Goal: Transaction & Acquisition: Purchase product/service

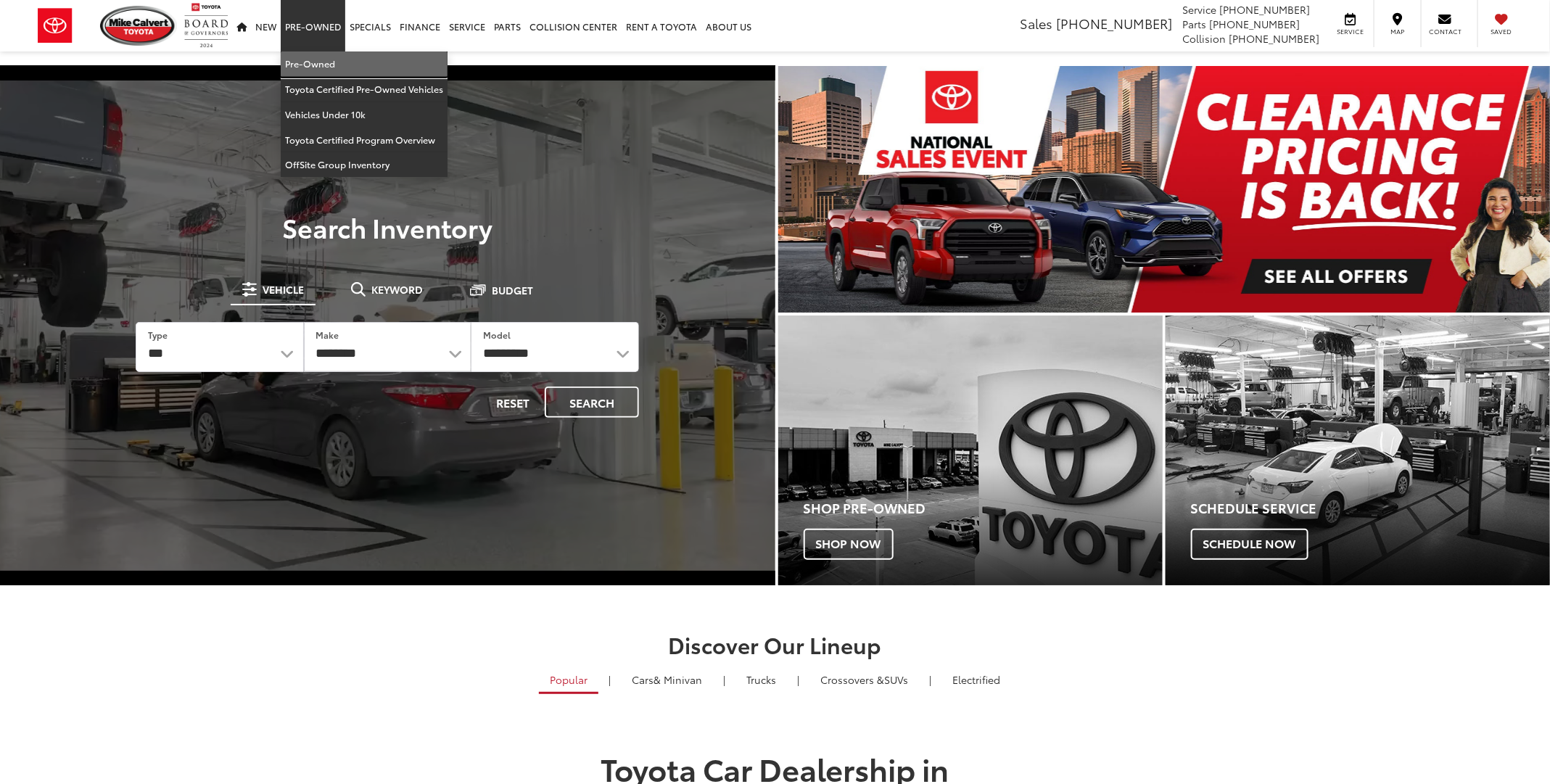
click at [312, 72] on link "Pre-Owned" at bounding box center [364, 64] width 167 height 25
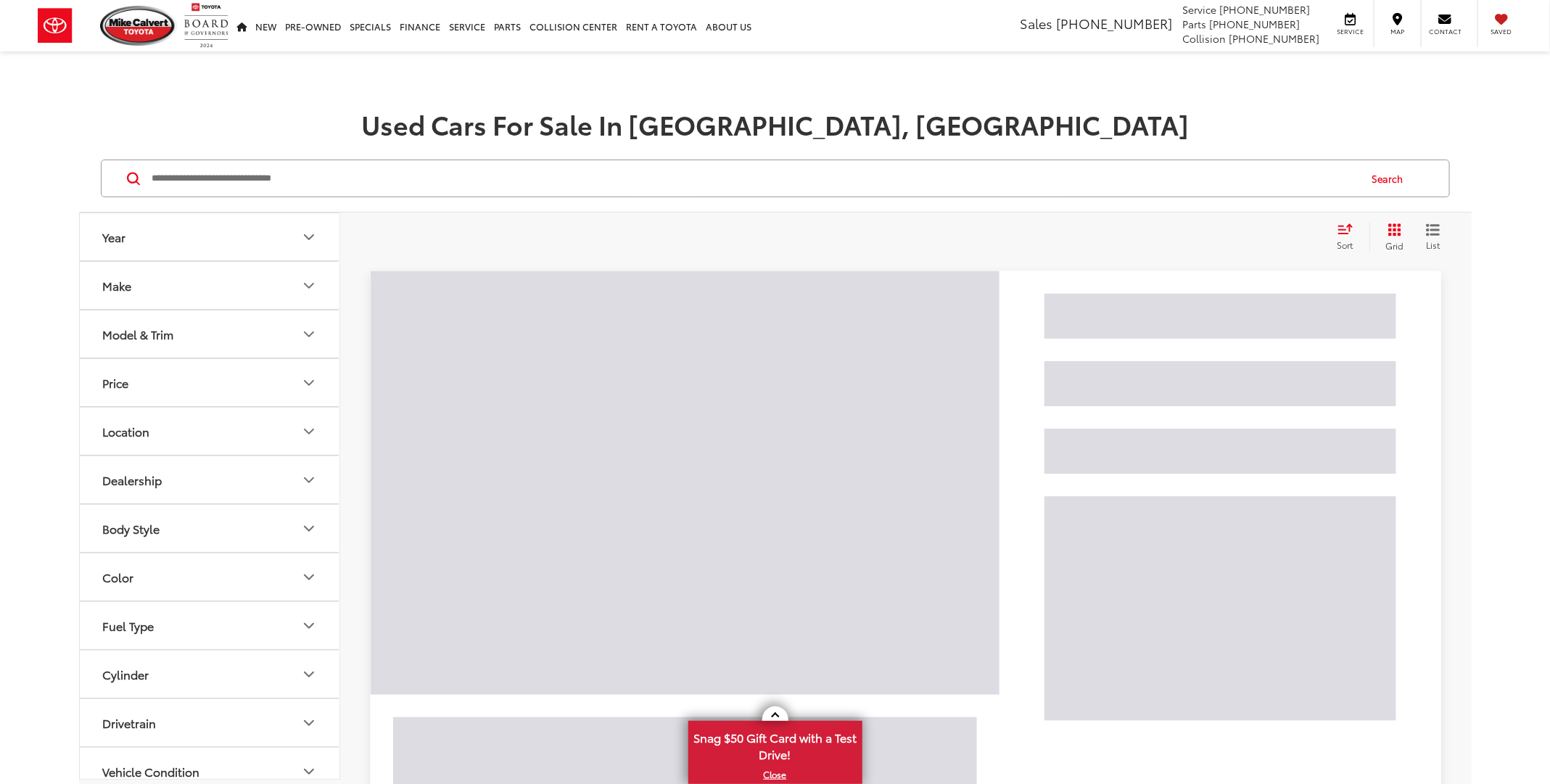
click at [338, 176] on input "Search by Make, Model, or Keyword" at bounding box center [755, 178] width 1207 height 35
paste input "*******"
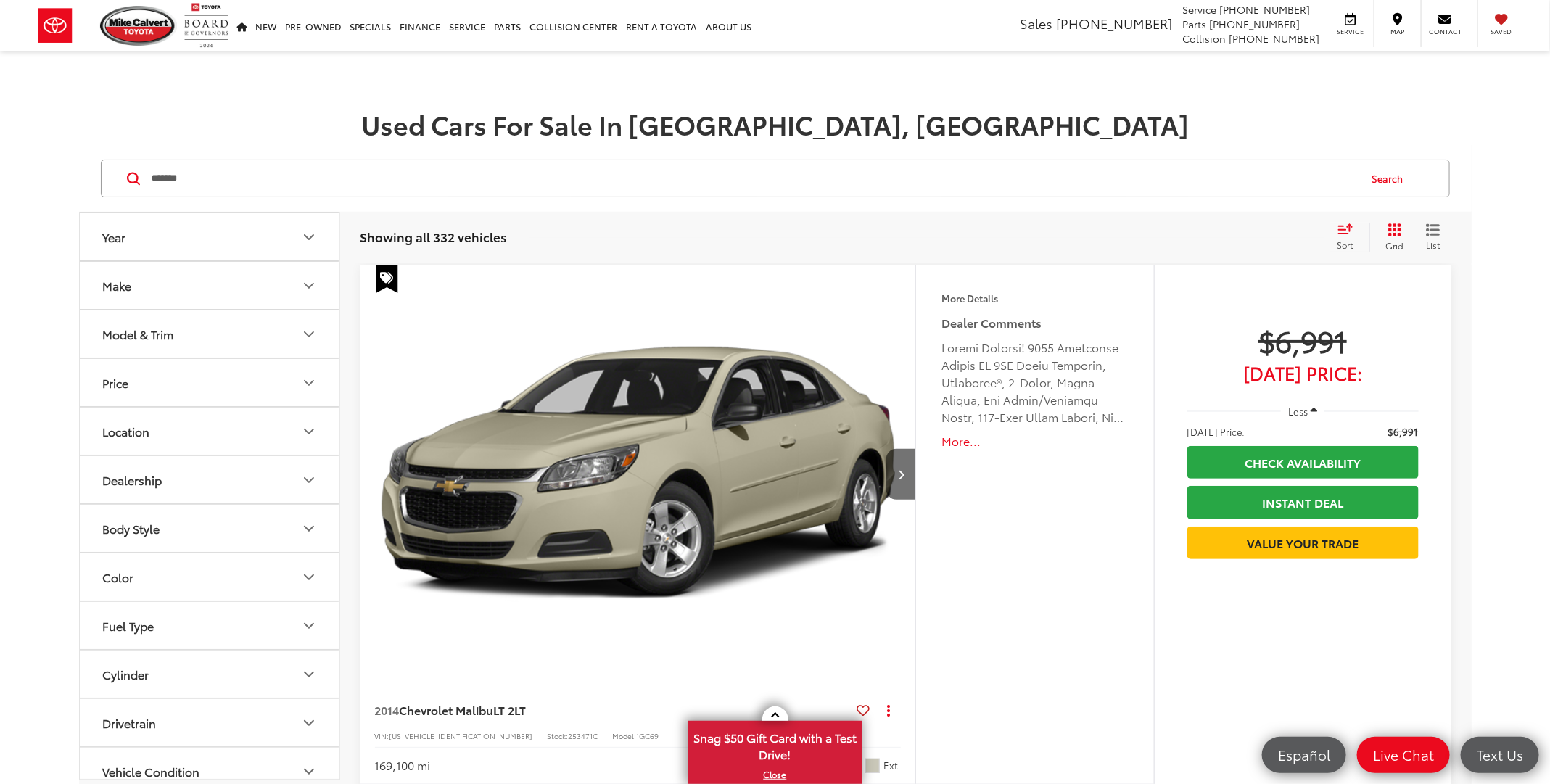
type input "*******"
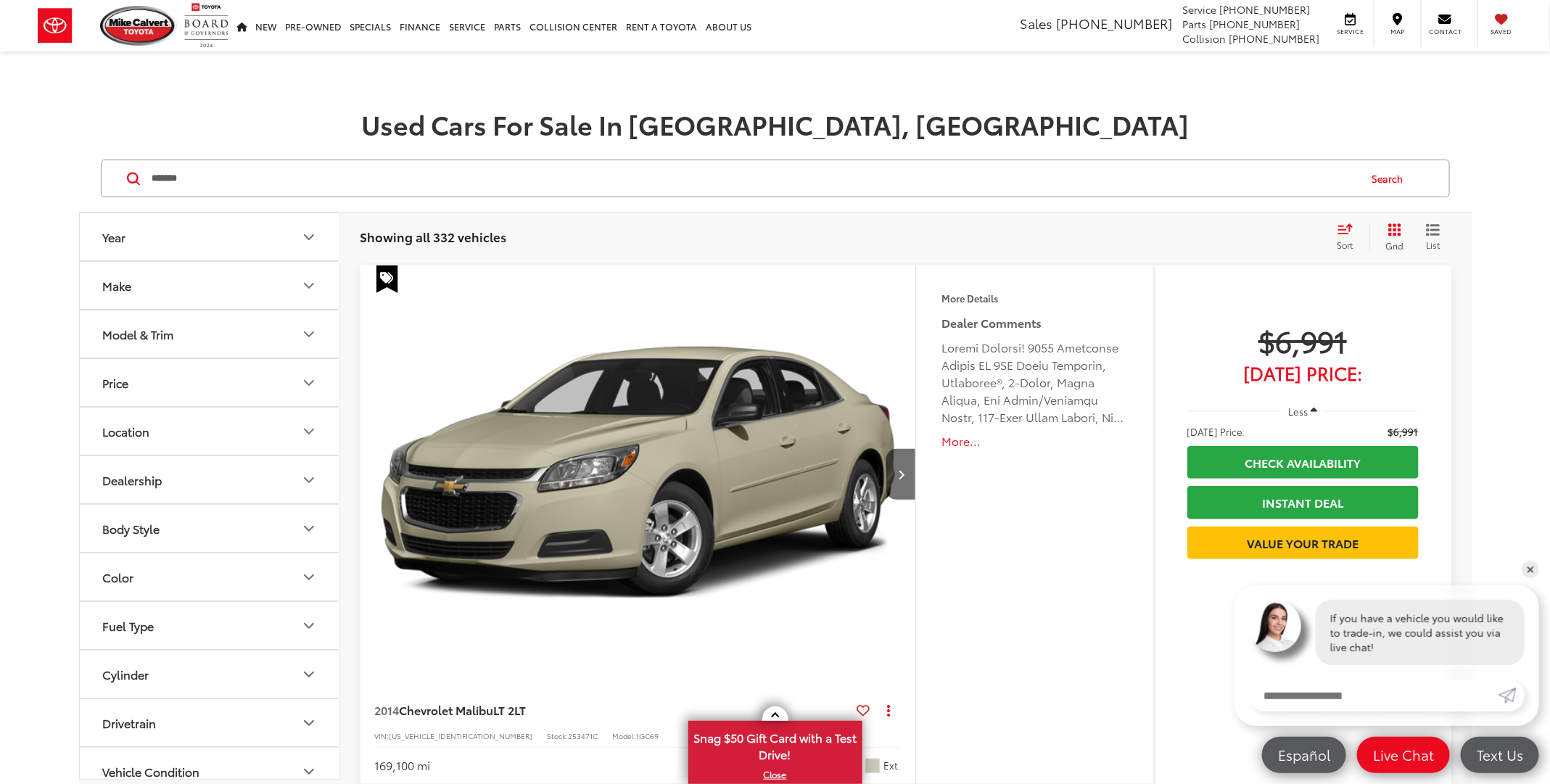
click at [1393, 174] on button "Search" at bounding box center [1391, 178] width 66 height 36
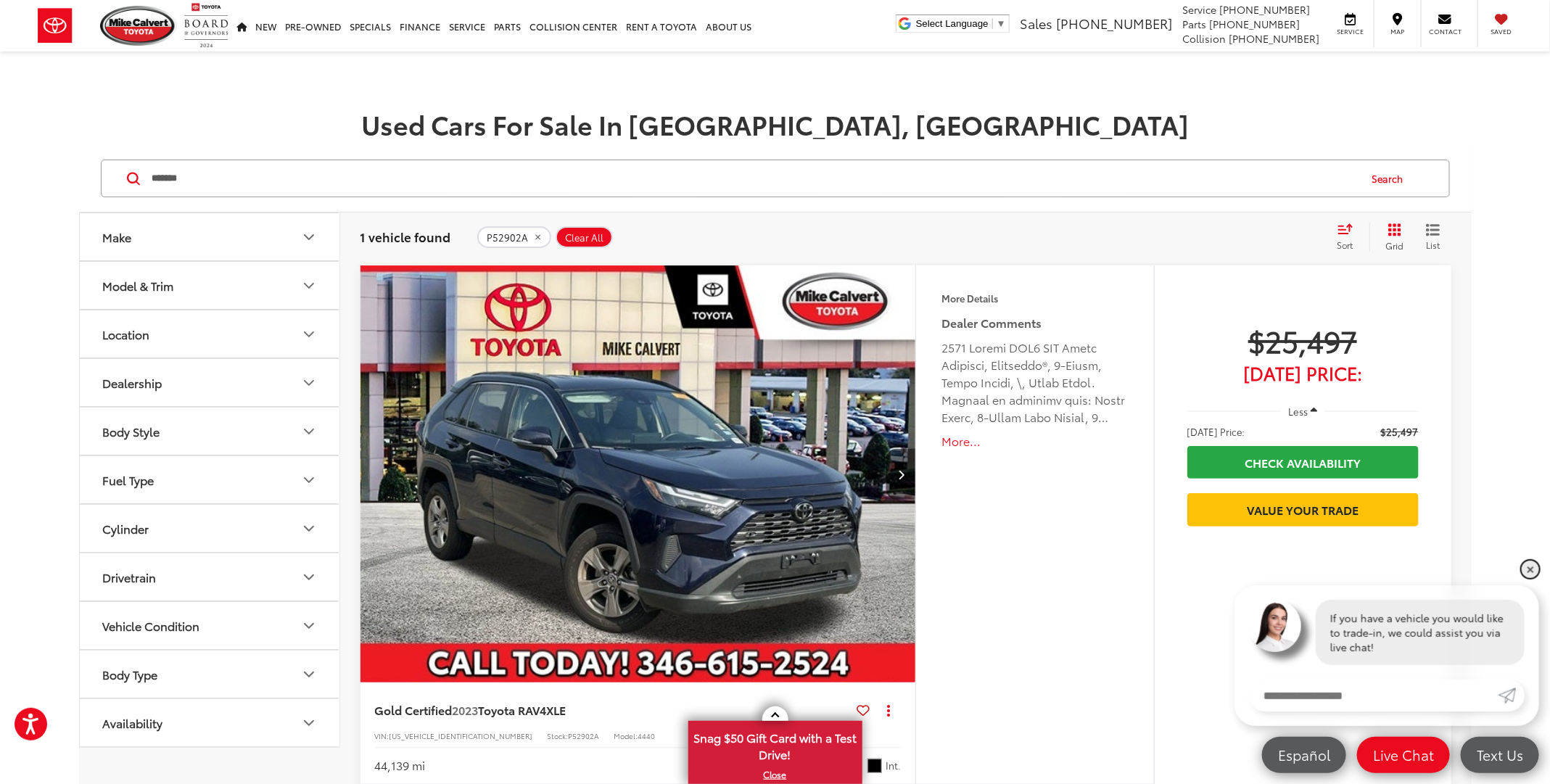
click at [1523, 570] on link "✕" at bounding box center [1530, 569] width 18 height 18
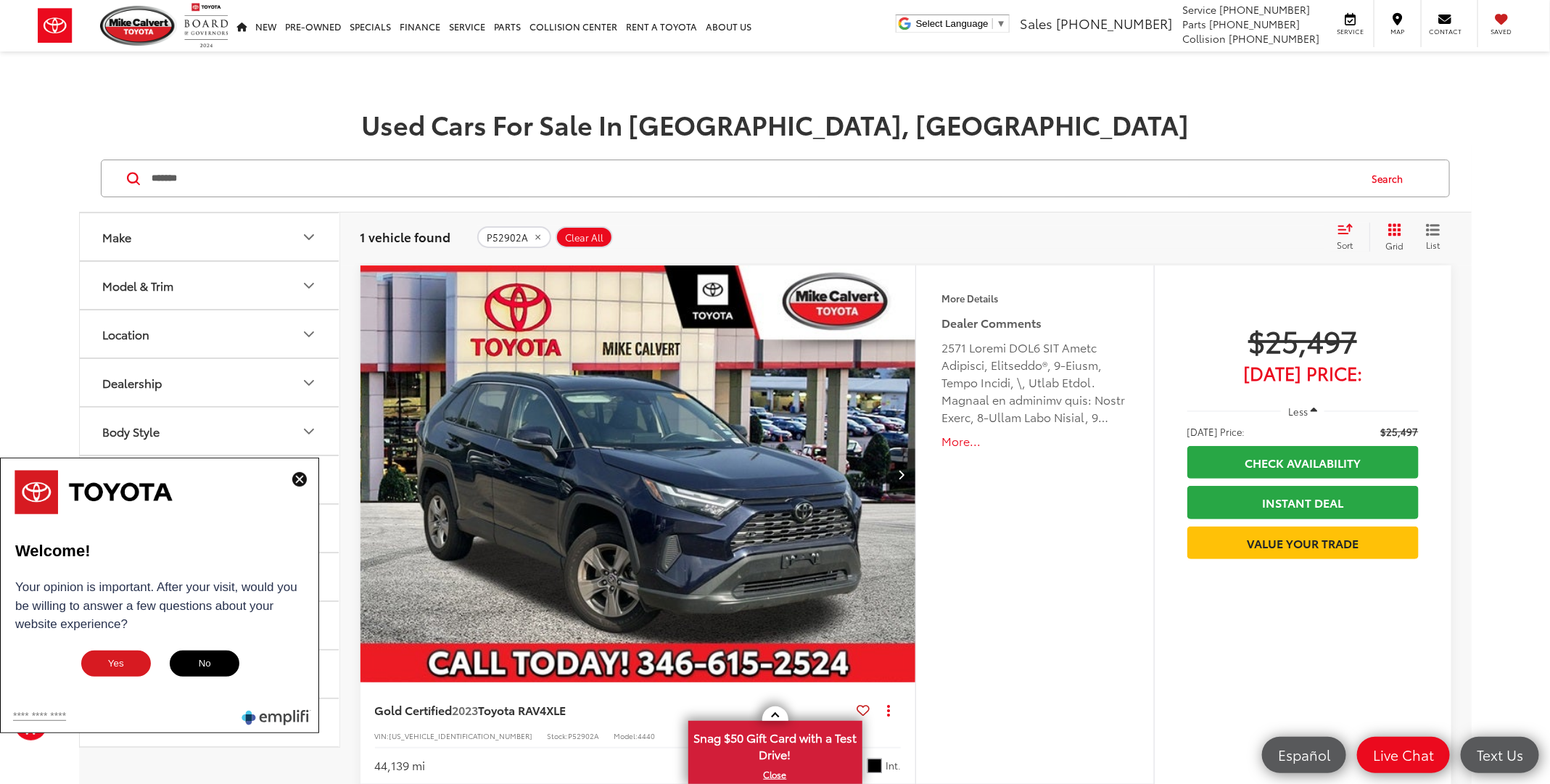
drag, startPoint x: 280, startPoint y: 164, endPoint x: 0, endPoint y: 151, distance: 280.3
click at [0, 165] on div "Make Model & Trim Location Dealership Body Style Fuel Type Cylinder Drivetrain …" at bounding box center [775, 531] width 1550 height 771
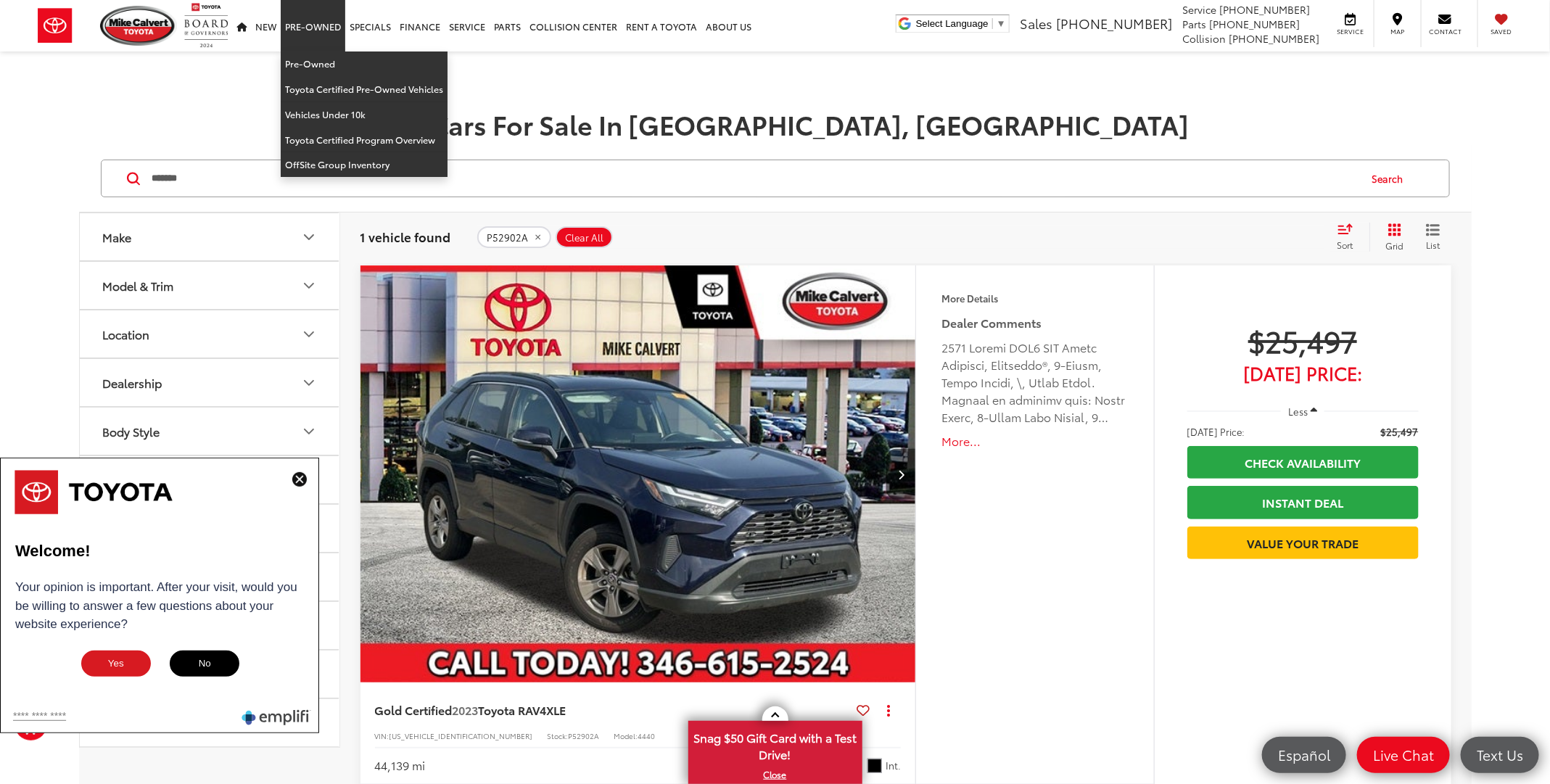
click at [313, 49] on link "Pre-Owned" at bounding box center [312, 25] width 64 height 51
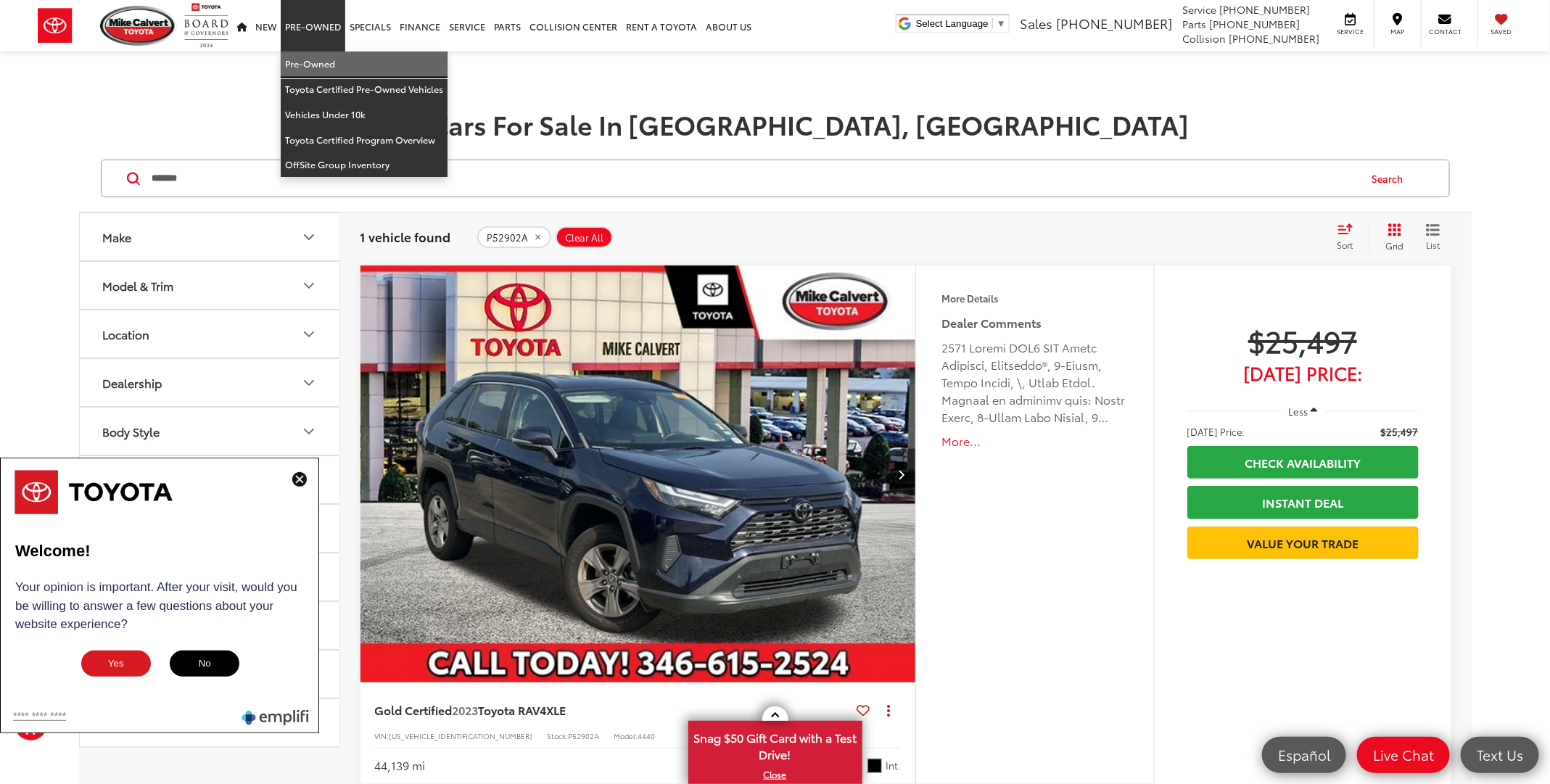
click at [338, 74] on link "Pre-Owned" at bounding box center [364, 64] width 167 height 25
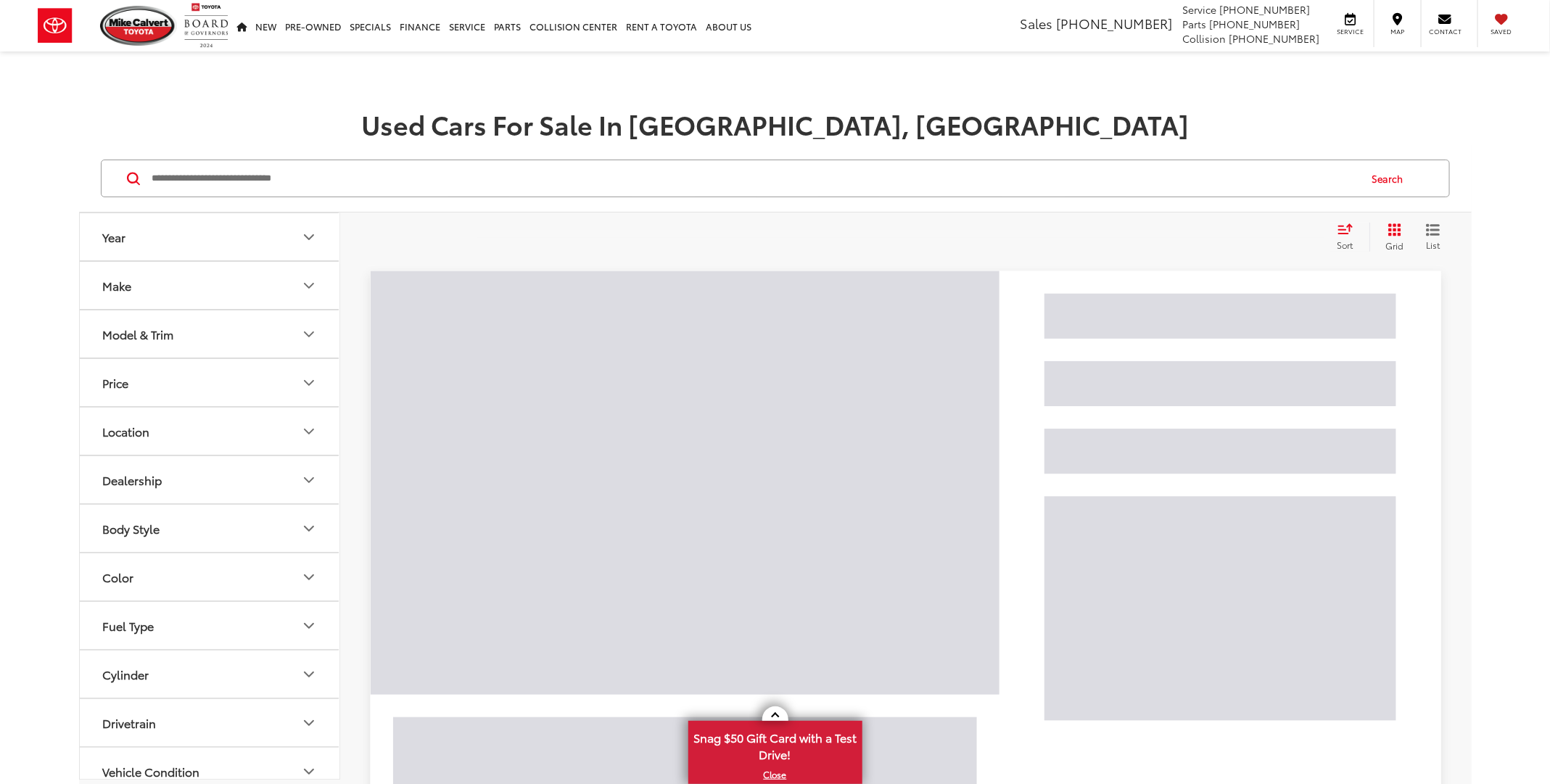
click at [370, 167] on input "Search by Make, Model, or Keyword" at bounding box center [755, 178] width 1207 height 35
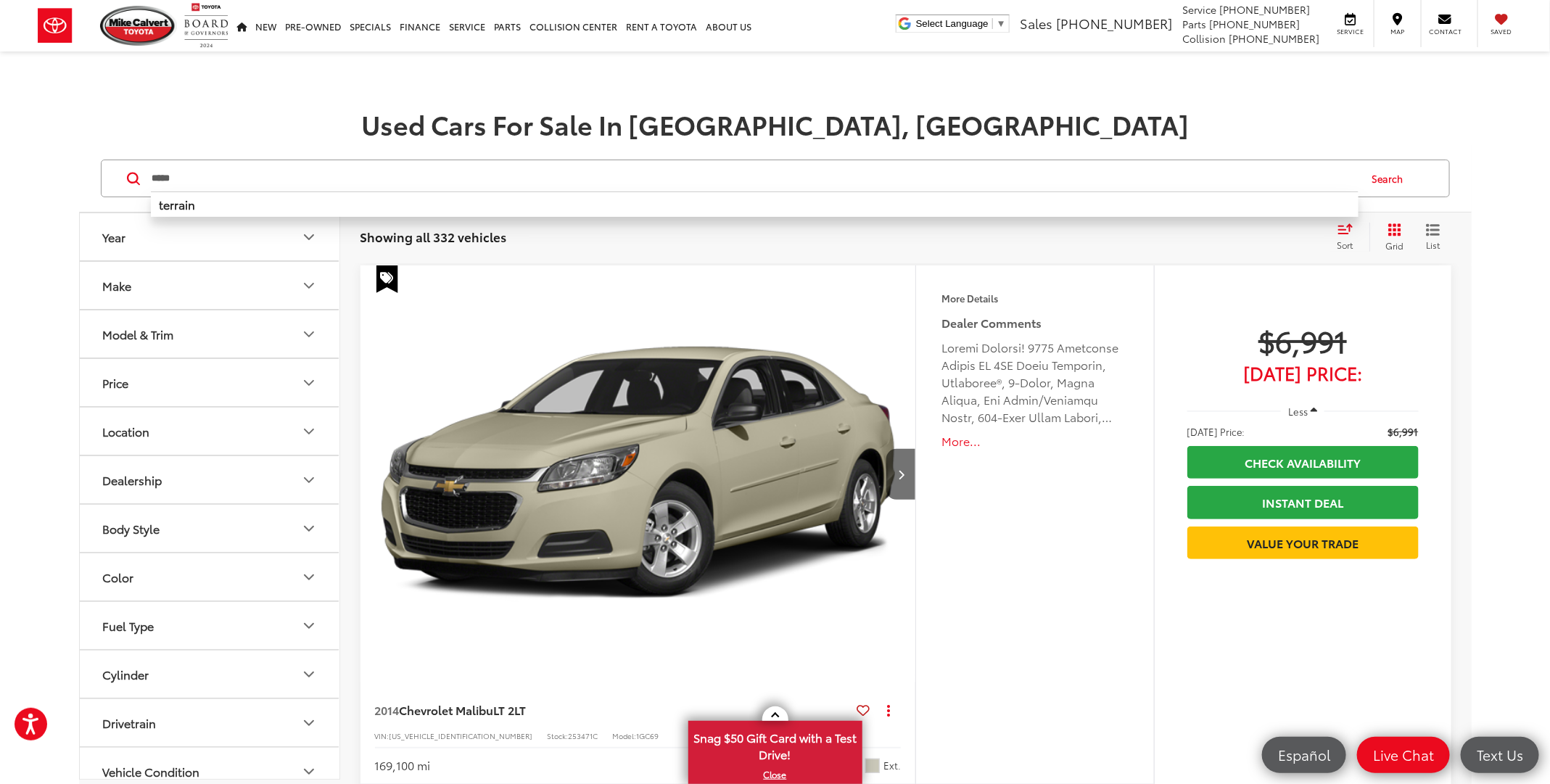
type input "*****"
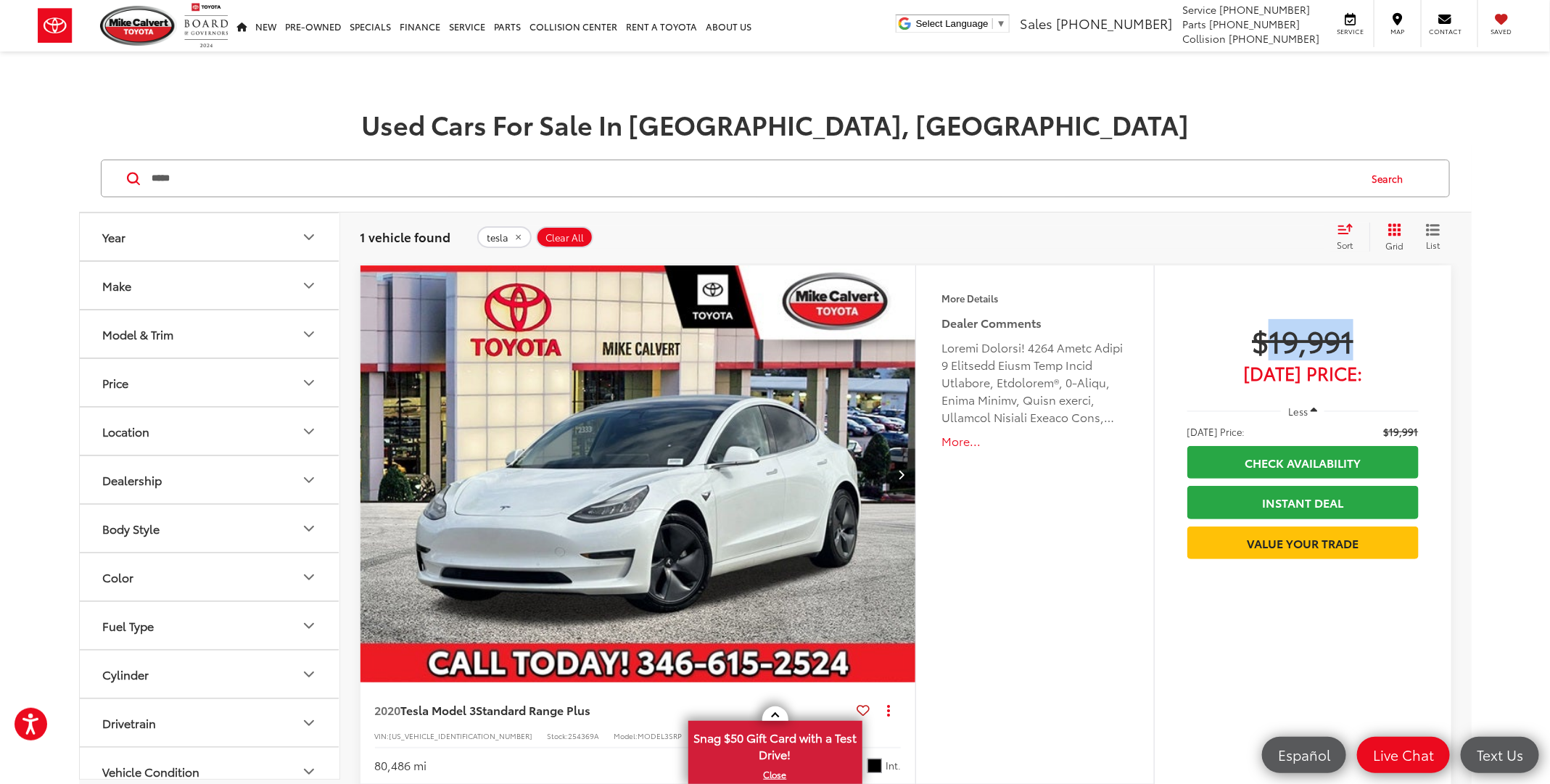
drag, startPoint x: 1270, startPoint y: 339, endPoint x: 1369, endPoint y: 347, distance: 99.3
click at [1369, 347] on span "$19,991" at bounding box center [1303, 339] width 231 height 36
click at [1504, 322] on div "Year Make Model & Trim Price ***** — ******* 5000 326000 Special Offers Only On…" at bounding box center [775, 531] width 1550 height 771
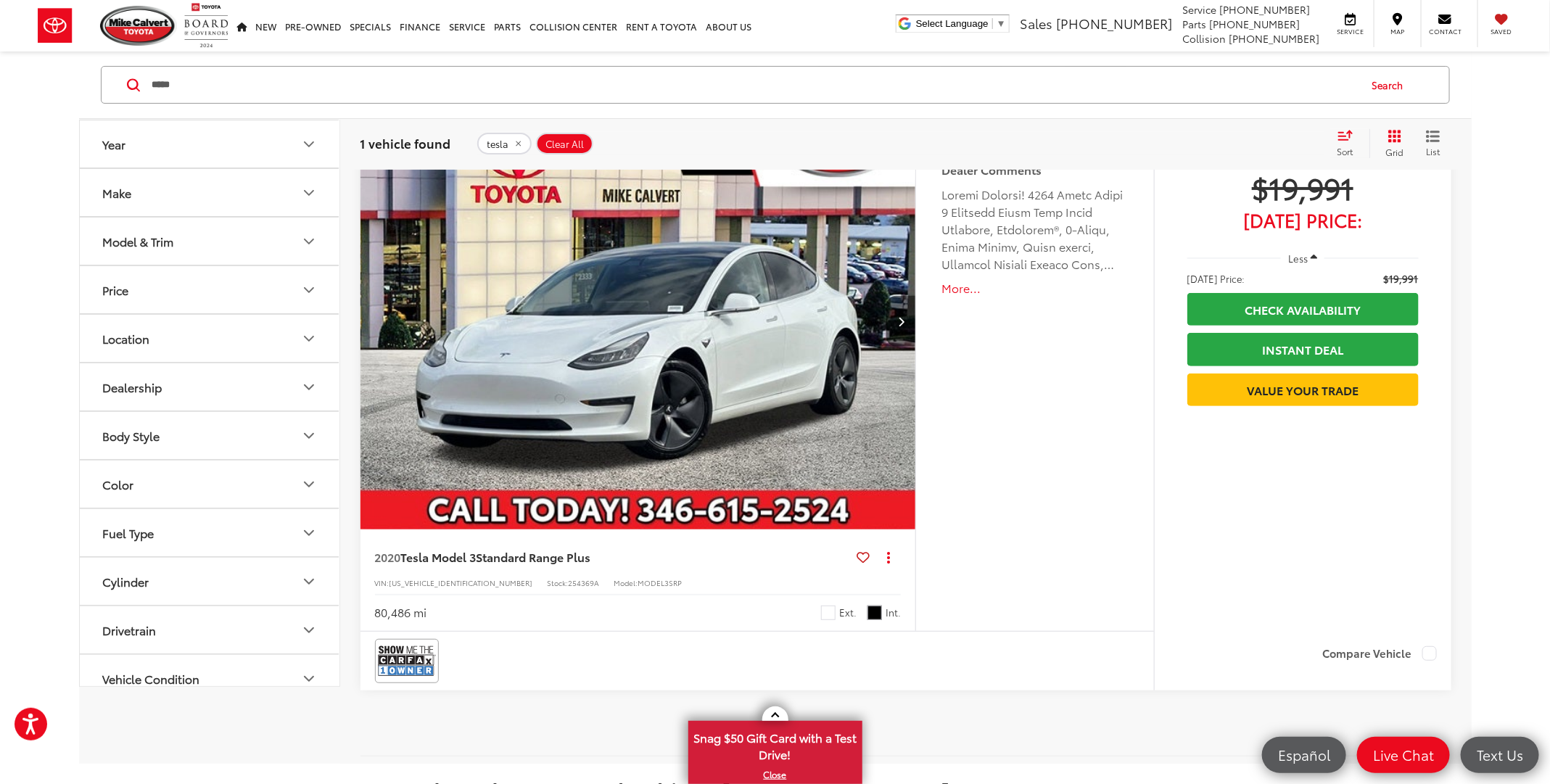
scroll to position [327, 0]
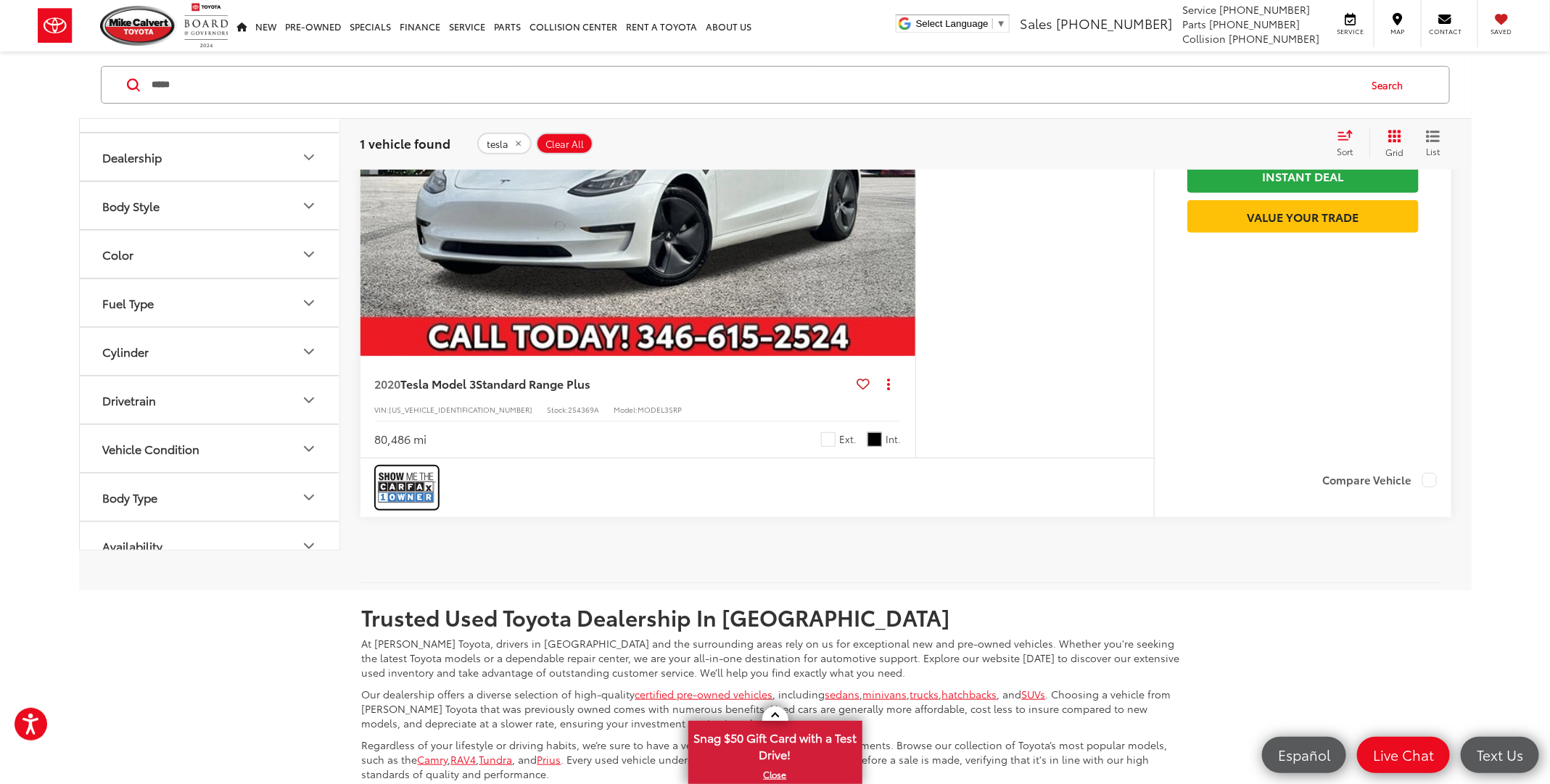
click at [412, 474] on img at bounding box center [407, 488] width 58 height 39
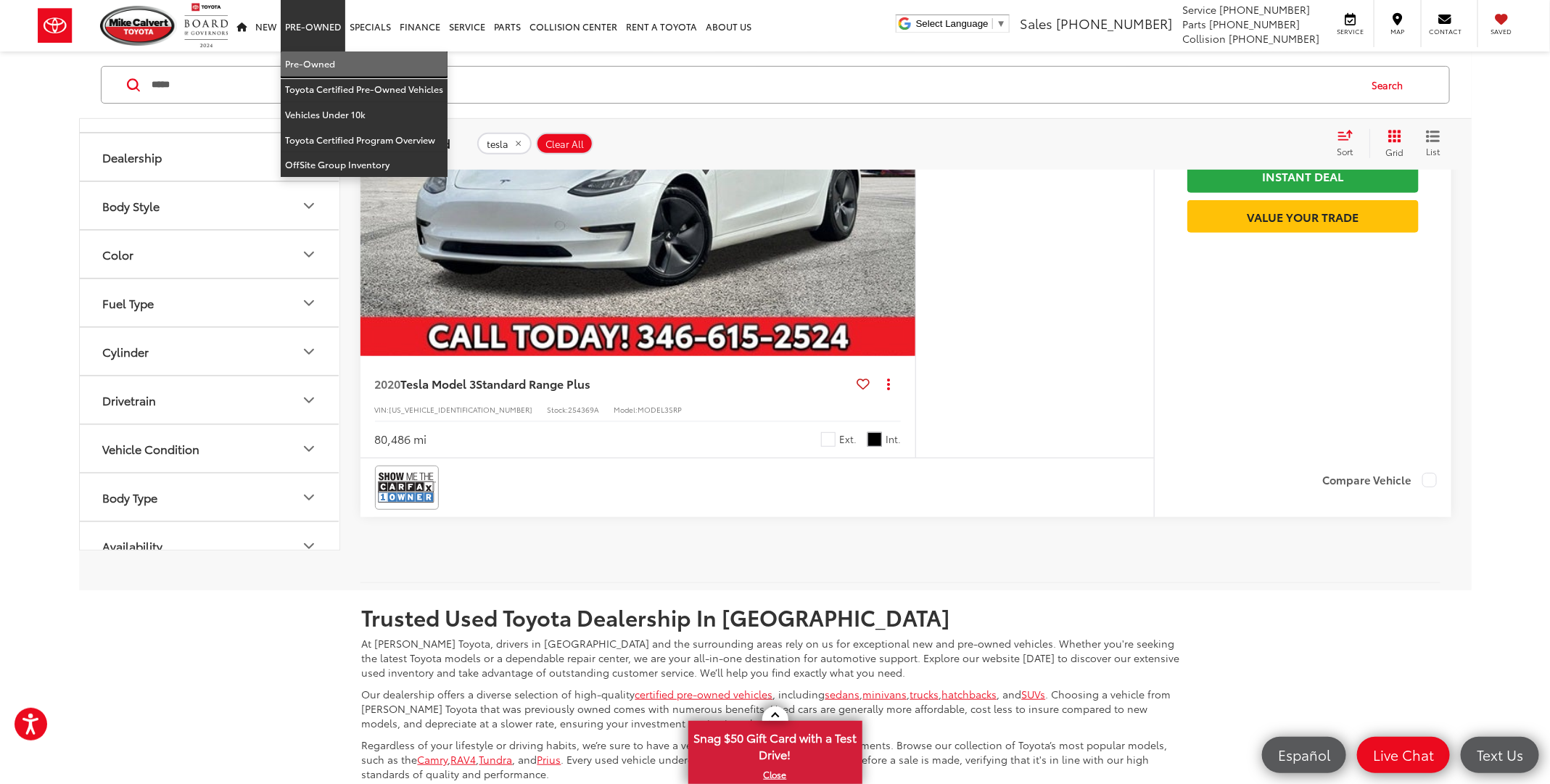
click at [336, 57] on link "Pre-Owned" at bounding box center [364, 64] width 167 height 25
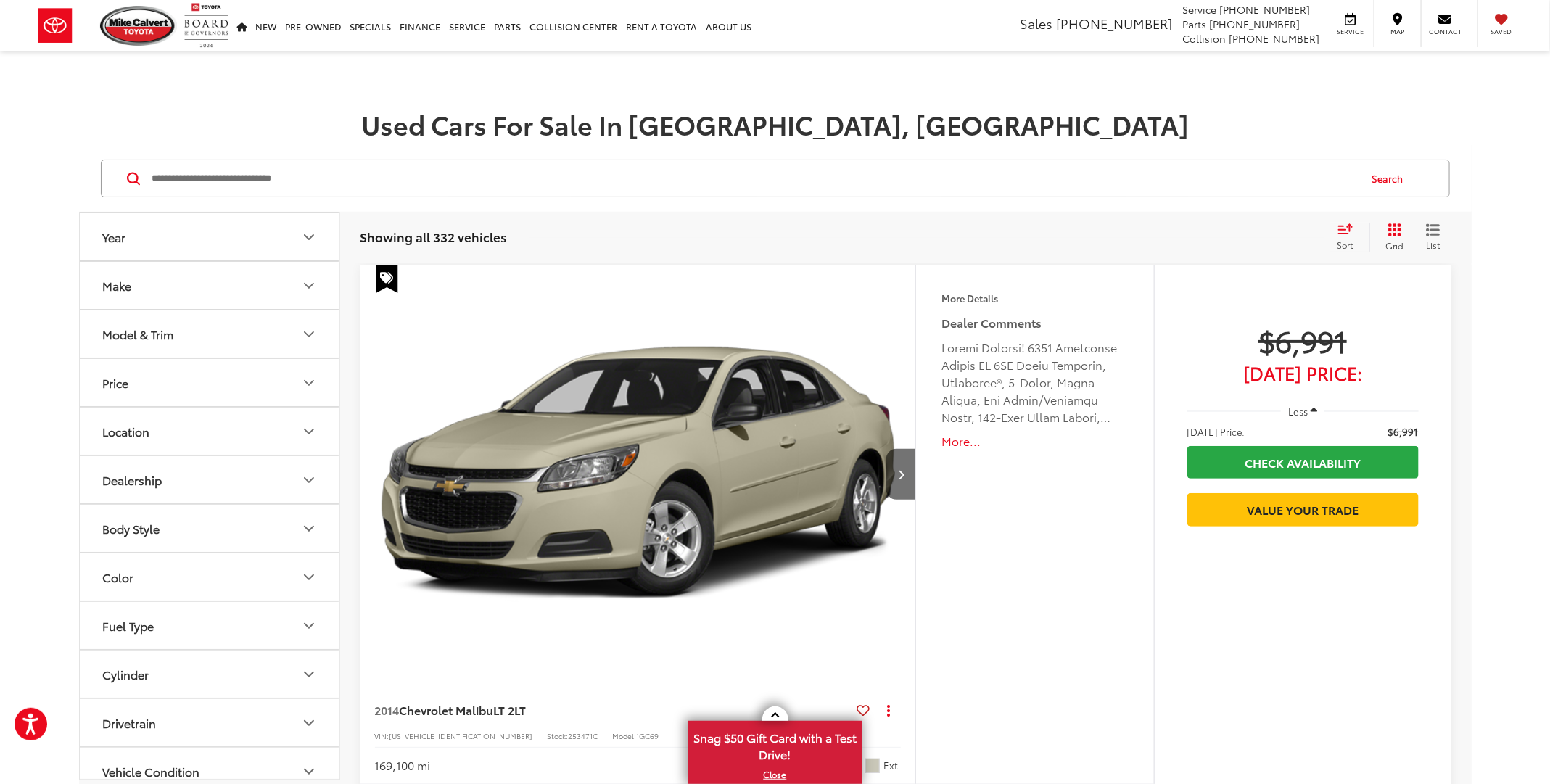
click at [255, 179] on input "Search by Make, Model, or Keyword" at bounding box center [755, 178] width 1207 height 35
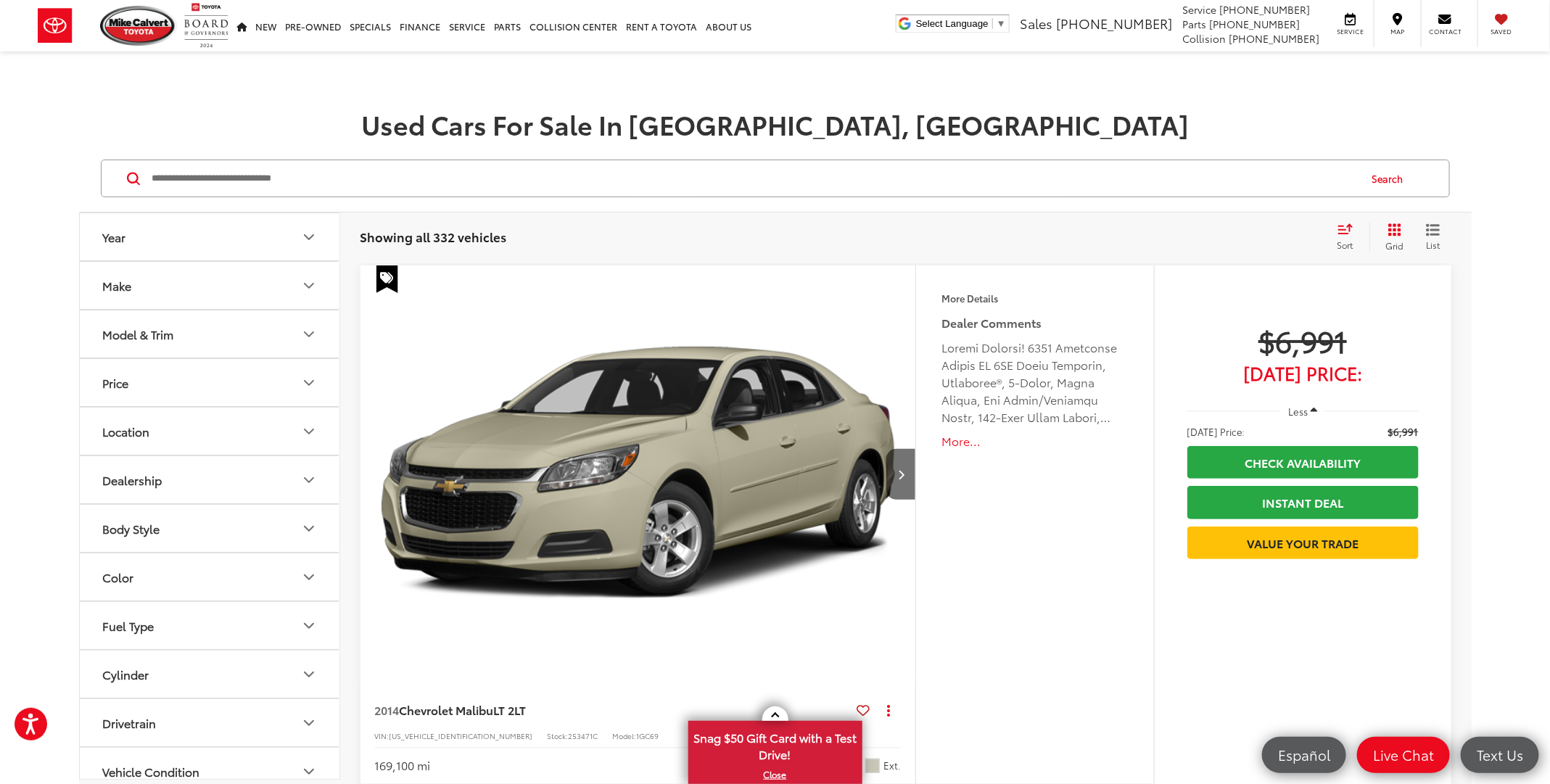
click at [1350, 237] on div "Sort" at bounding box center [1350, 237] width 39 height 29
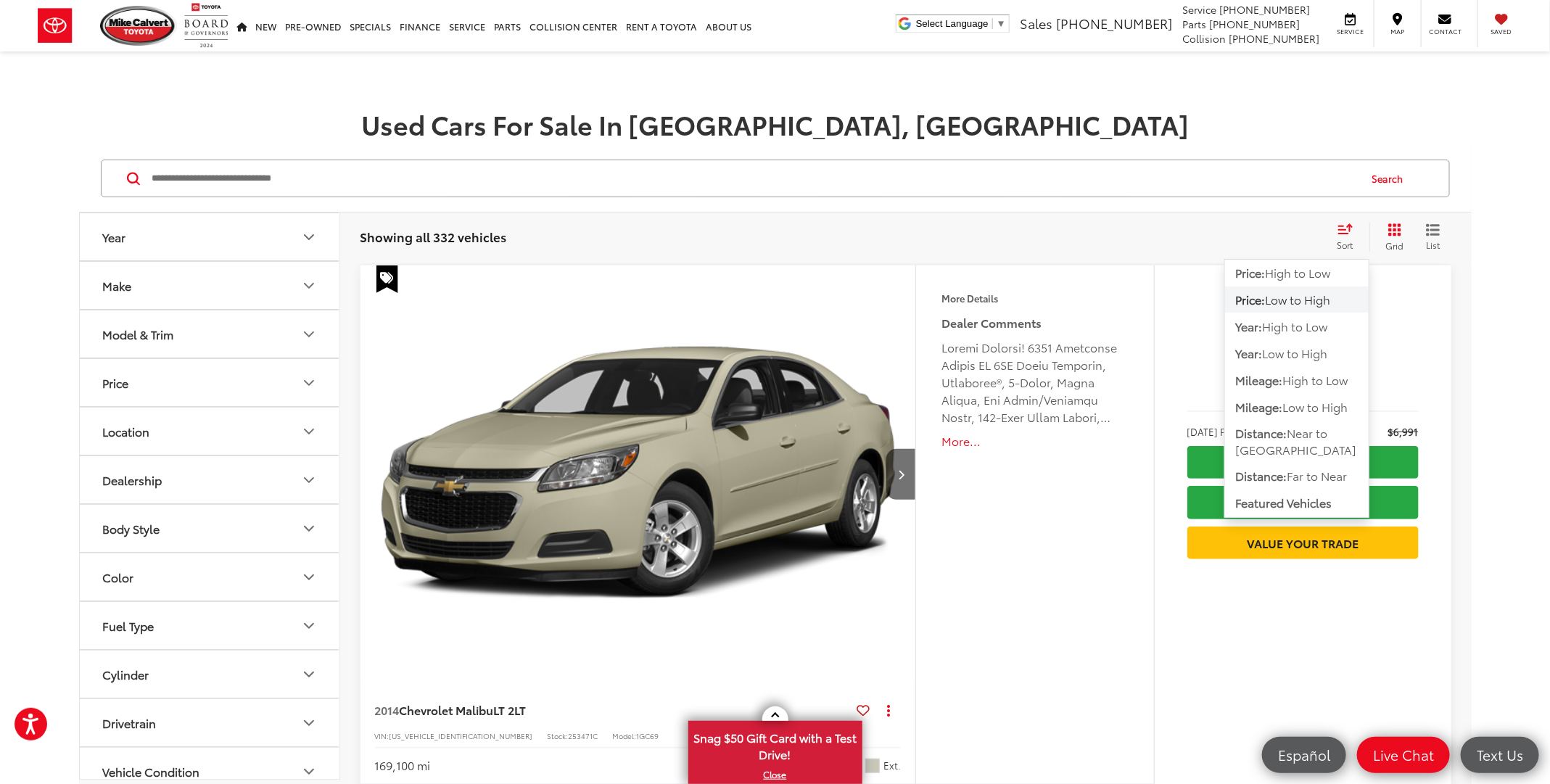
click at [214, 122] on h1 "Used Cars For Sale In [GEOGRAPHIC_DATA], [GEOGRAPHIC_DATA]" at bounding box center [775, 124] width 1550 height 29
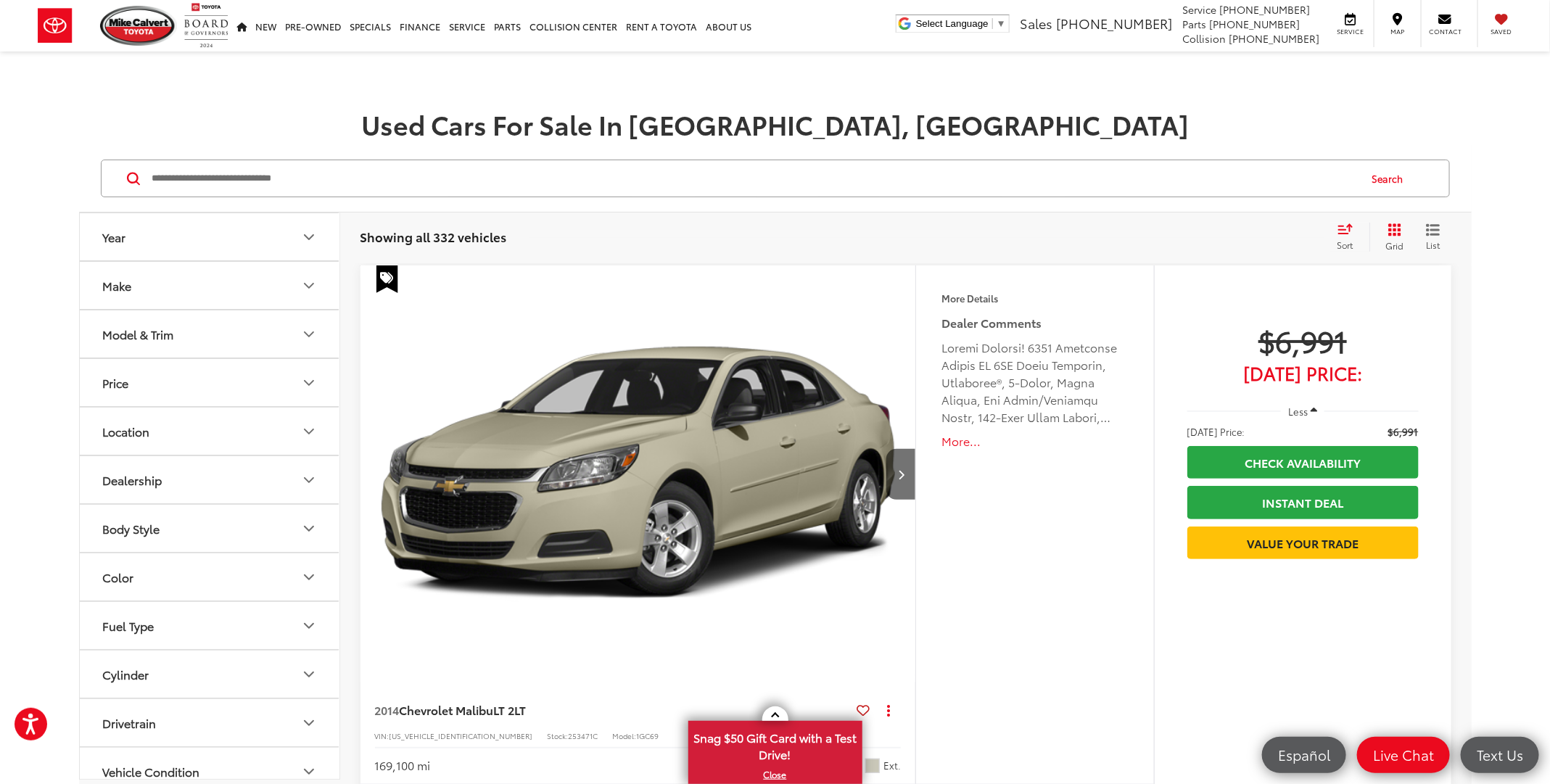
click at [780, 431] on img "2014 Chevrolet Malibu LT 2LT 0" at bounding box center [638, 474] width 558 height 419
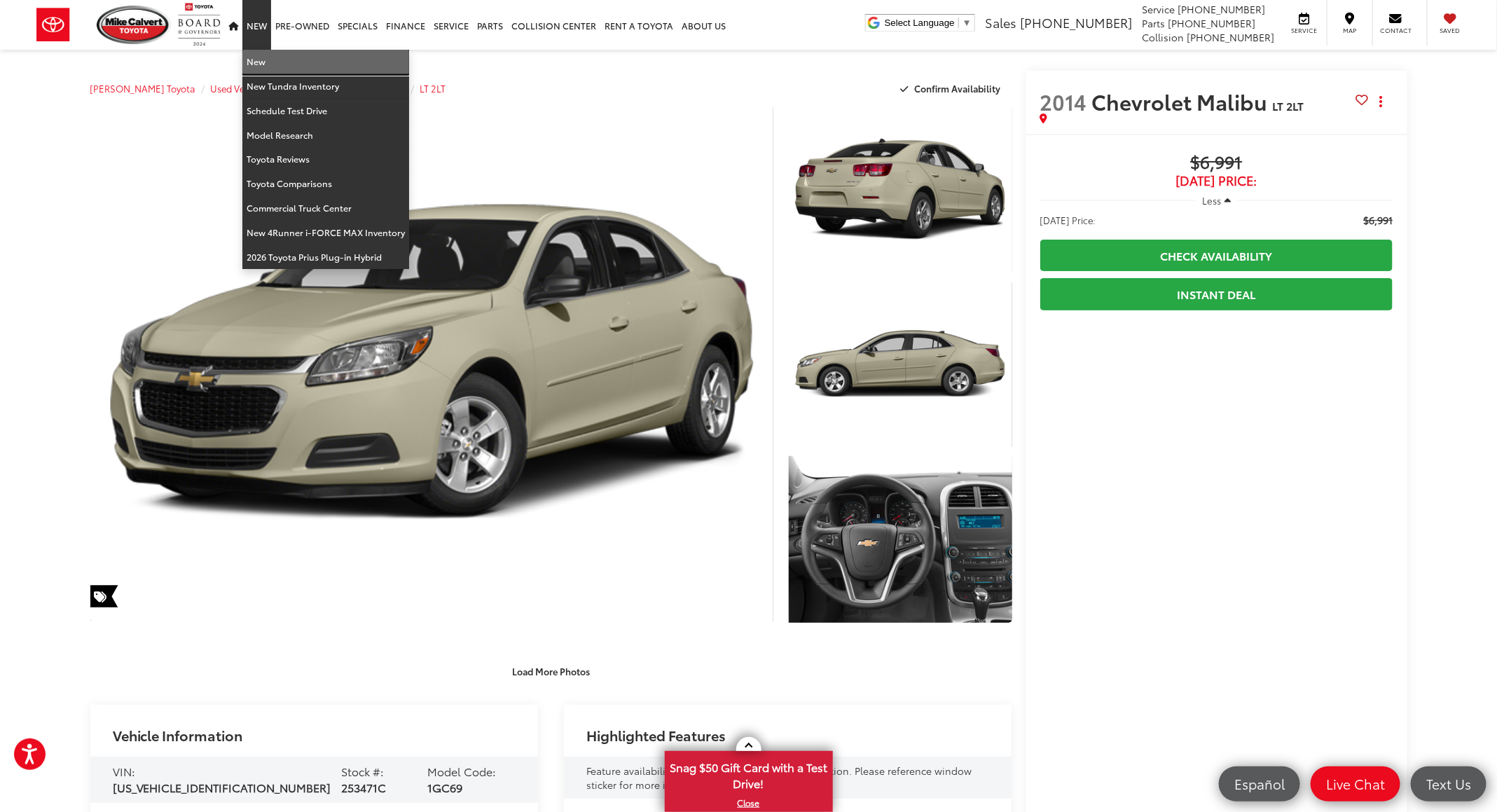
click at [248, 59] on link "New" at bounding box center [325, 62] width 166 height 24
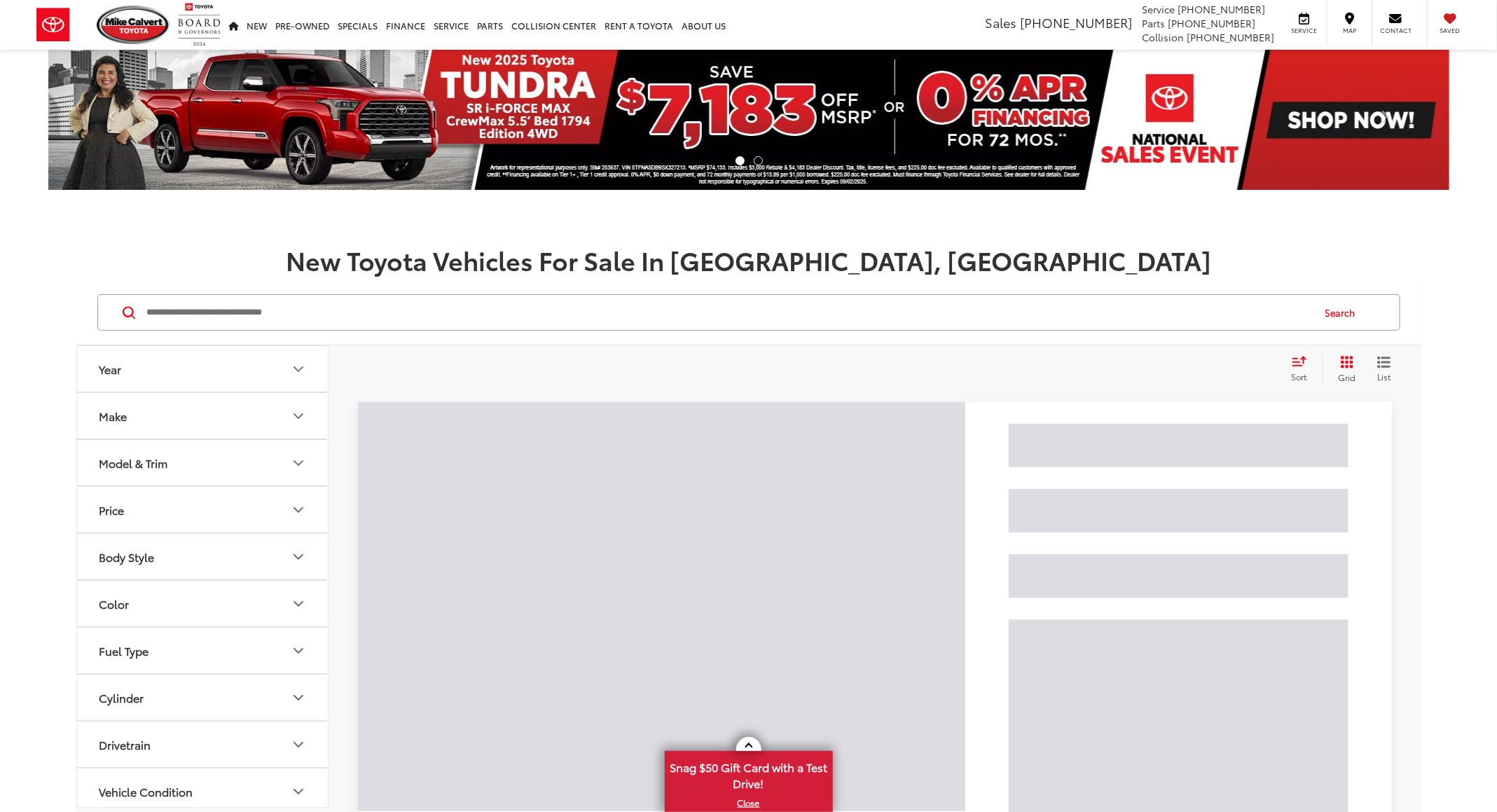
click at [618, 320] on input "Search by Make, Model, or Keyword" at bounding box center [729, 312] width 1166 height 33
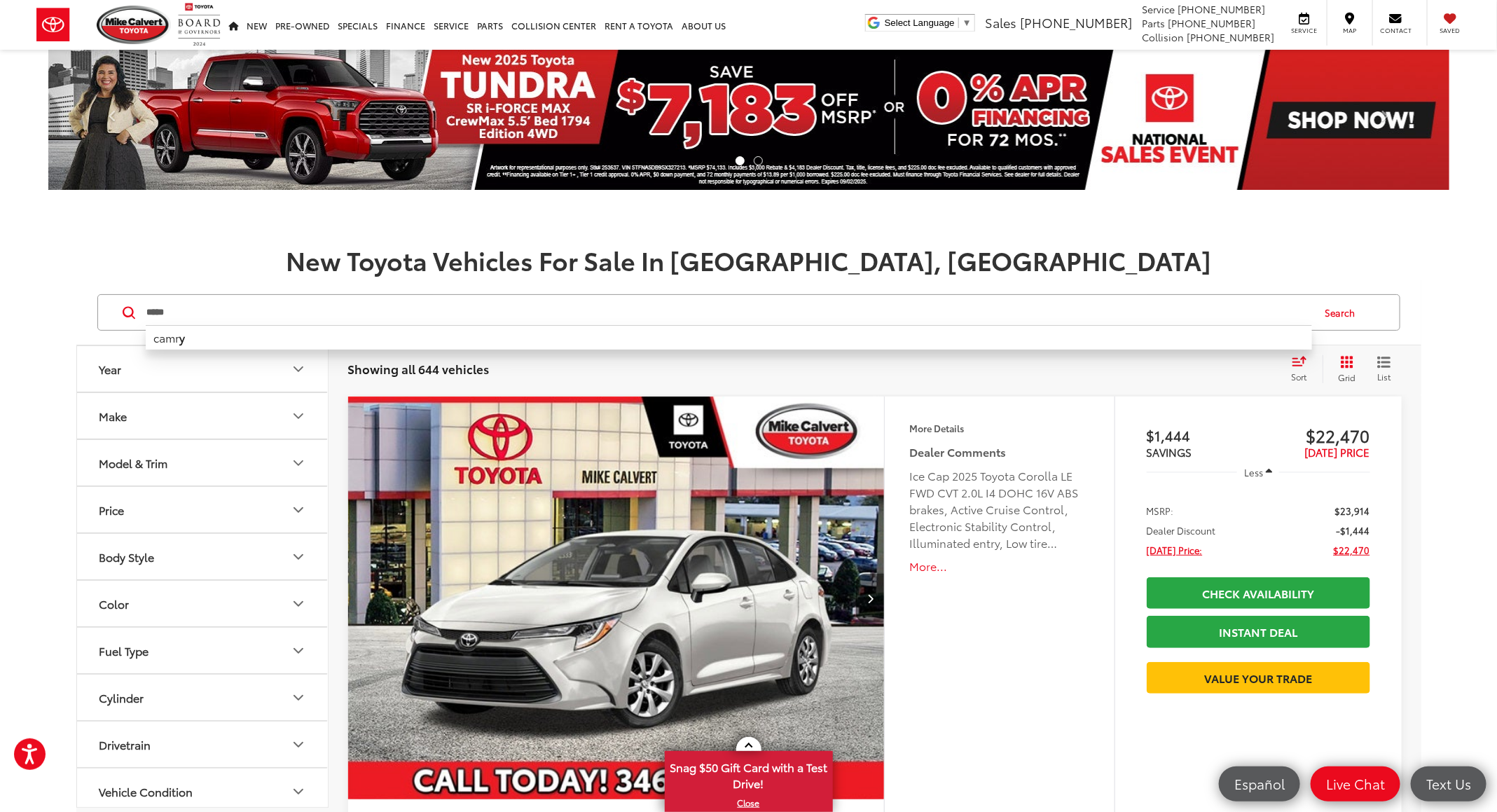
type input "*****"
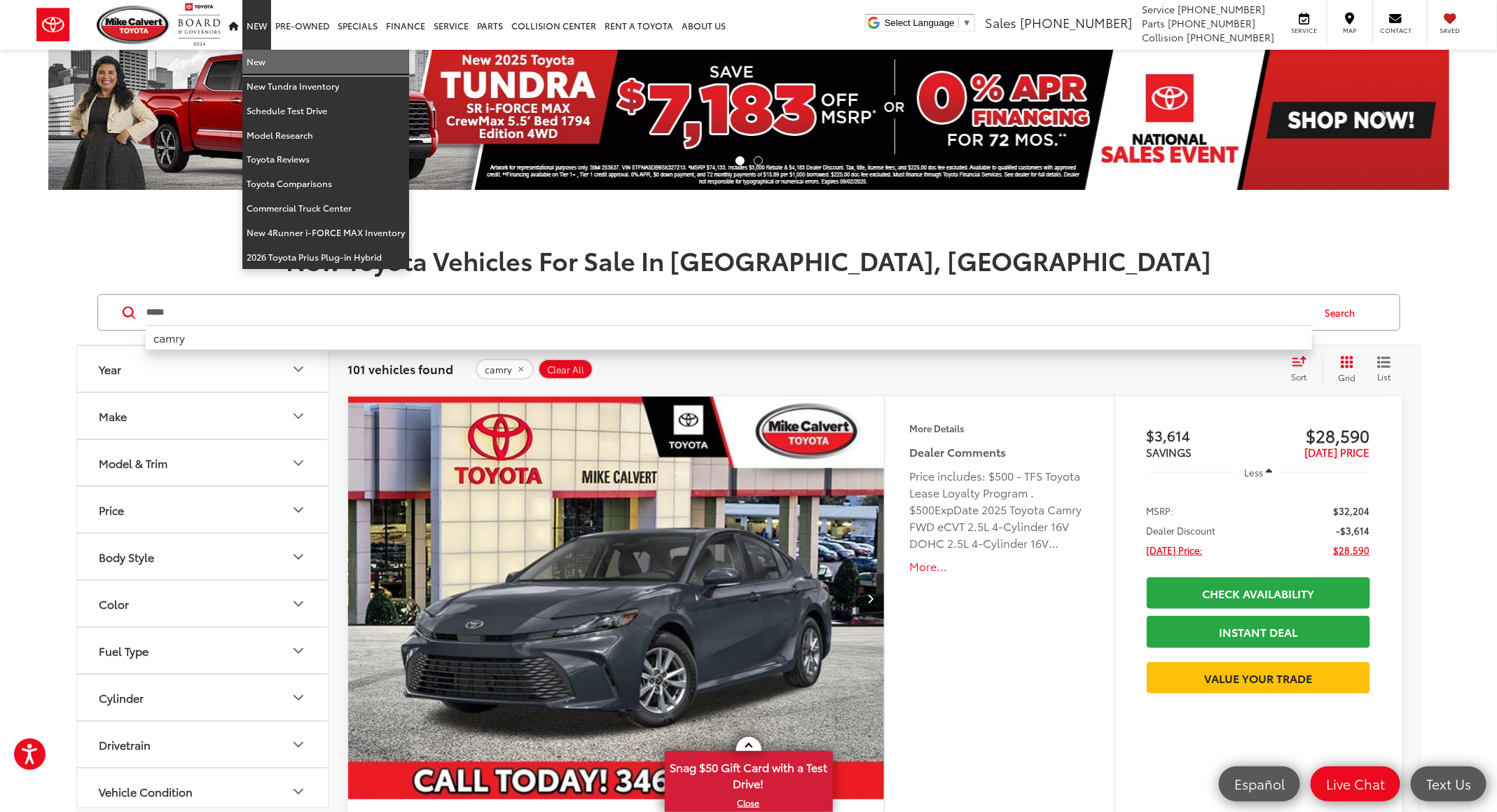
click at [263, 63] on link "New" at bounding box center [325, 62] width 166 height 24
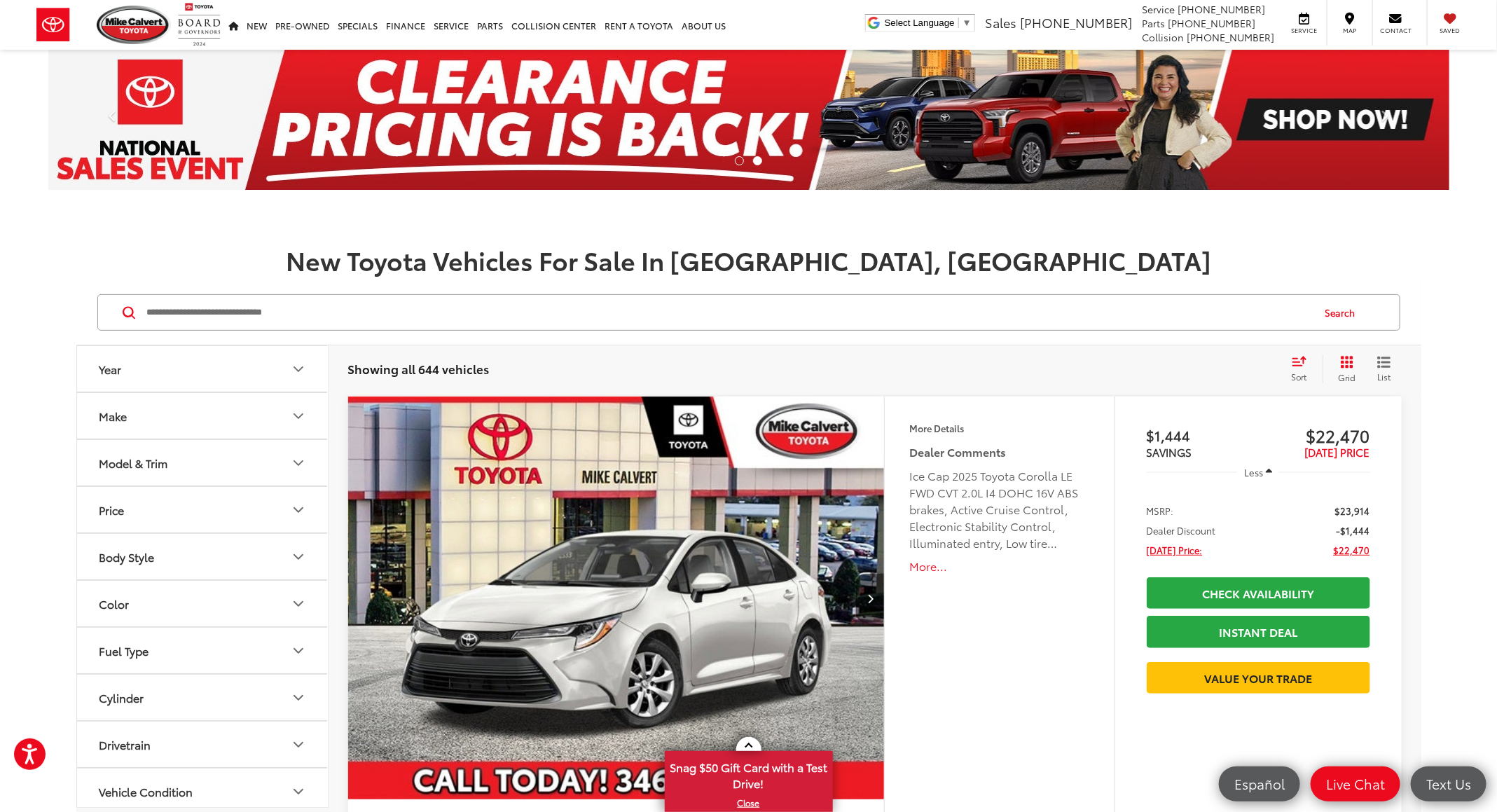
click at [379, 296] on input "Search by Make, Model, or Keyword" at bounding box center [729, 312] width 1166 height 33
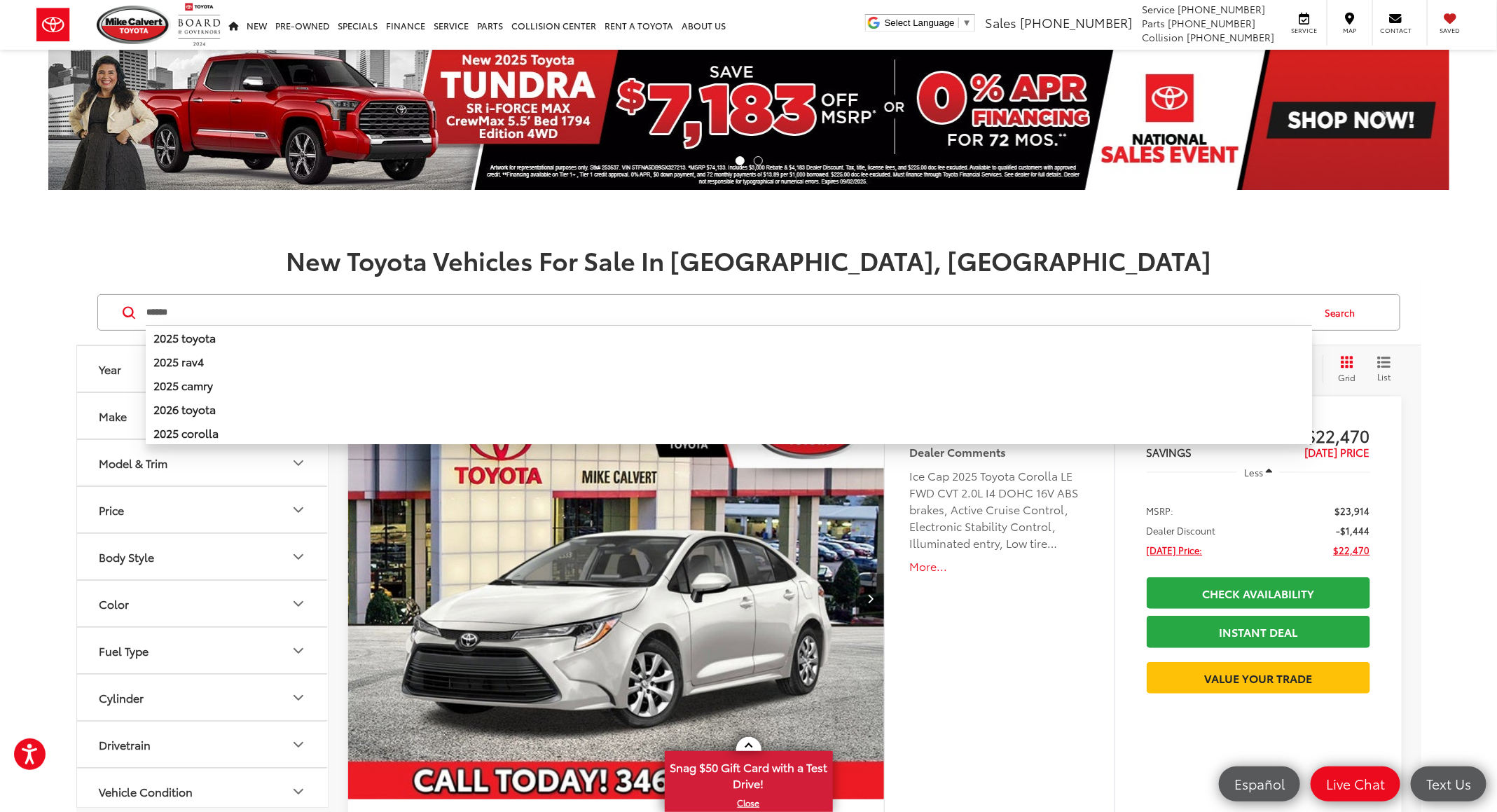
type input "******"
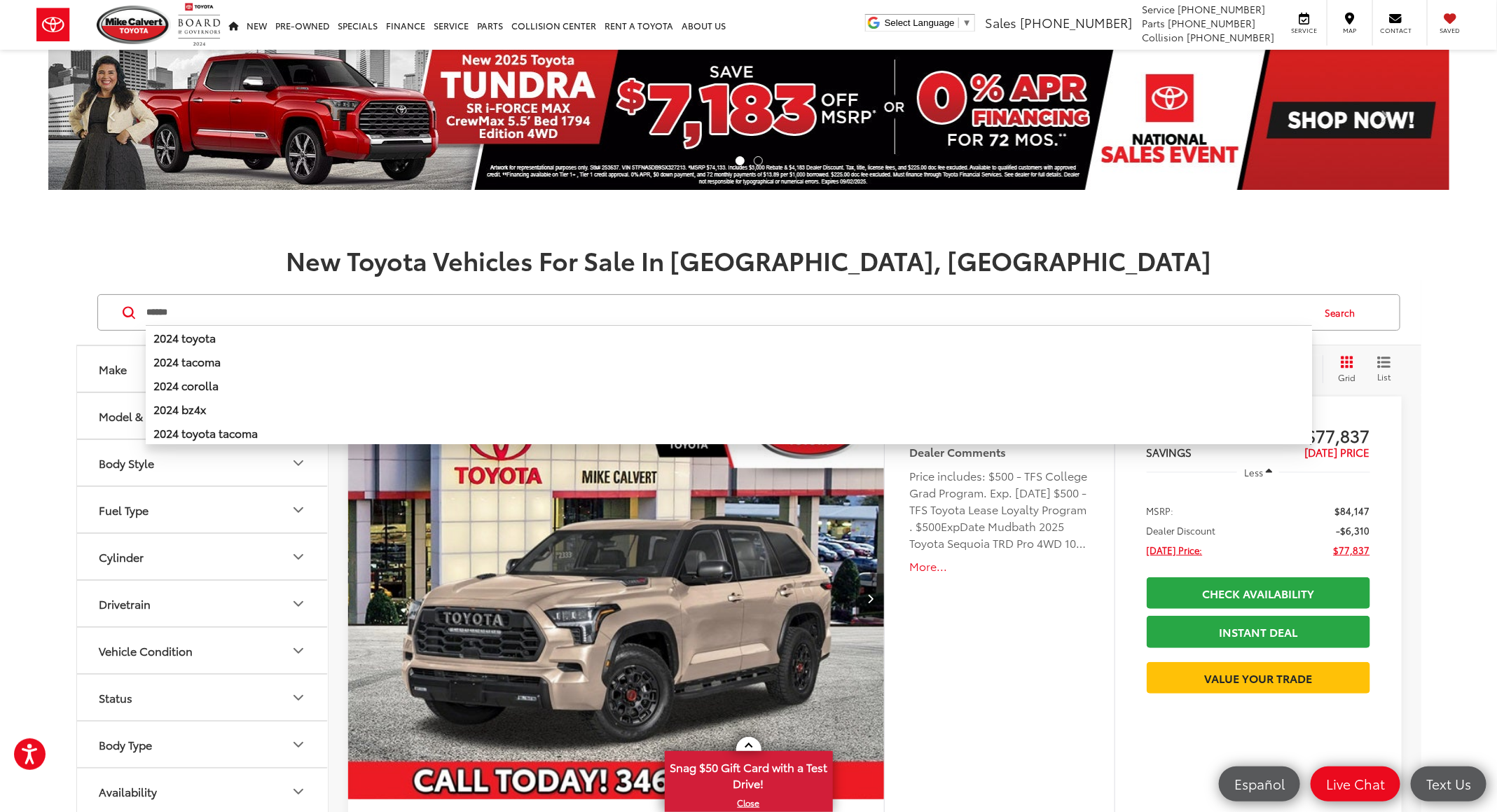
scroll to position [316, 0]
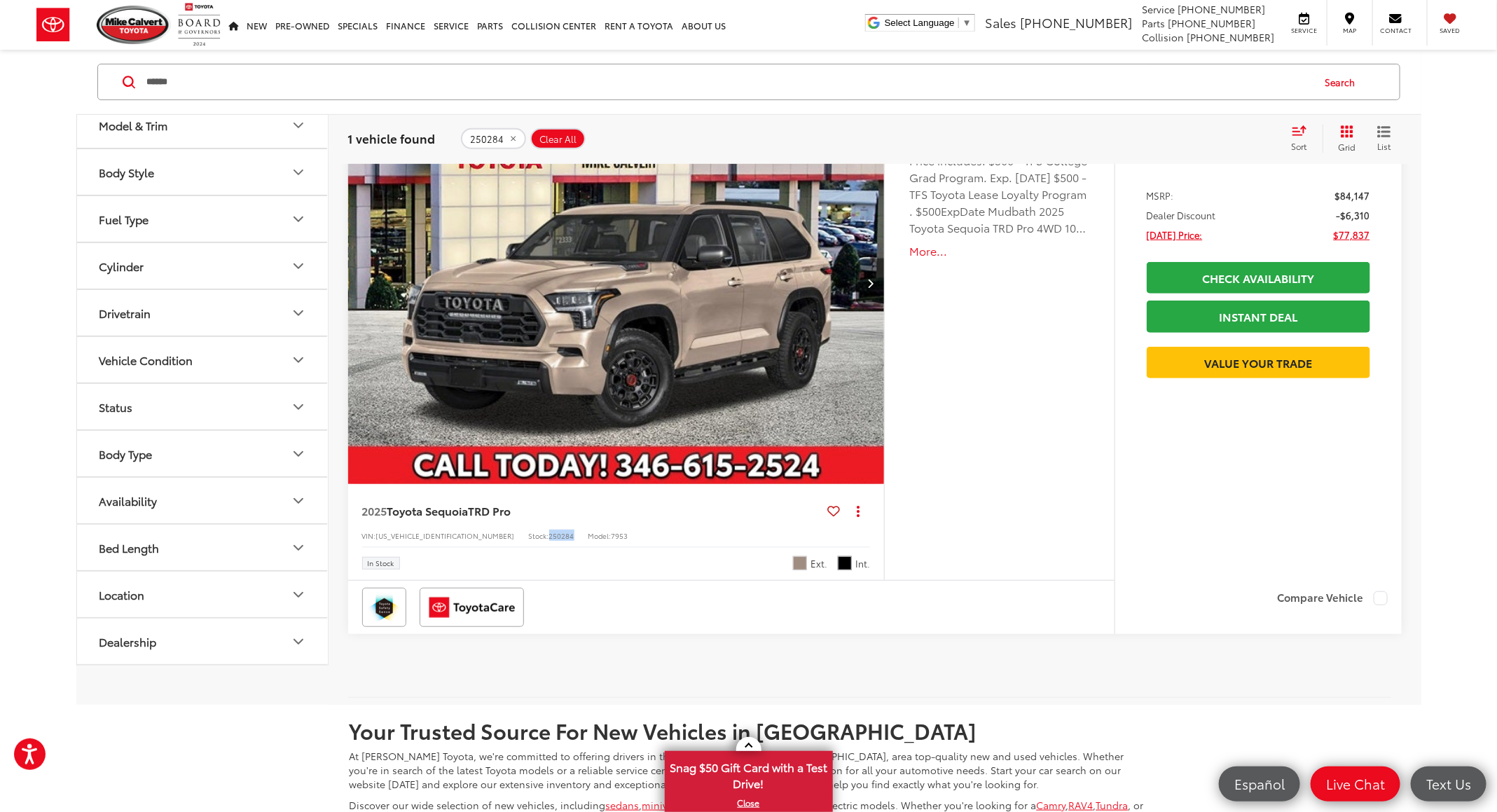
drag, startPoint x: 511, startPoint y: 539, endPoint x: 484, endPoint y: 541, distance: 27.1
click at [484, 540] on div "VIN: 7SVAAABA8SX048679 Stock: 250284 Model: 7953" at bounding box center [616, 535] width 509 height 10
drag, startPoint x: 860, startPoint y: 666, endPoint x: 762, endPoint y: 559, distance: 145.1
click at [860, 664] on div "2025 Toyota Sequoia TRD Pro Copy Link Share Print View Details VIN: 7SVAAABA8SX…" at bounding box center [875, 386] width 1053 height 609
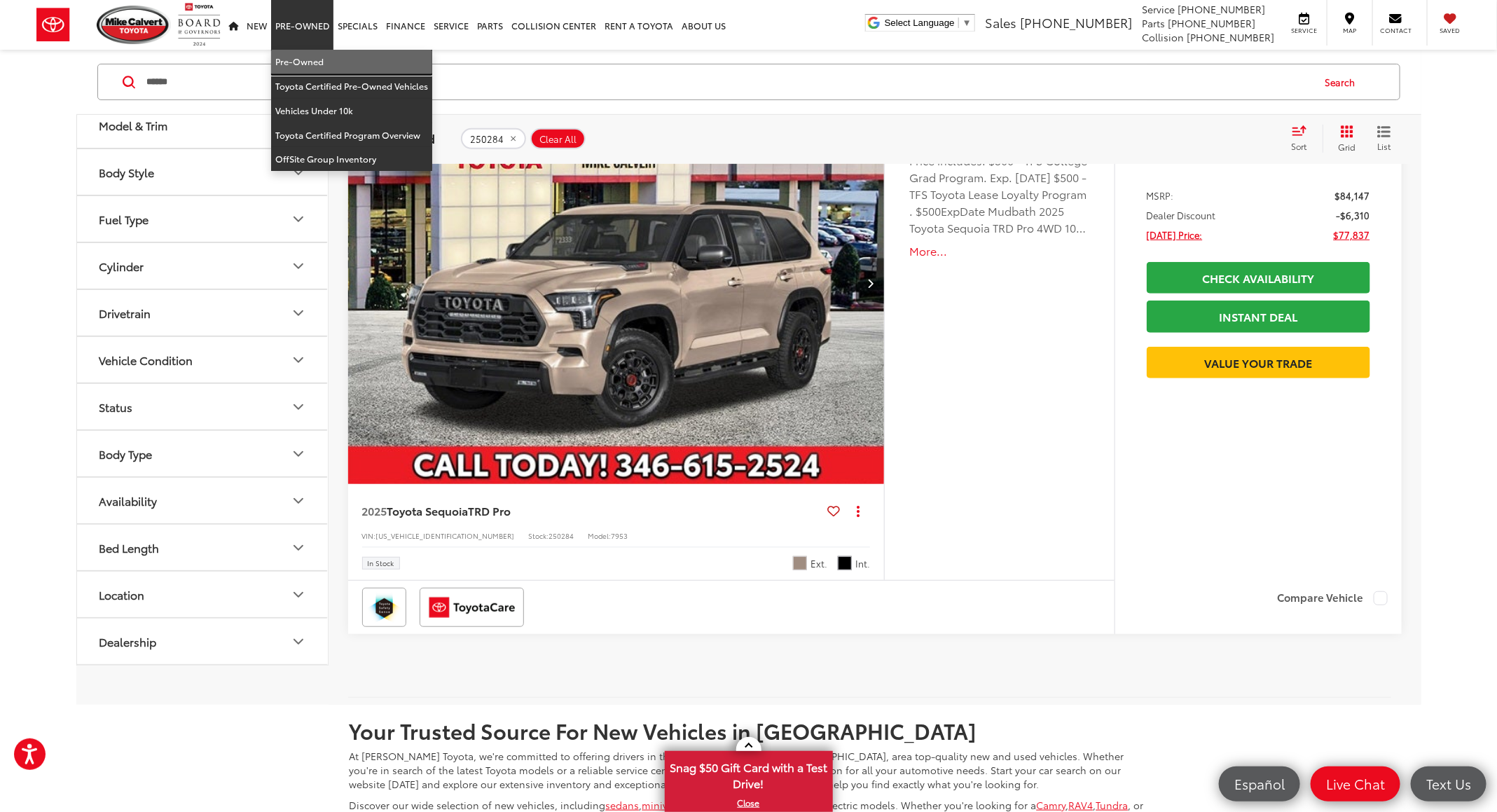
click at [310, 60] on link "Pre-Owned" at bounding box center [351, 62] width 161 height 24
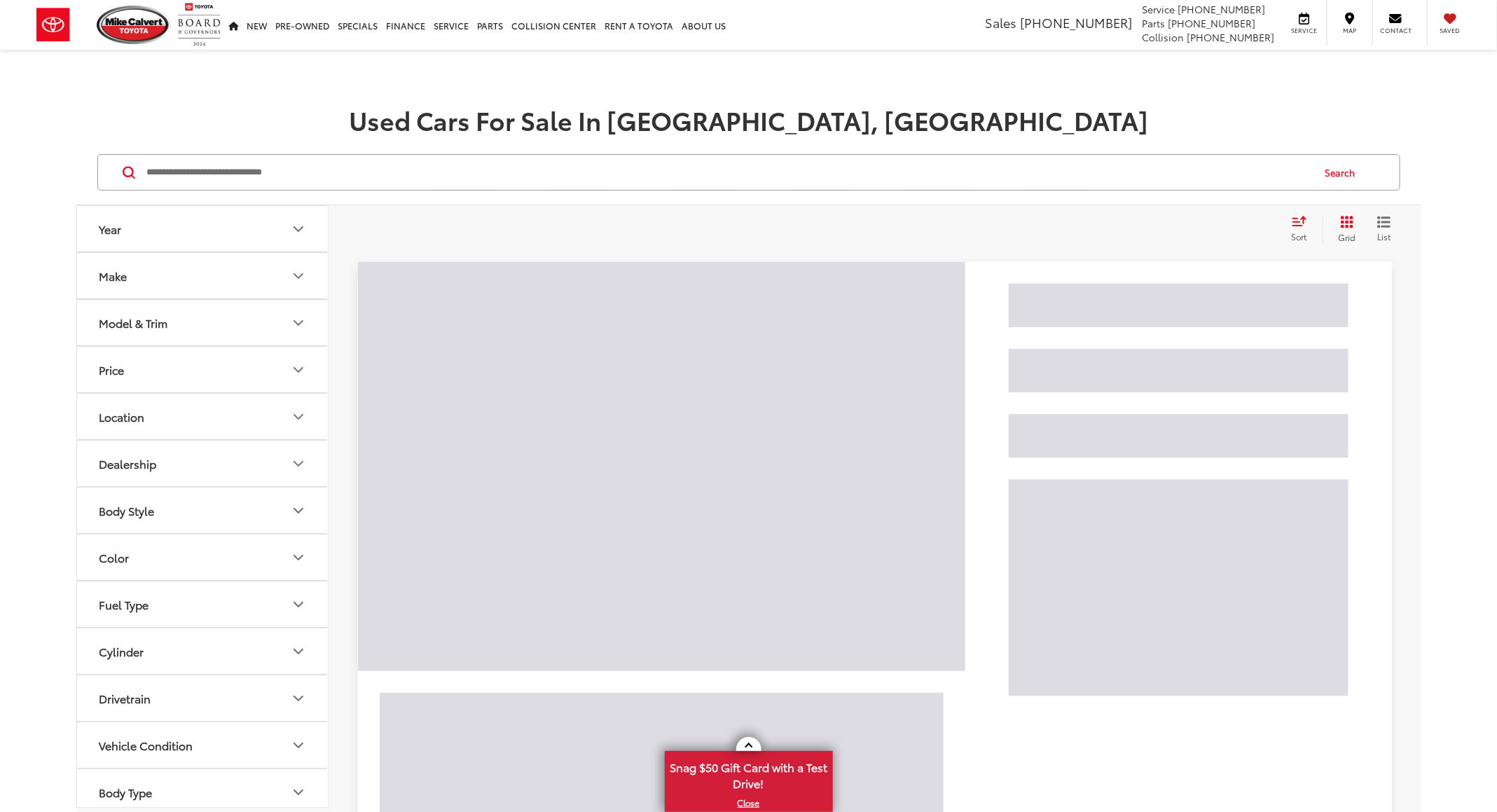
click at [244, 177] on input "Search by Make, Model, or Keyword" at bounding box center [729, 172] width 1166 height 33
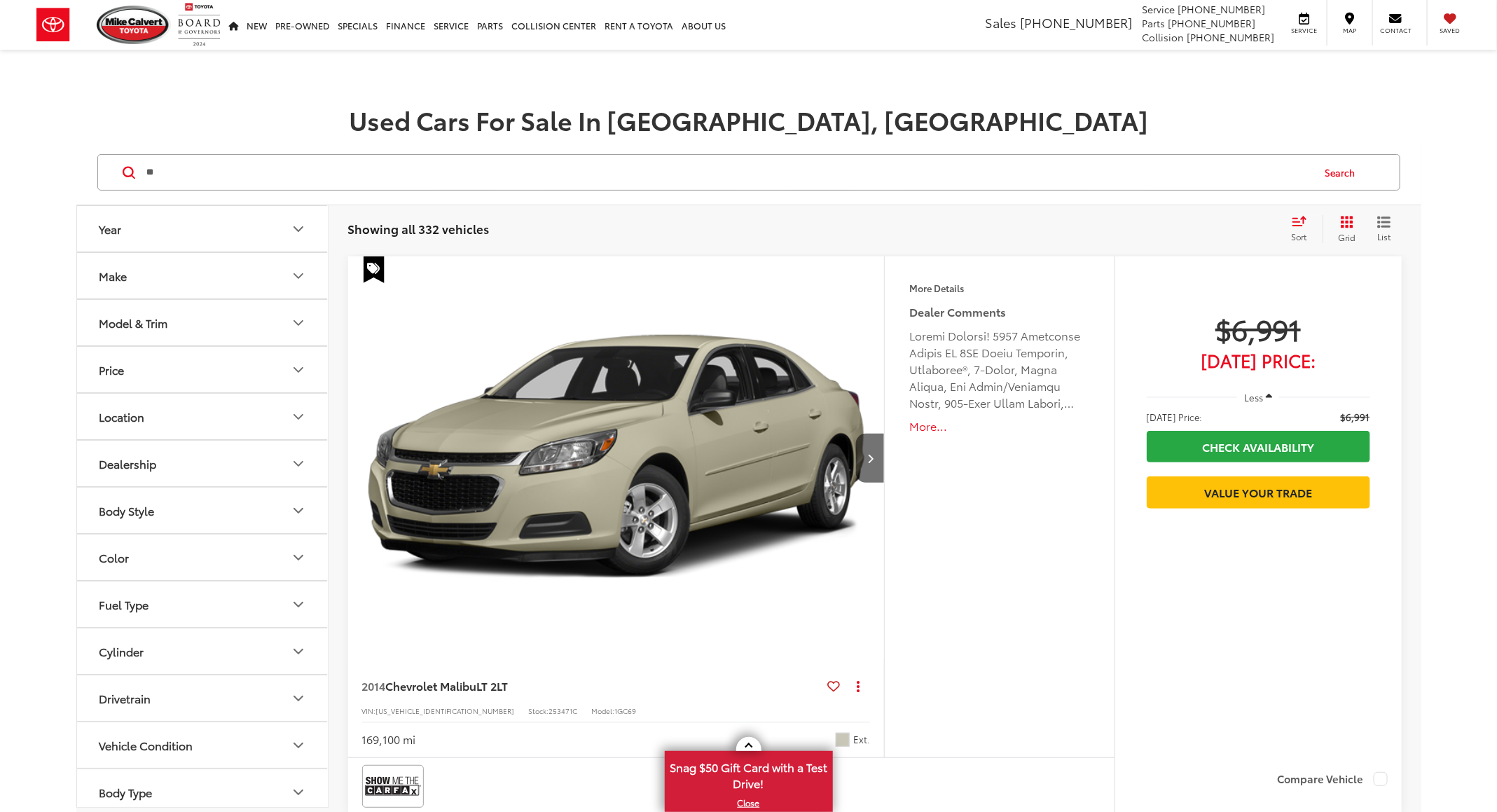
type input "*"
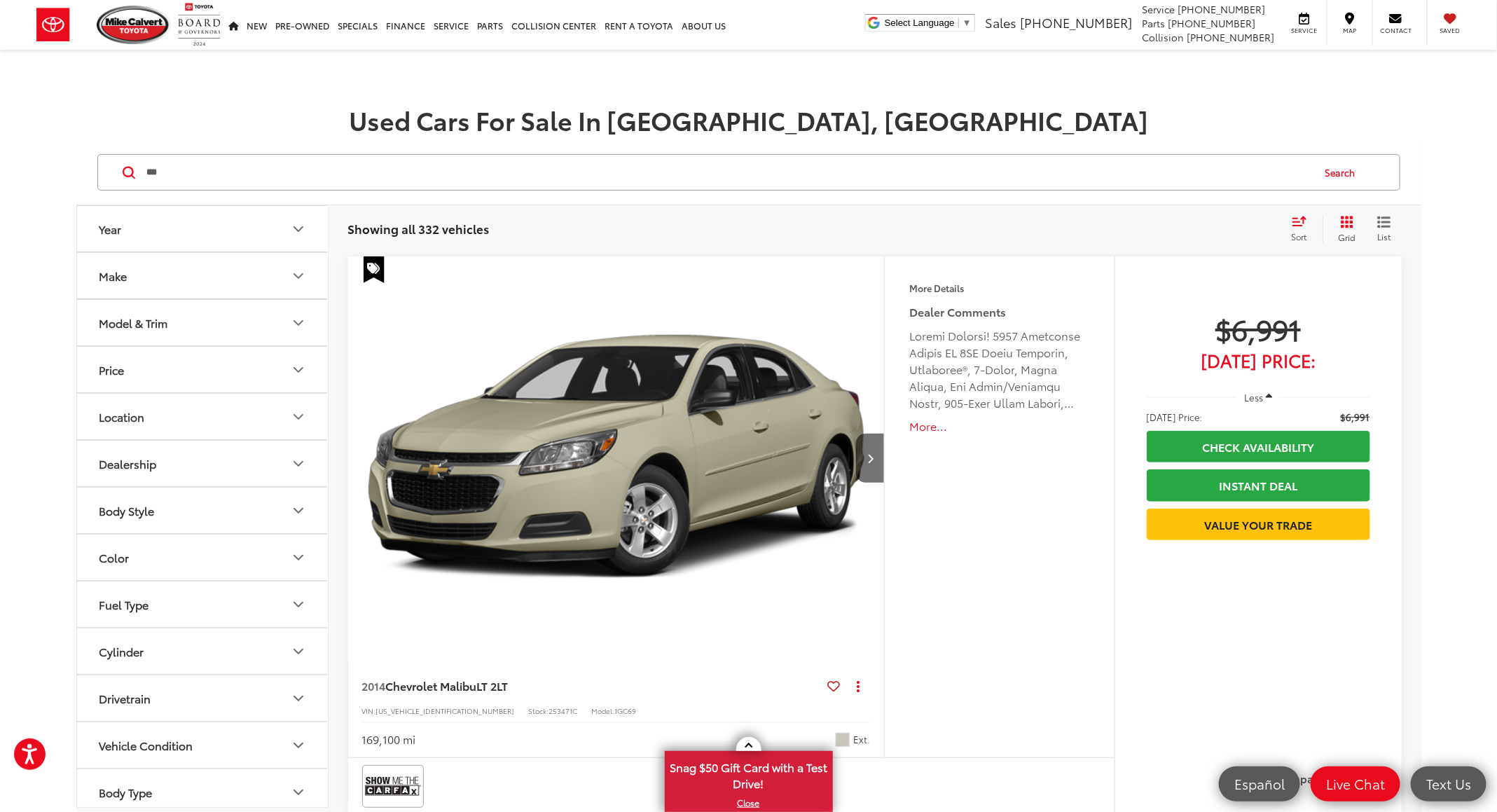
type input "***"
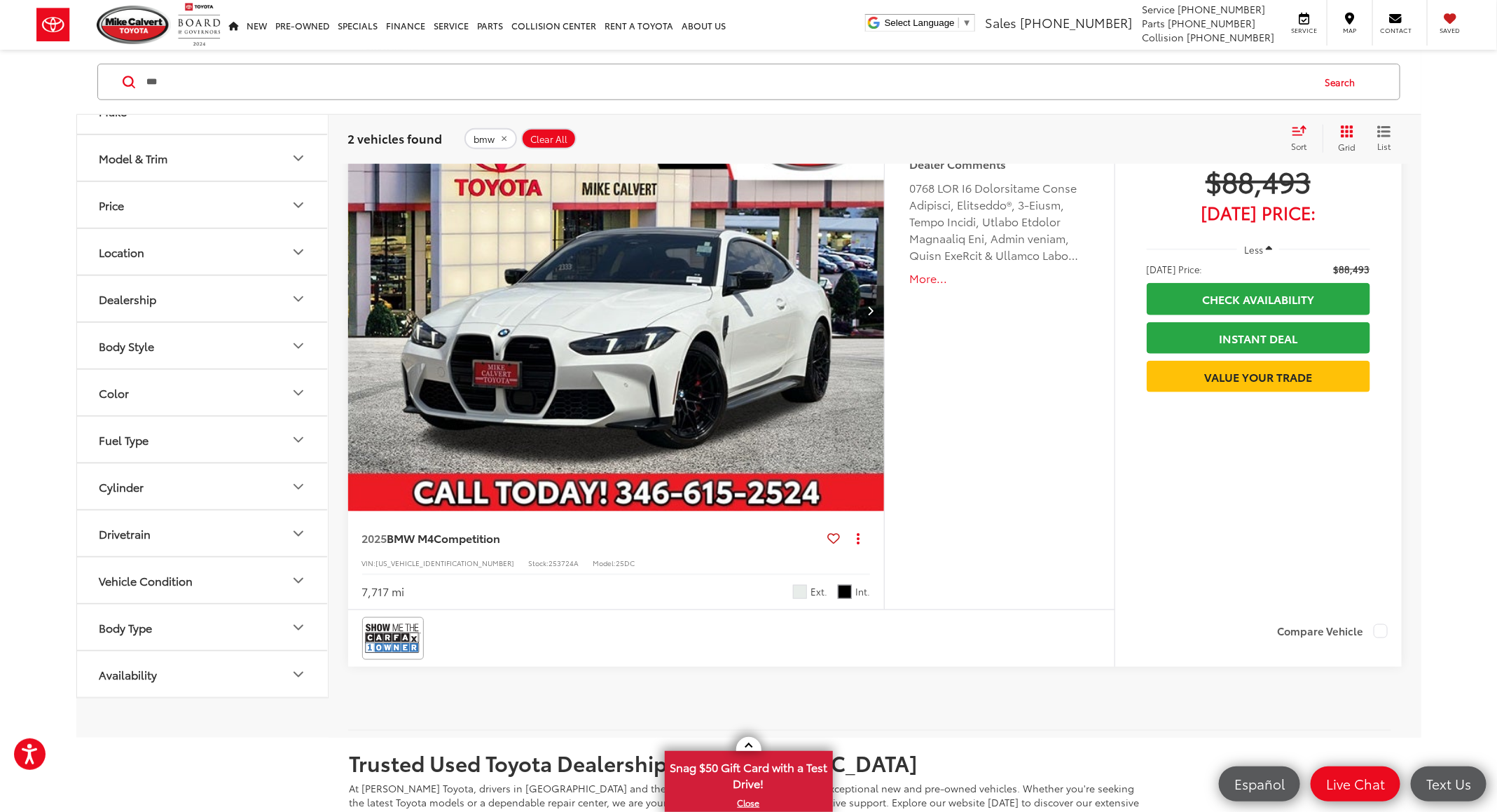
scroll to position [735, 0]
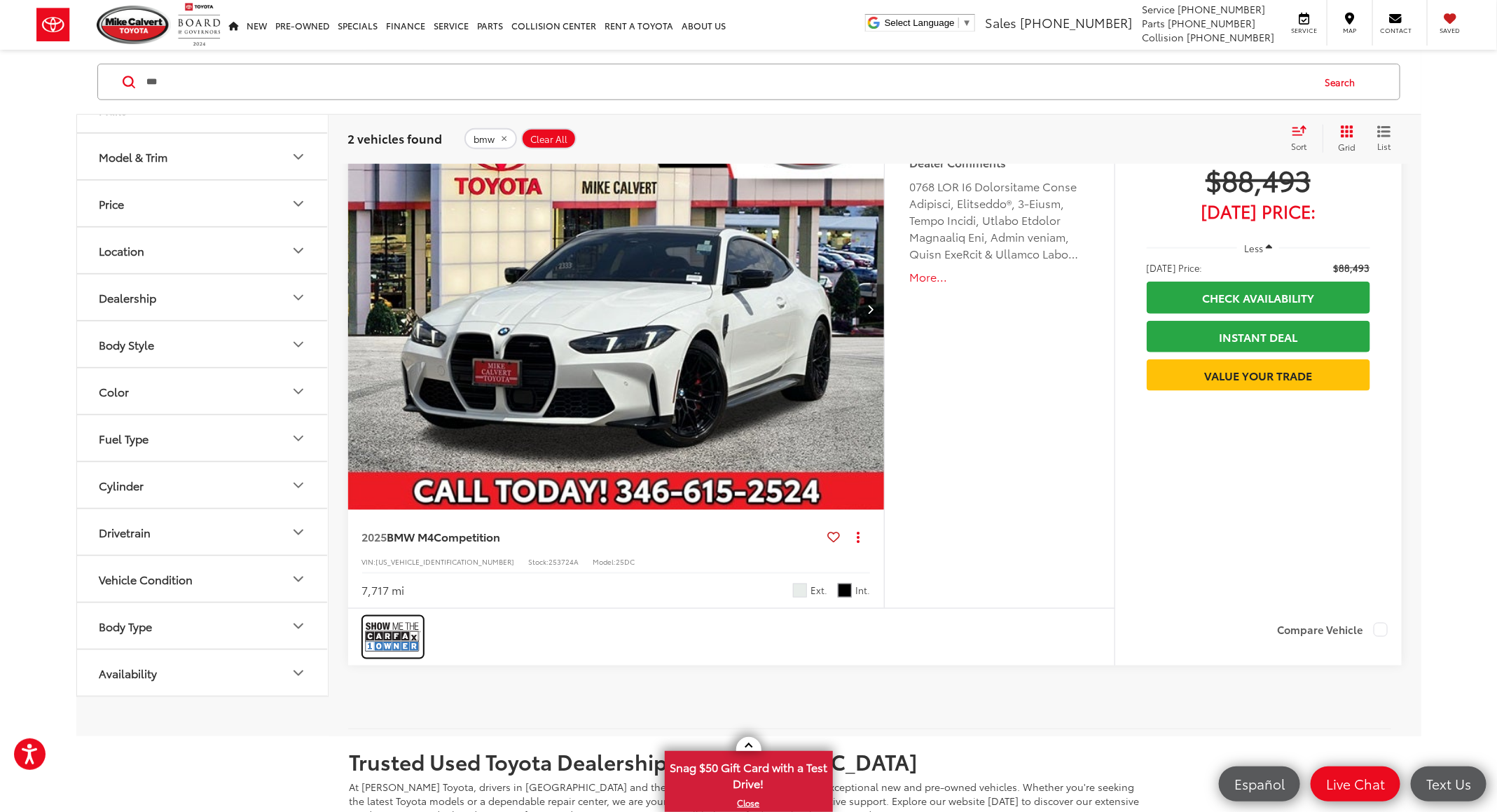
click at [386, 622] on img at bounding box center [393, 638] width 56 height 38
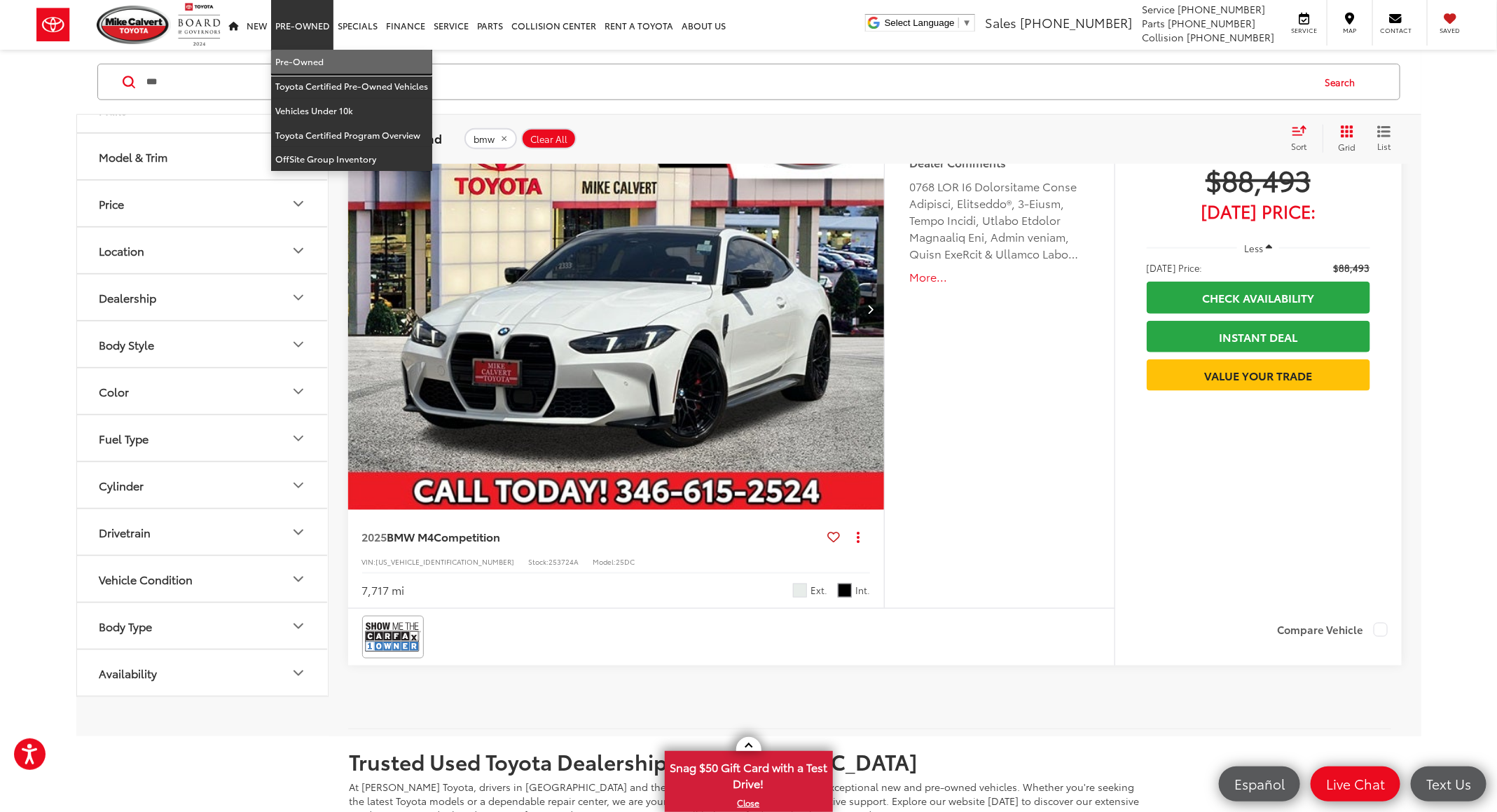
click at [306, 63] on link "Pre-Owned" at bounding box center [351, 62] width 161 height 24
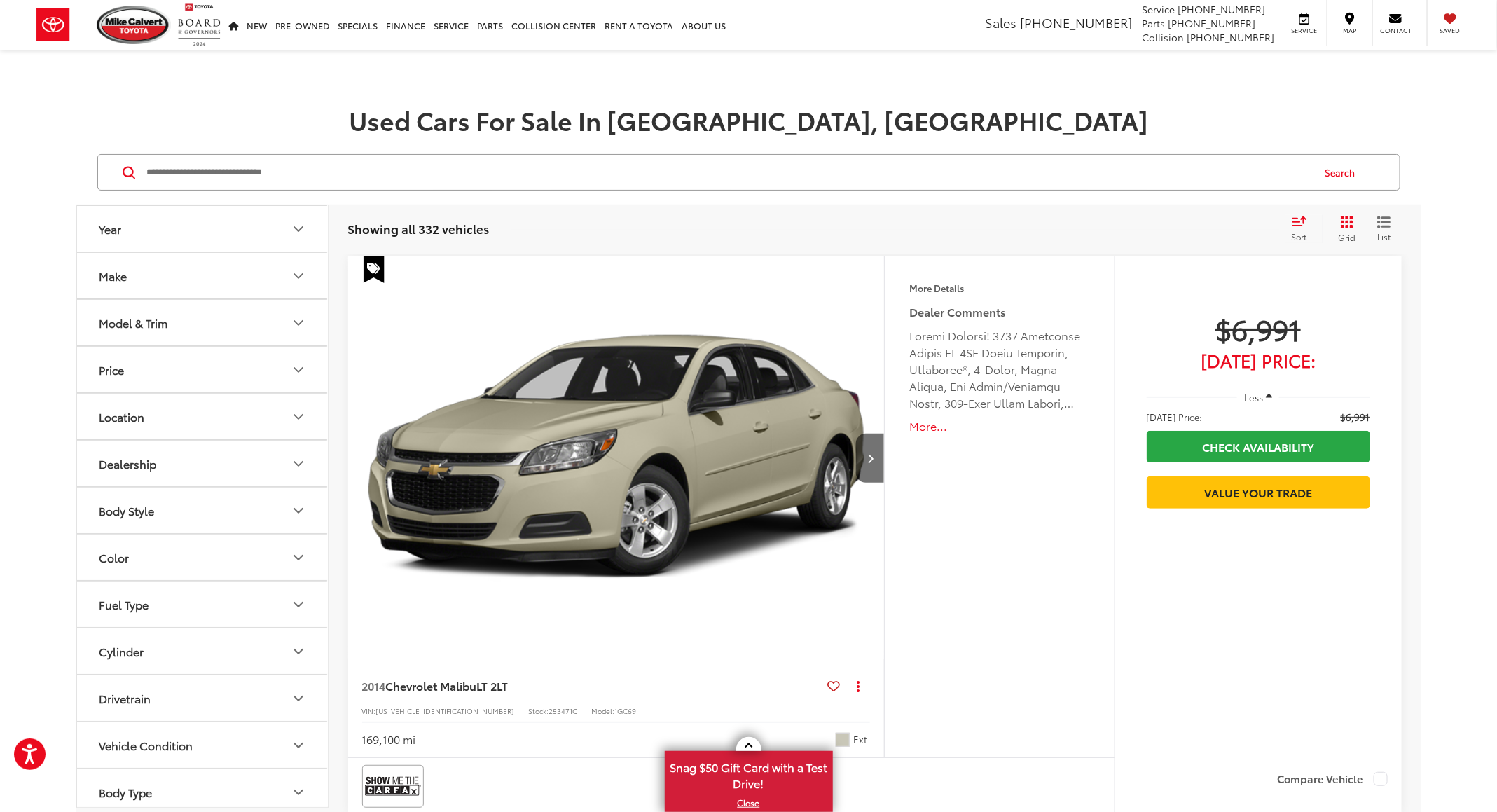
click at [1300, 216] on icon "Select sort value" at bounding box center [1299, 221] width 15 height 11
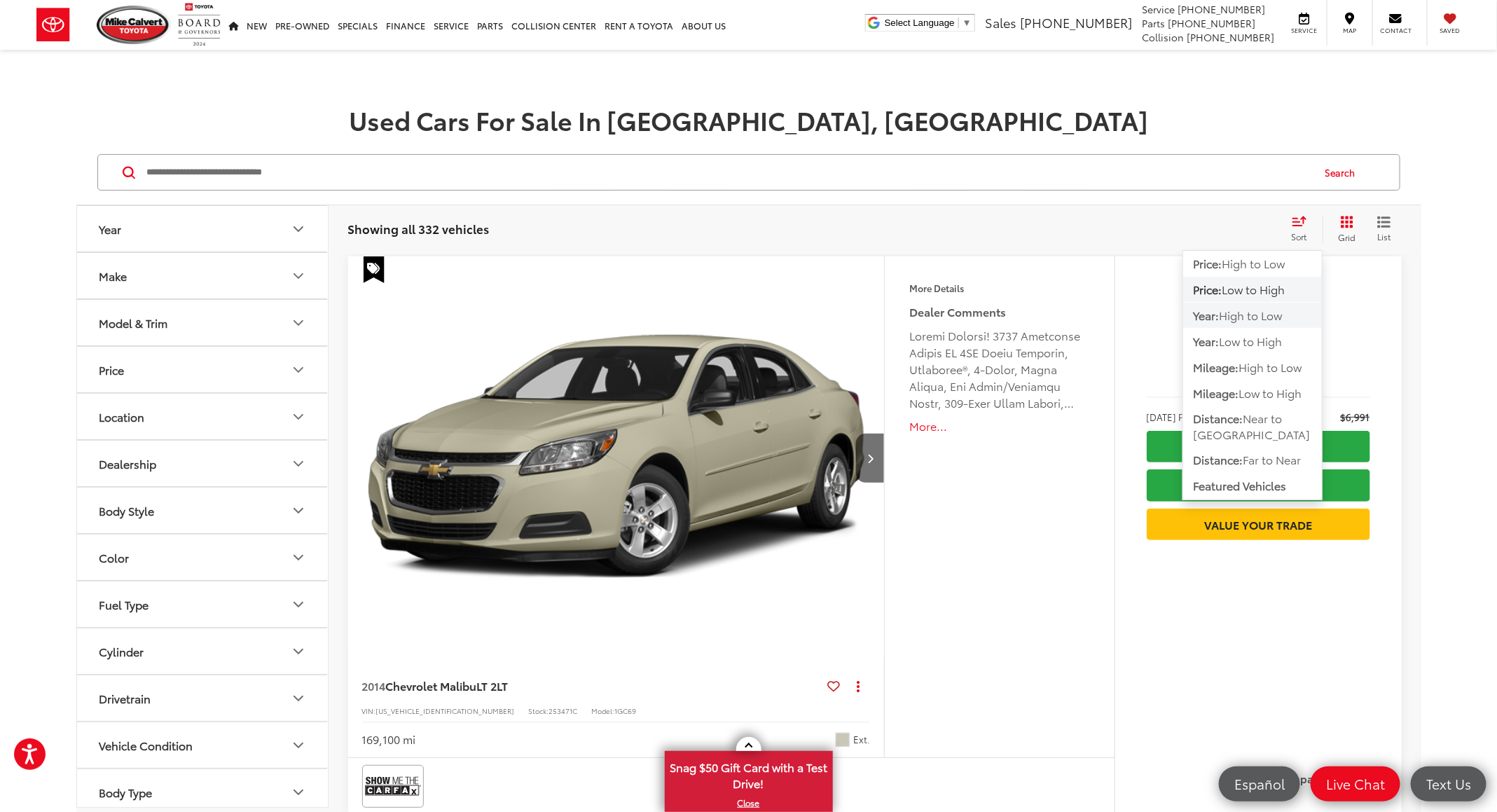
click at [1264, 310] on span "High to Low" at bounding box center [1251, 315] width 63 height 16
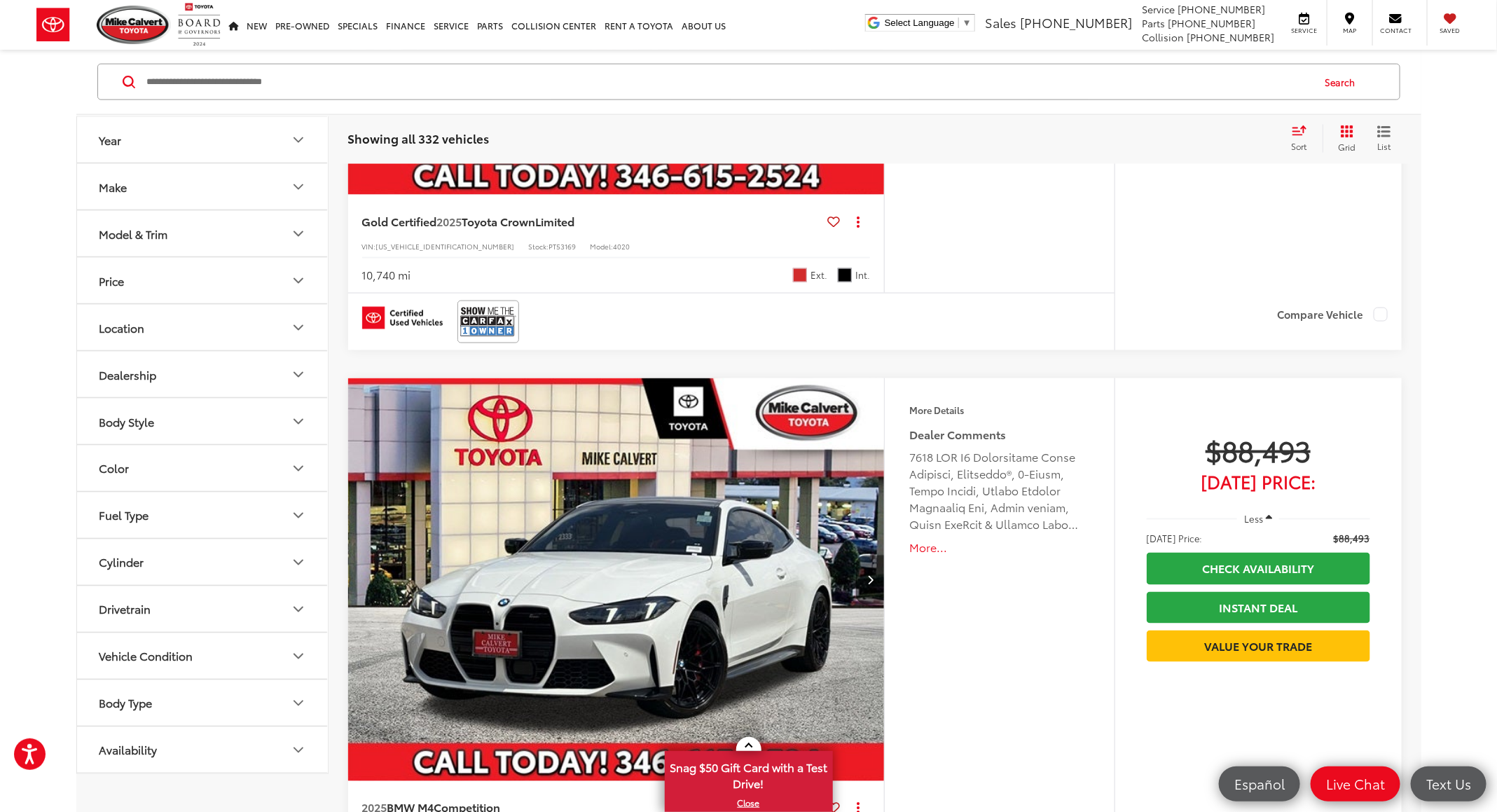
click at [172, 76] on input "Search by Make, Model, or Keyword" at bounding box center [729, 82] width 1166 height 33
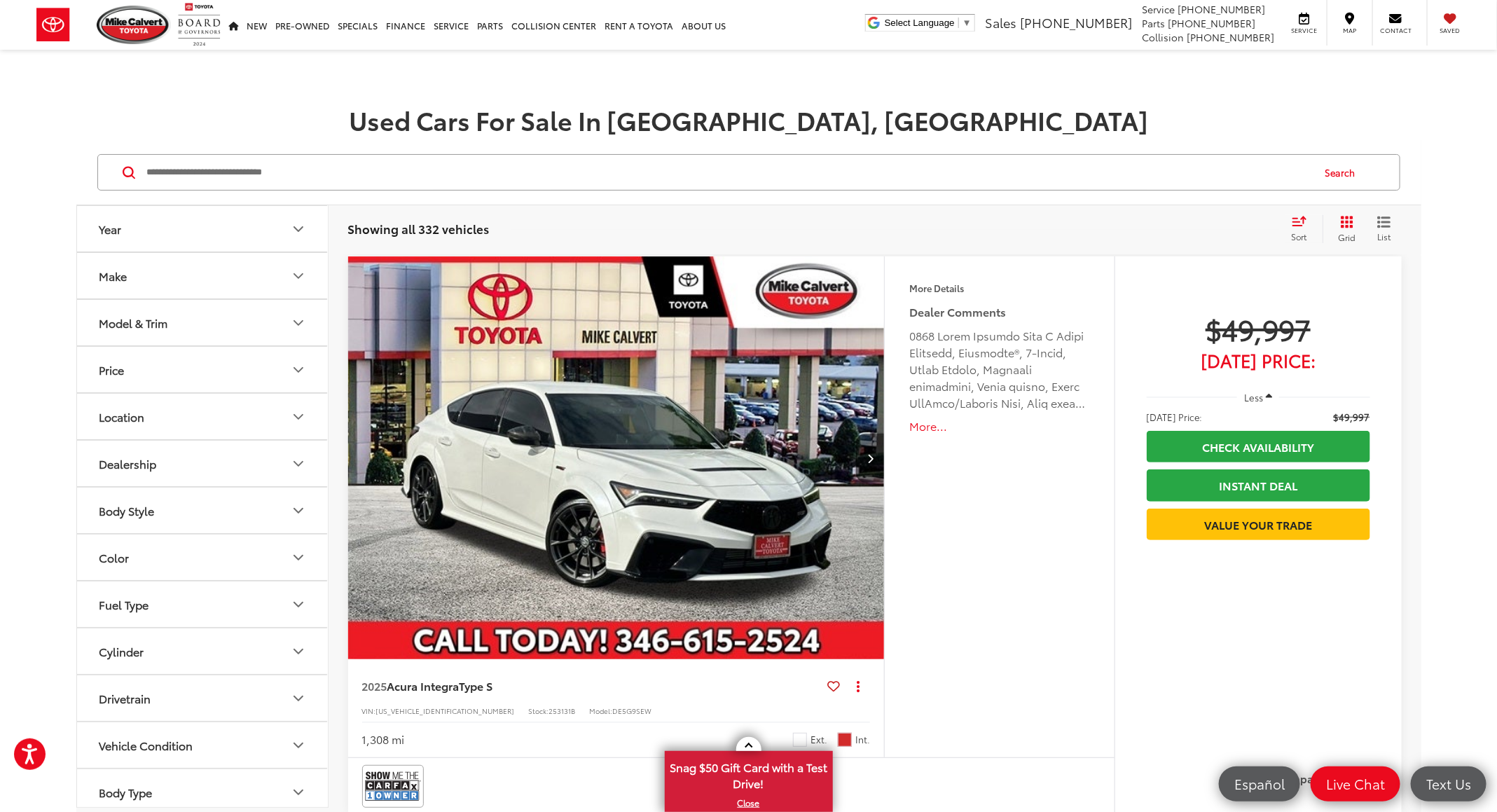
click at [237, 164] on input "Search by Make, Model, or Keyword" at bounding box center [729, 172] width 1166 height 33
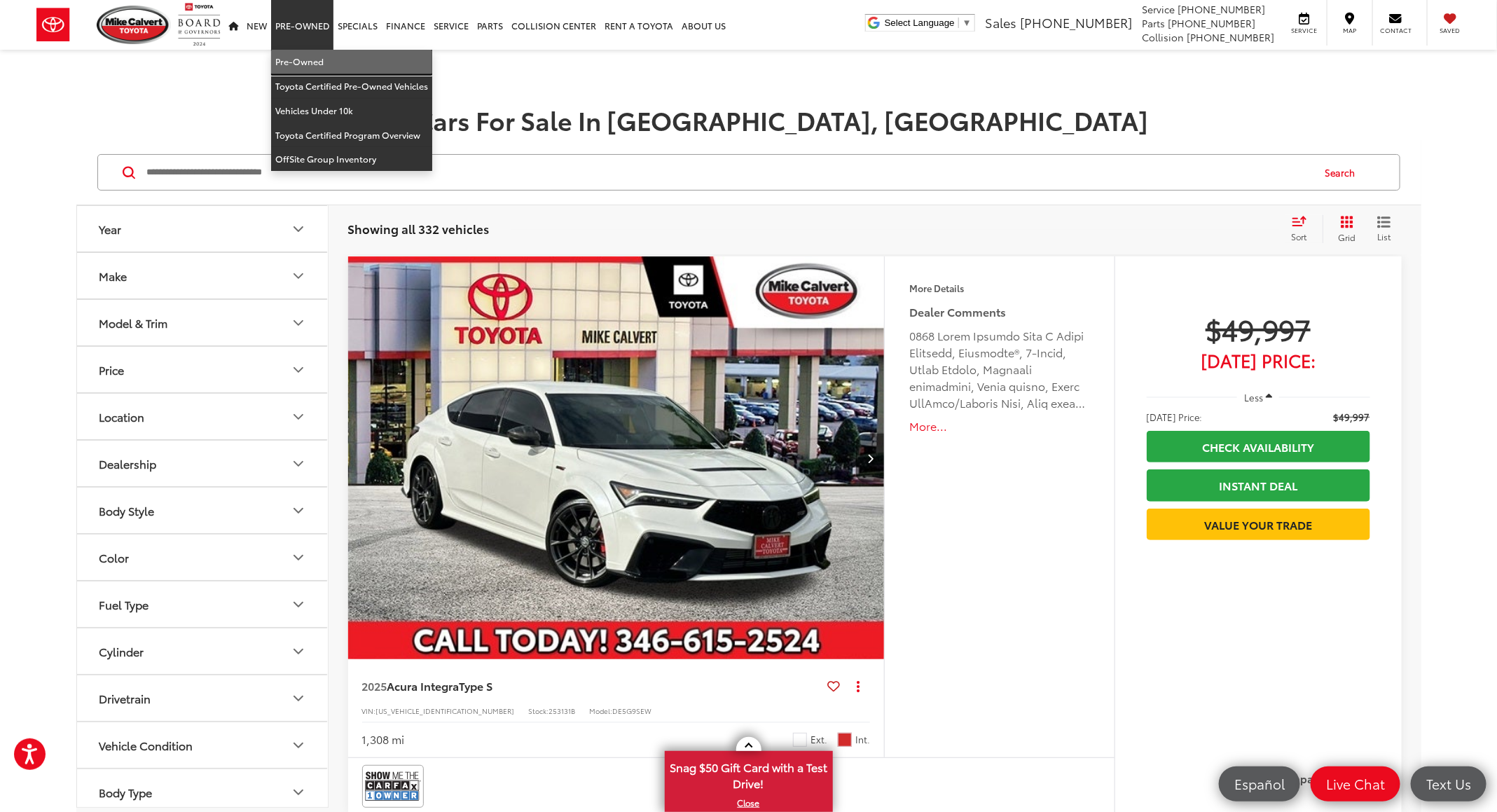
click at [299, 53] on link "Pre-Owned" at bounding box center [351, 62] width 161 height 24
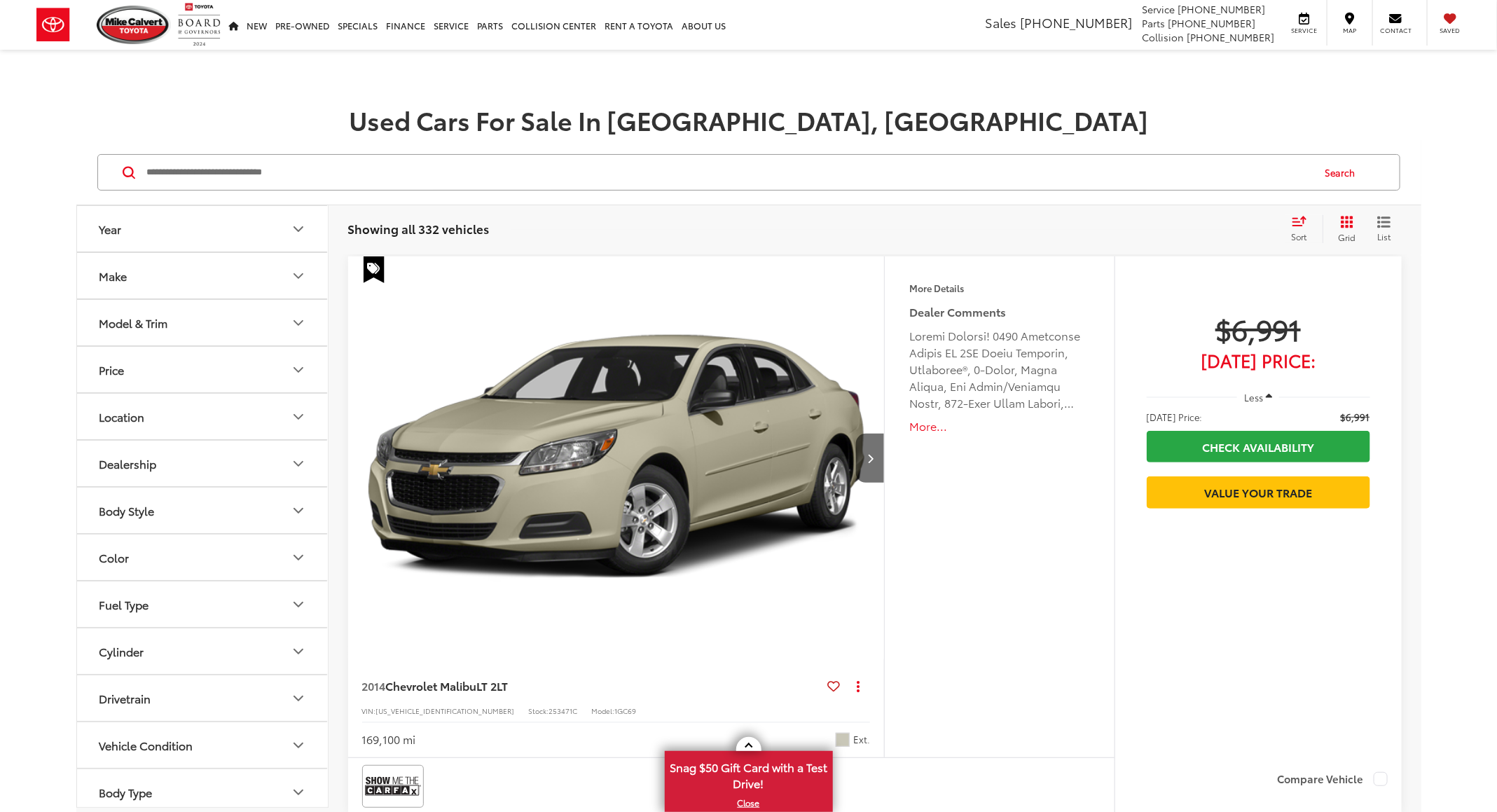
click at [1297, 232] on div "Sort" at bounding box center [1304, 229] width 38 height 28
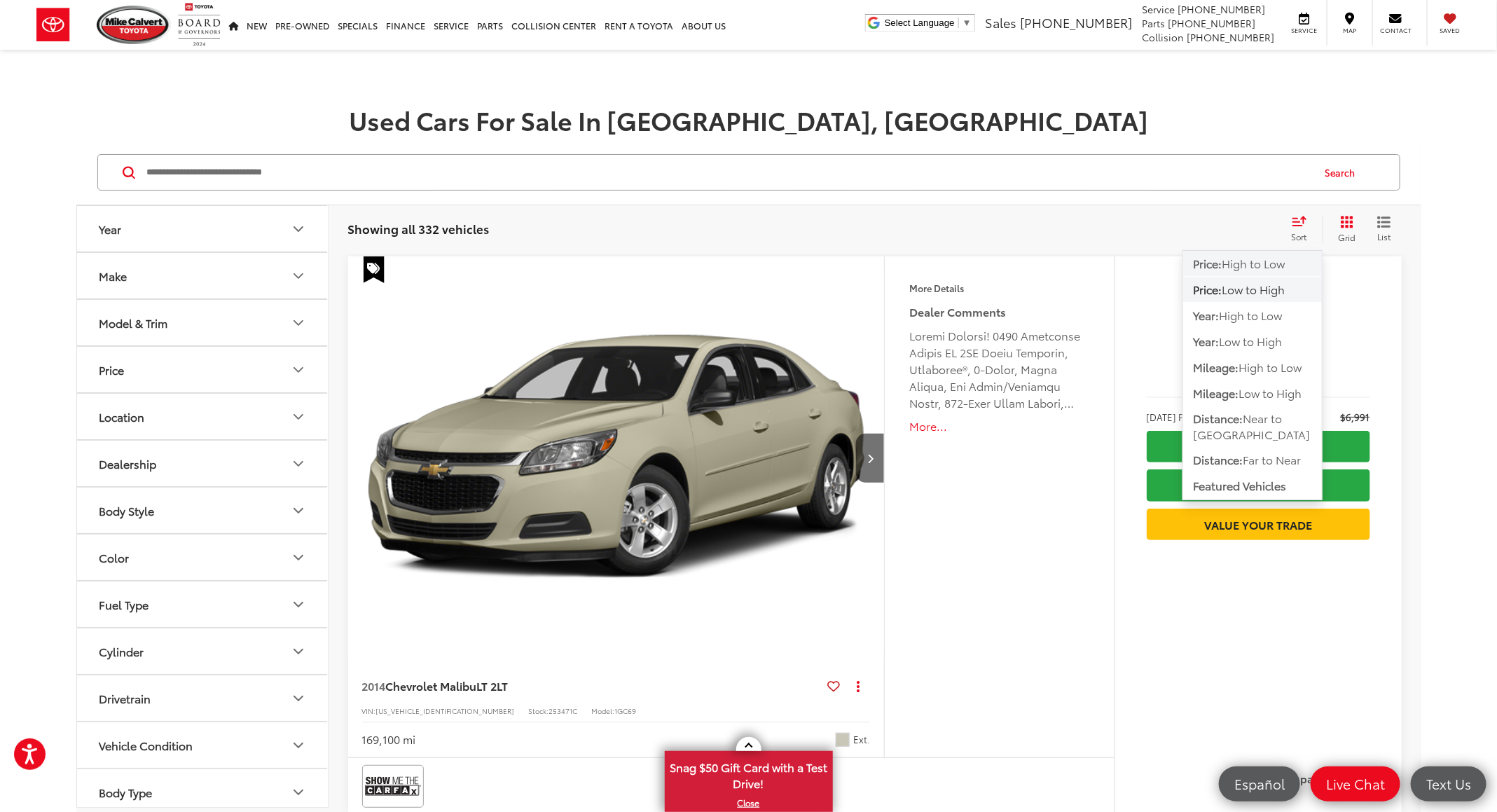
click at [1276, 256] on span "High to Low" at bounding box center [1253, 263] width 63 height 16
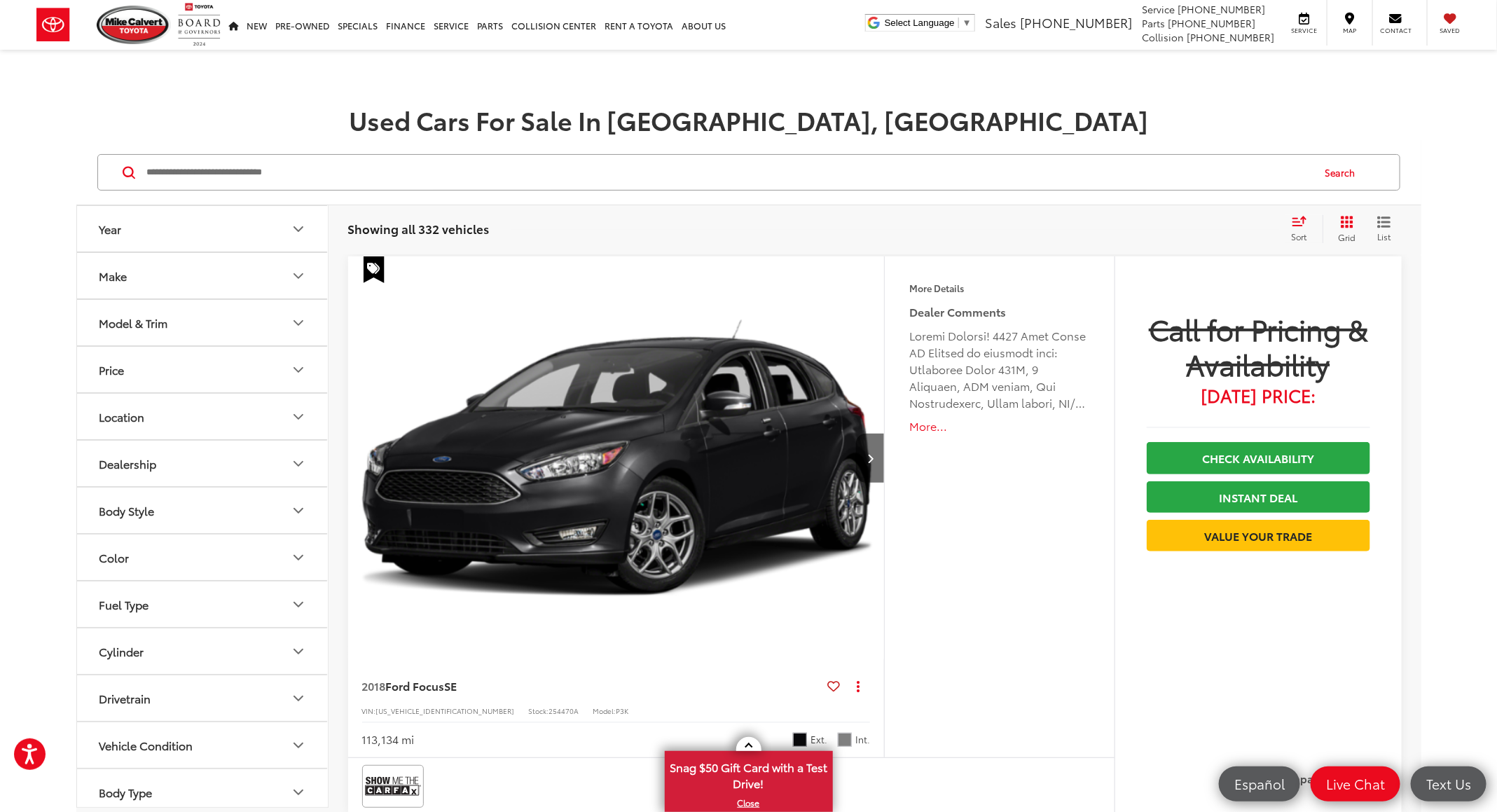
click at [1300, 229] on div "Sort" at bounding box center [1304, 229] width 38 height 28
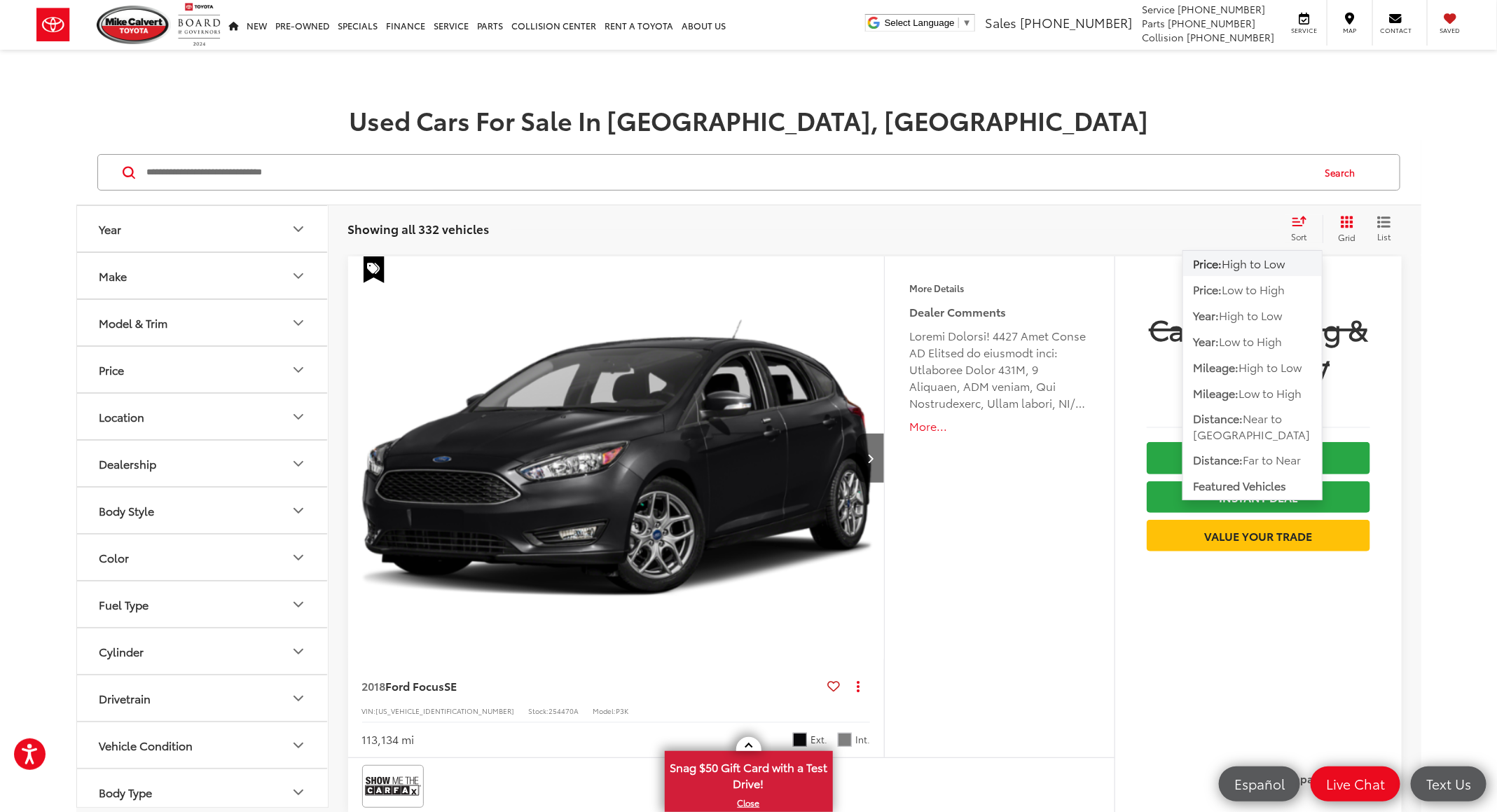
click at [1247, 266] on span "High to Low" at bounding box center [1253, 263] width 63 height 16
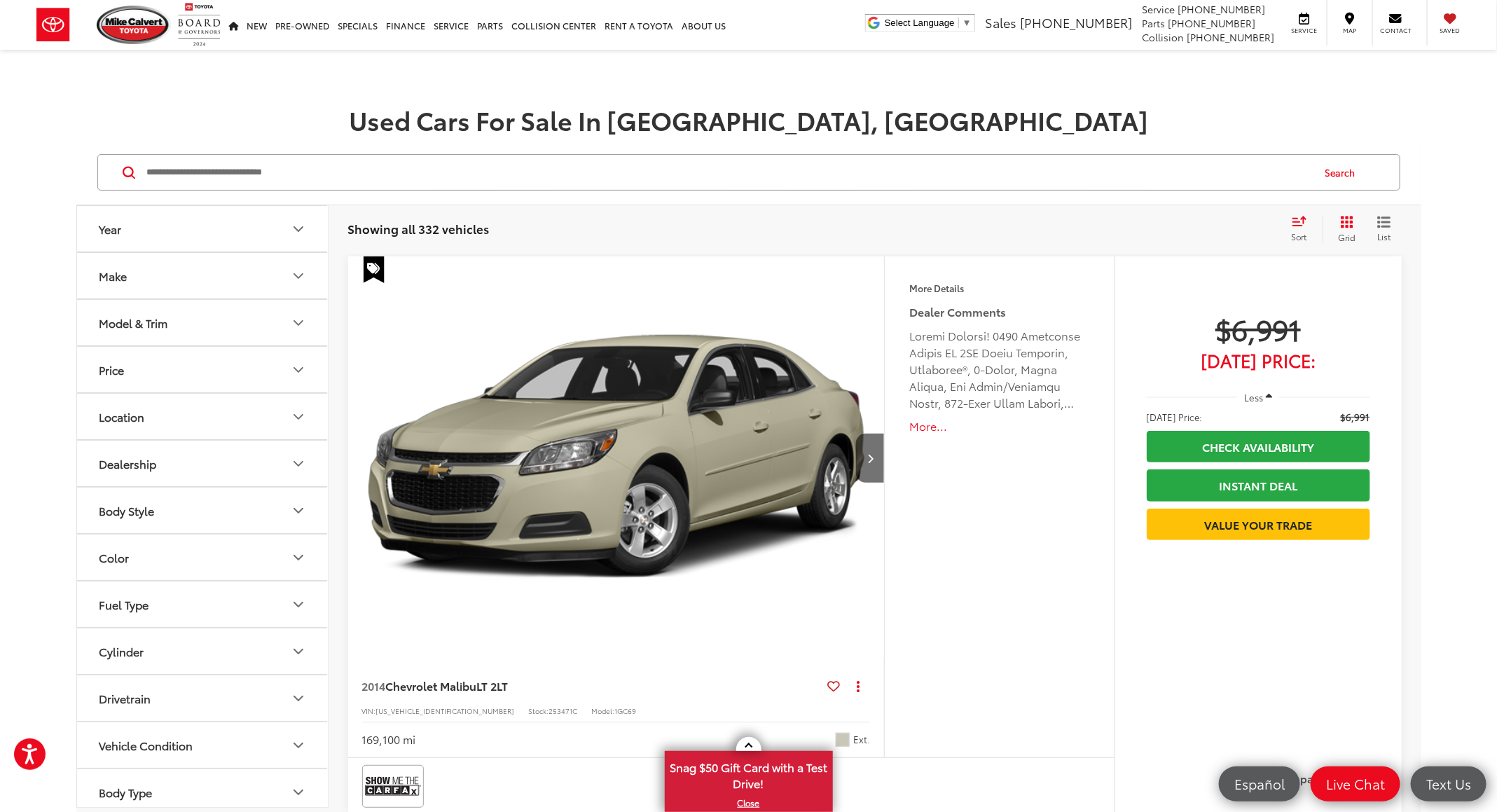
click at [1292, 218] on icon "Select sort value" at bounding box center [1299, 221] width 15 height 11
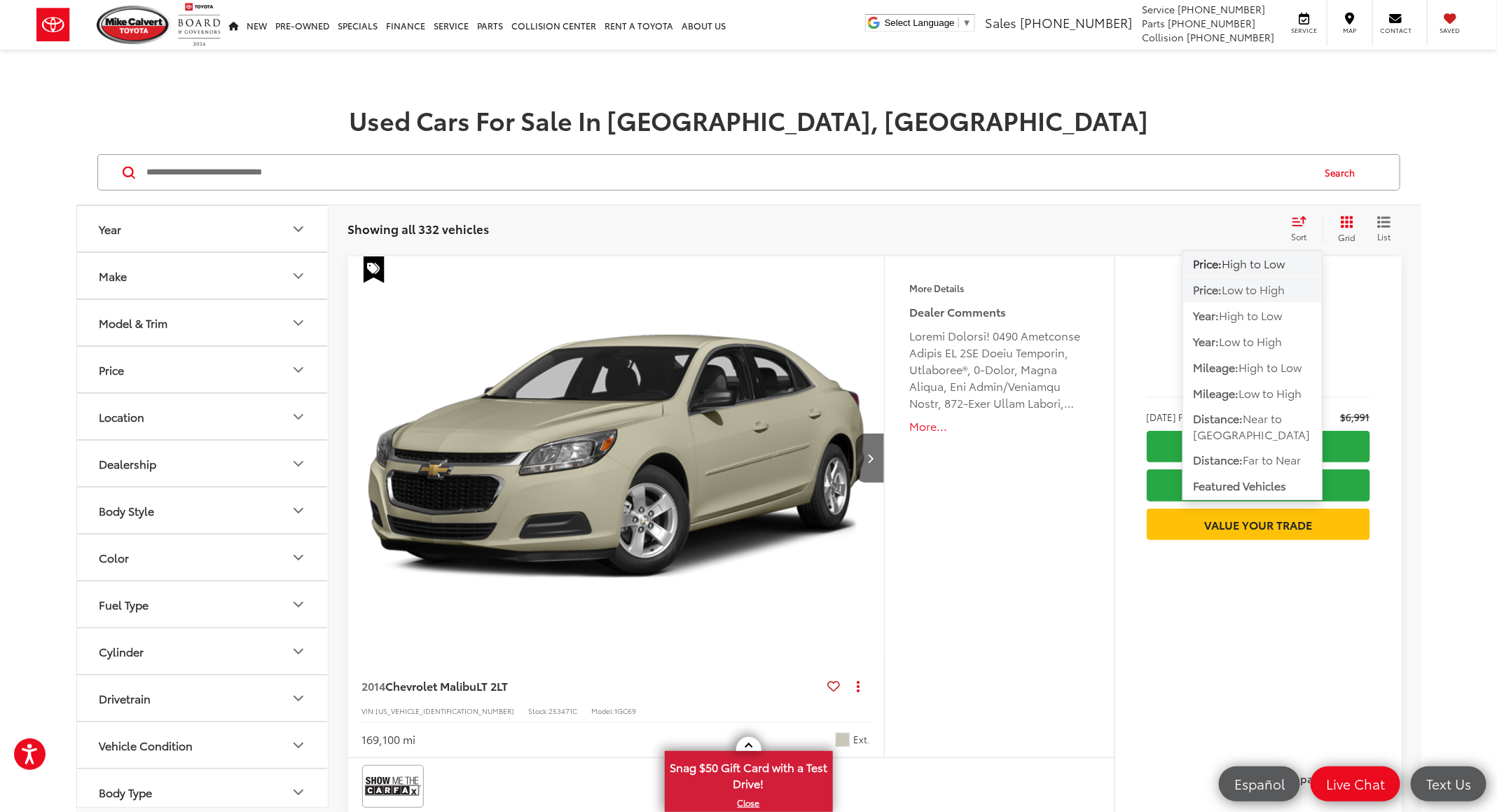
click at [1245, 302] on button "Price: Low to High" at bounding box center [1252, 315] width 139 height 25
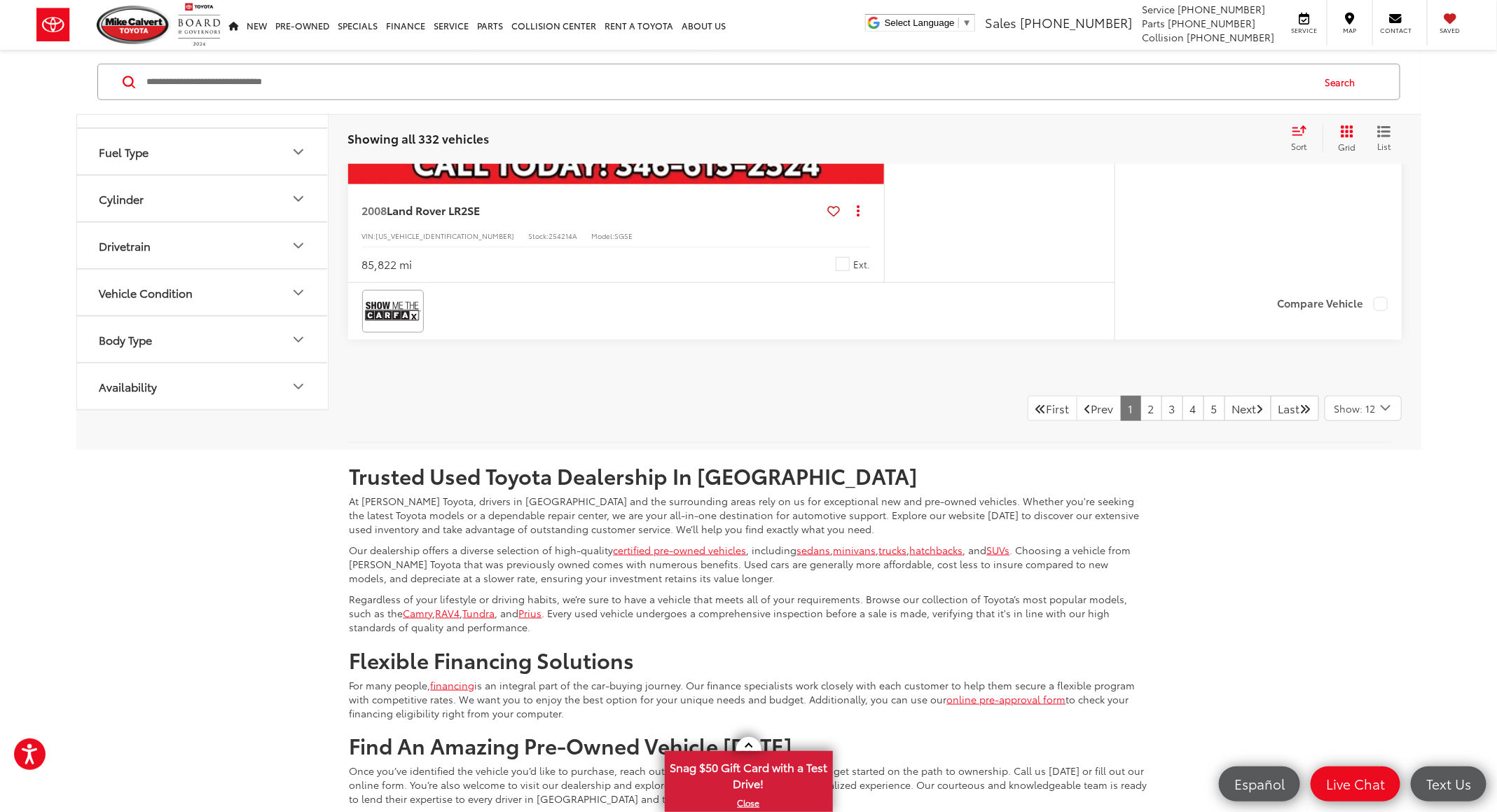
scroll to position [6634, 0]
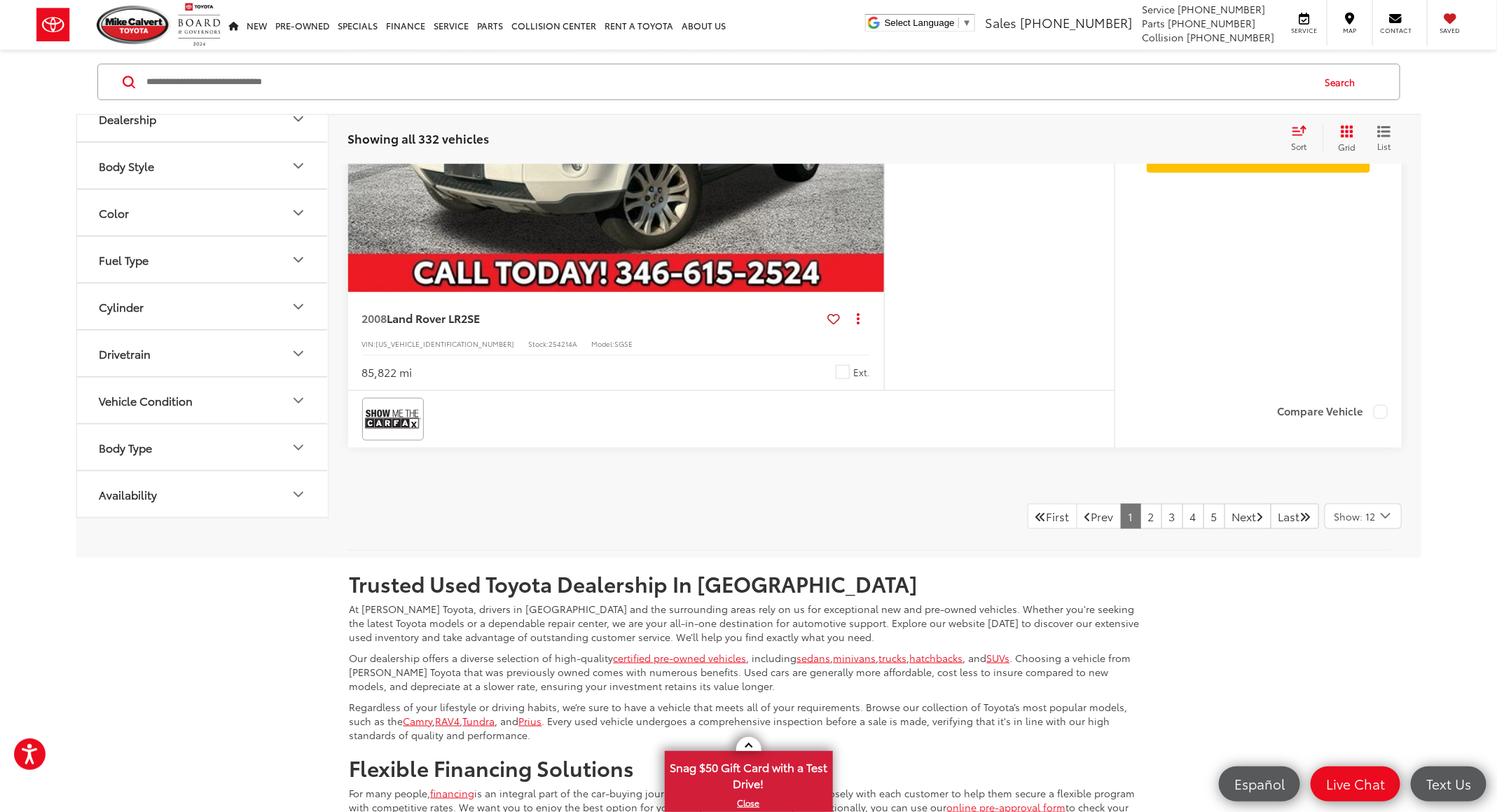
click at [1289, 529] on link "Last" at bounding box center [1295, 516] width 48 height 25
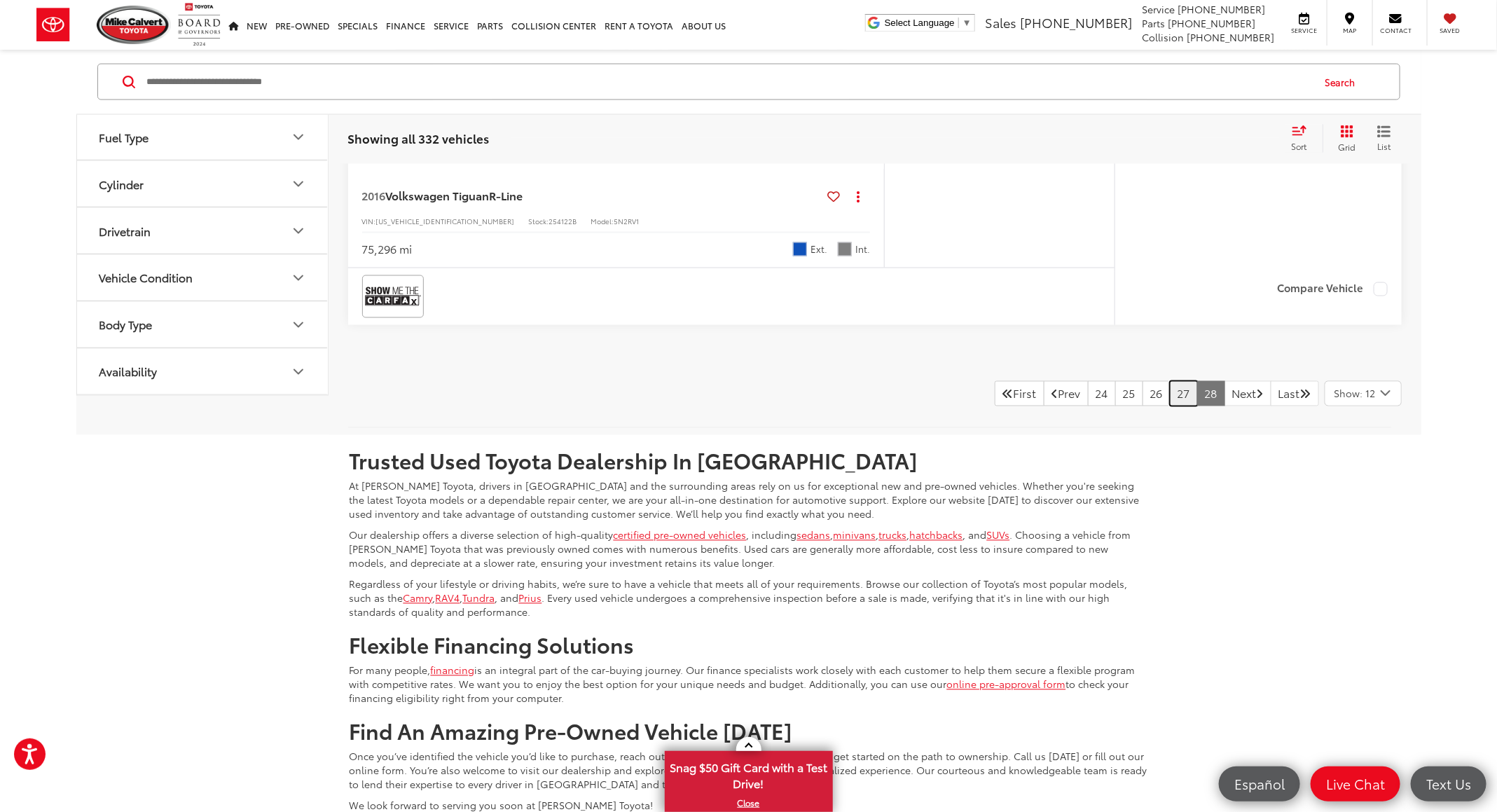
click at [1170, 406] on link "27" at bounding box center [1184, 393] width 28 height 25
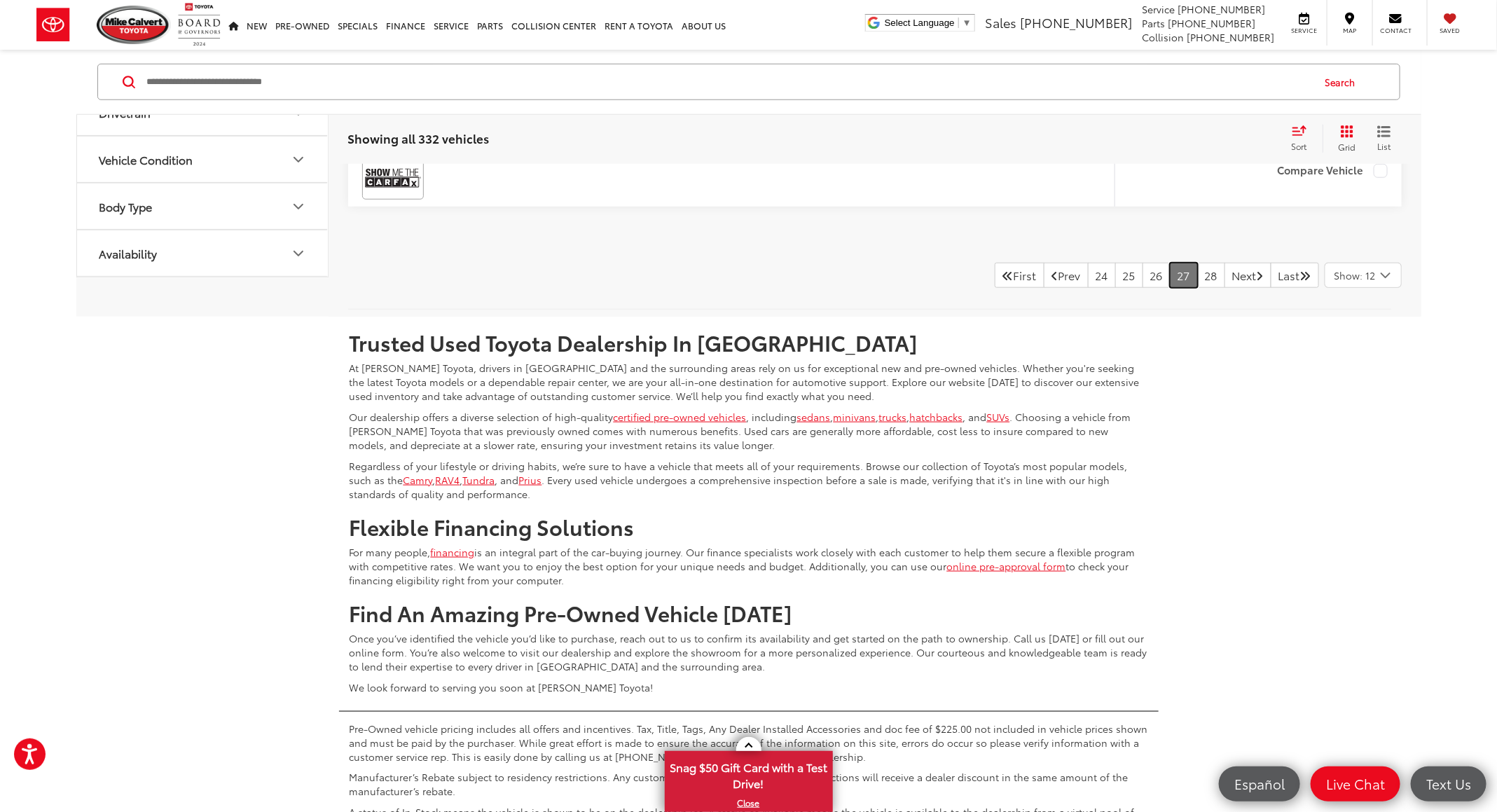
scroll to position [6706, 0]
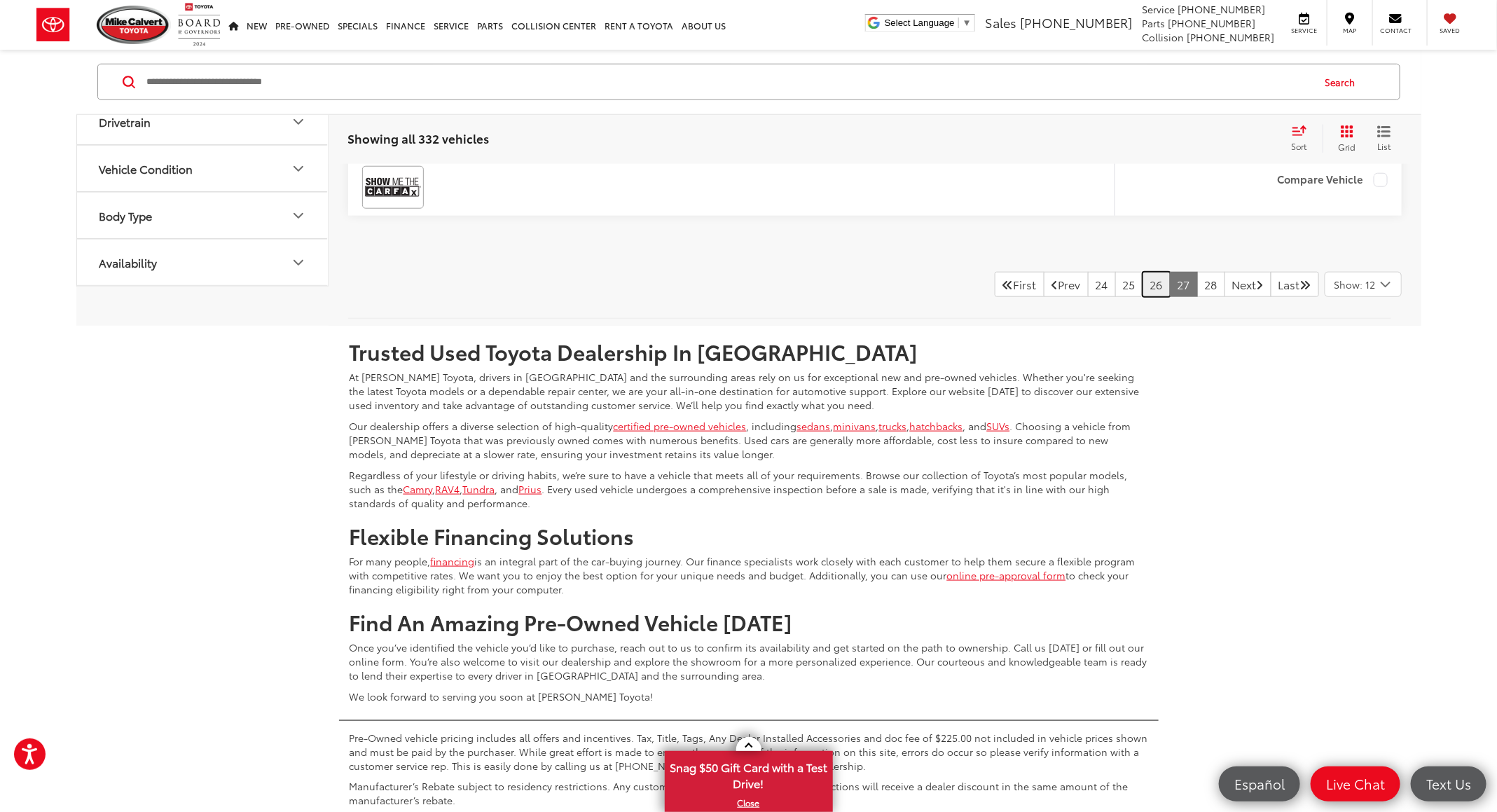
click at [1142, 297] on link "26" at bounding box center [1156, 284] width 28 height 25
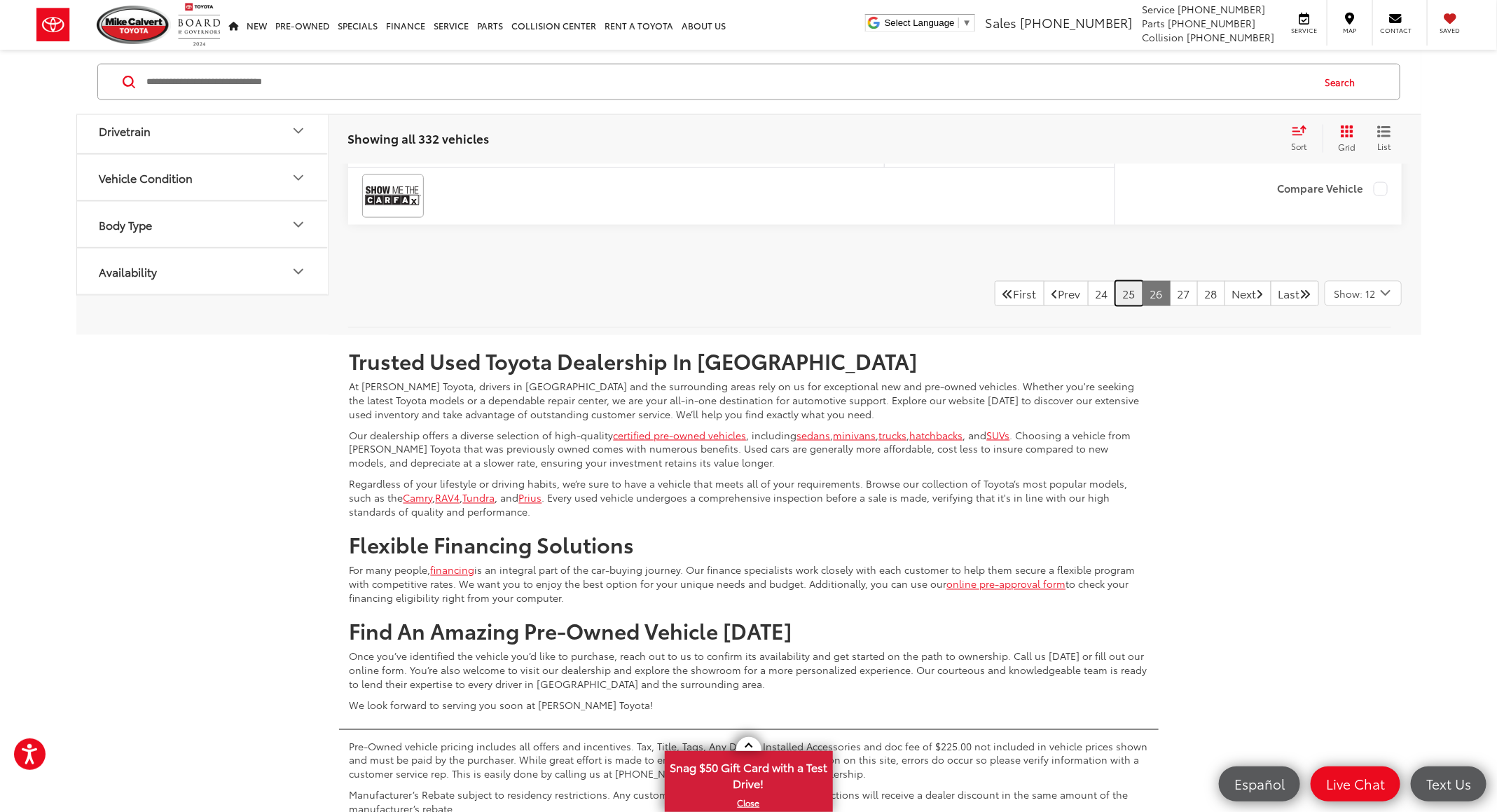
click at [1115, 306] on link "25" at bounding box center [1129, 293] width 28 height 25
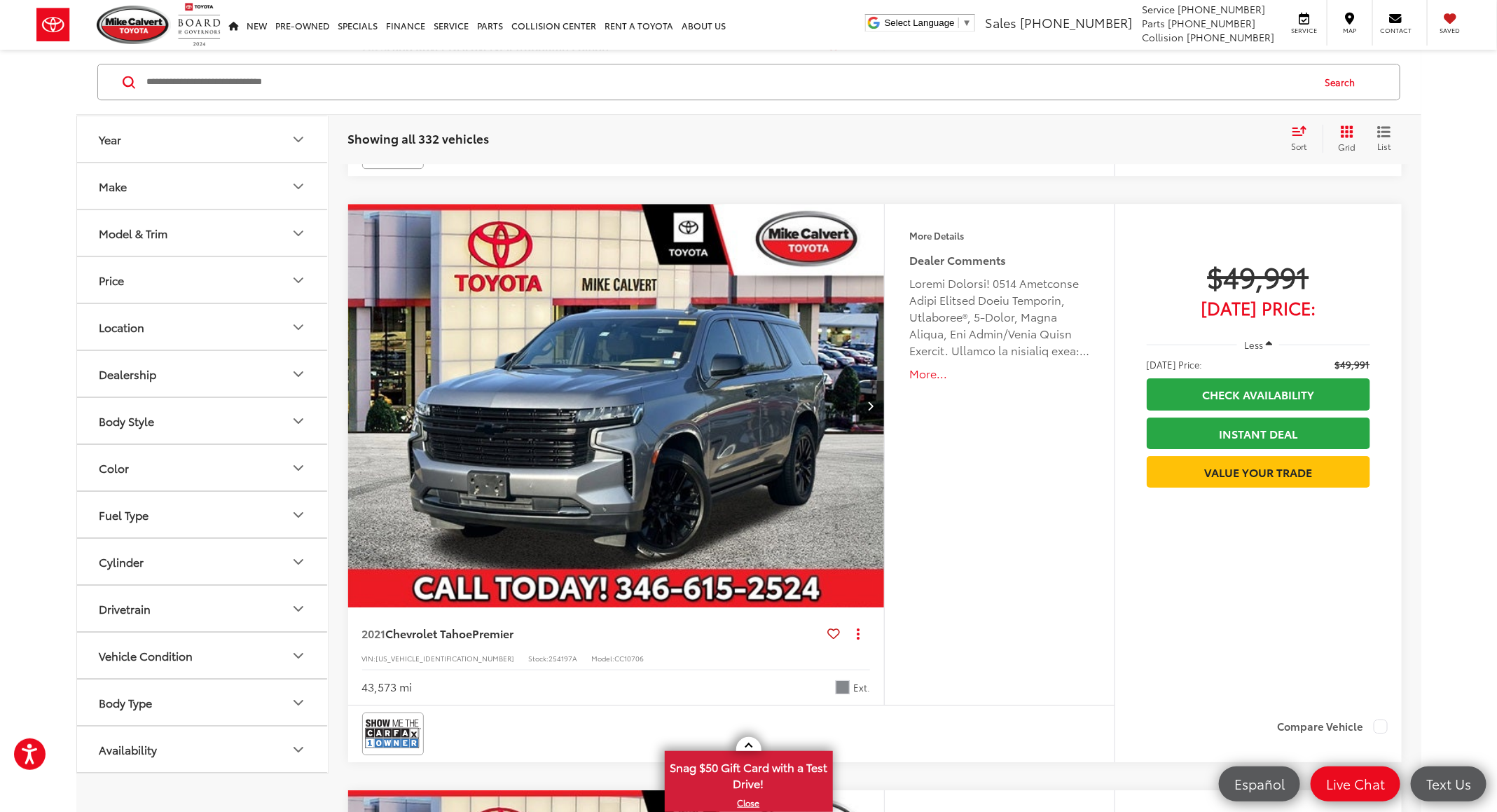
scroll to position [2402, 0]
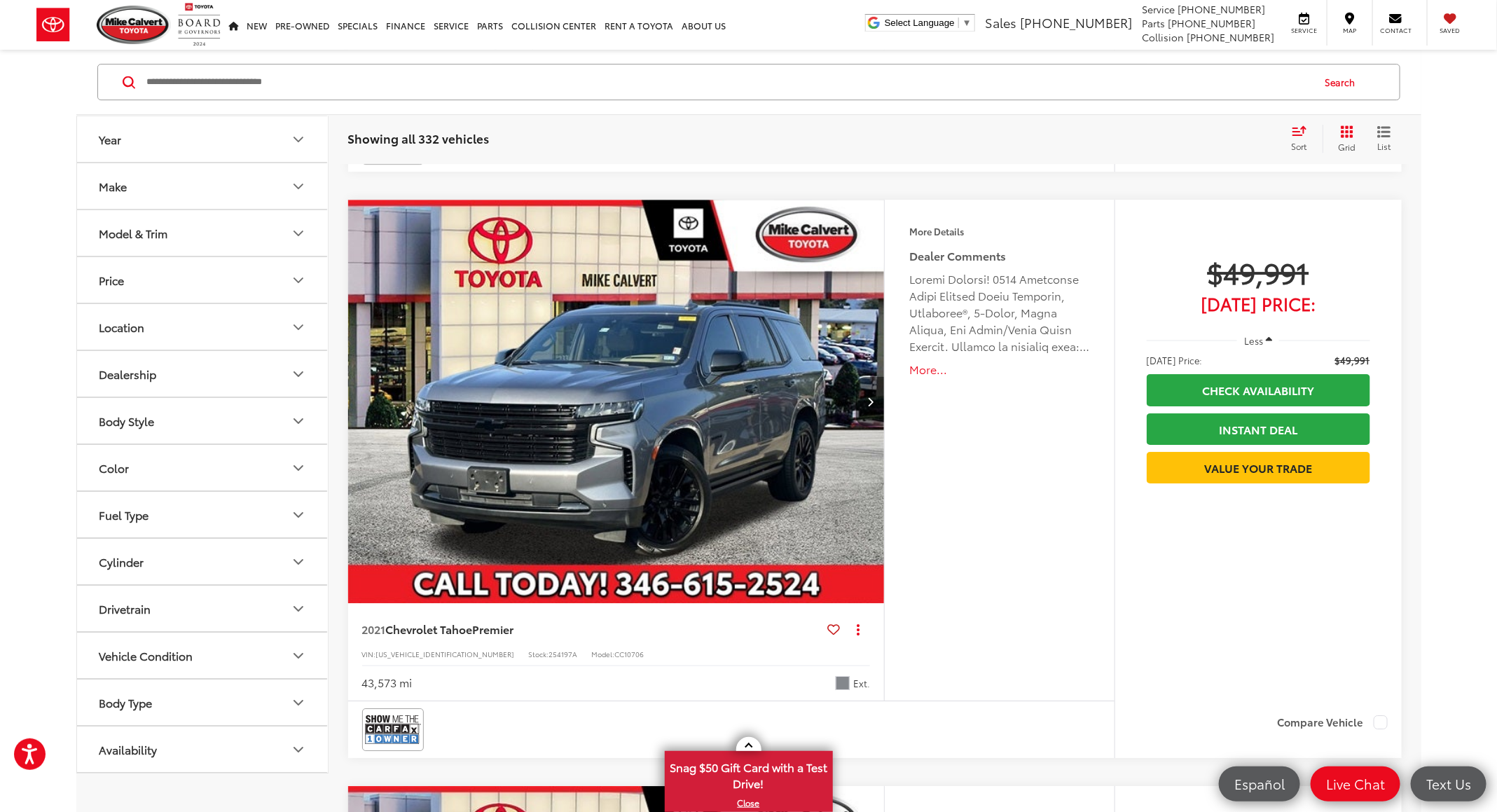
click at [572, 364] on img "2021 Chevrolet Tahoe Premier 0" at bounding box center [616, 402] width 539 height 404
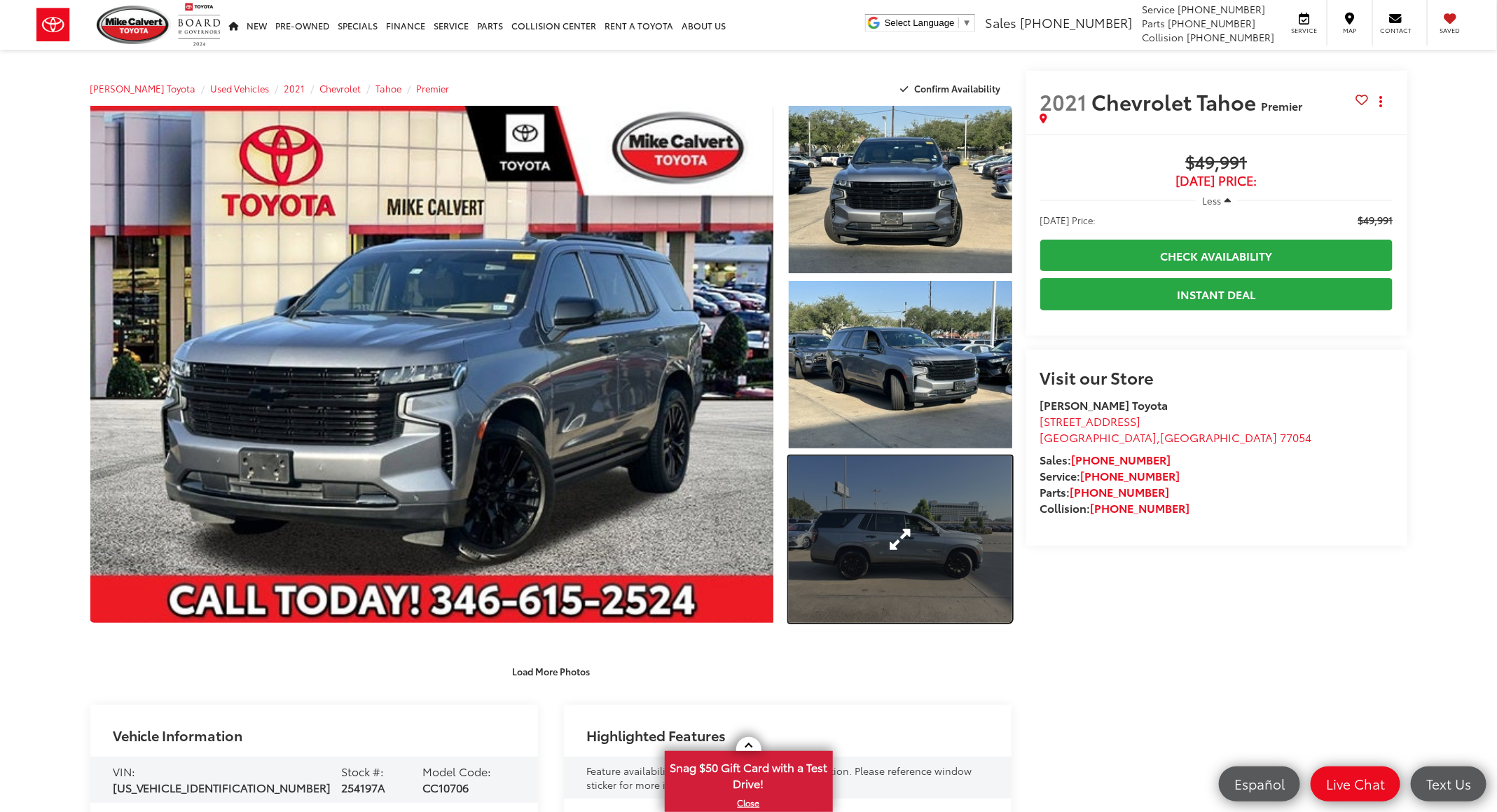
click at [940, 589] on link "Expand Photo 3" at bounding box center [899, 539] width 223 height 167
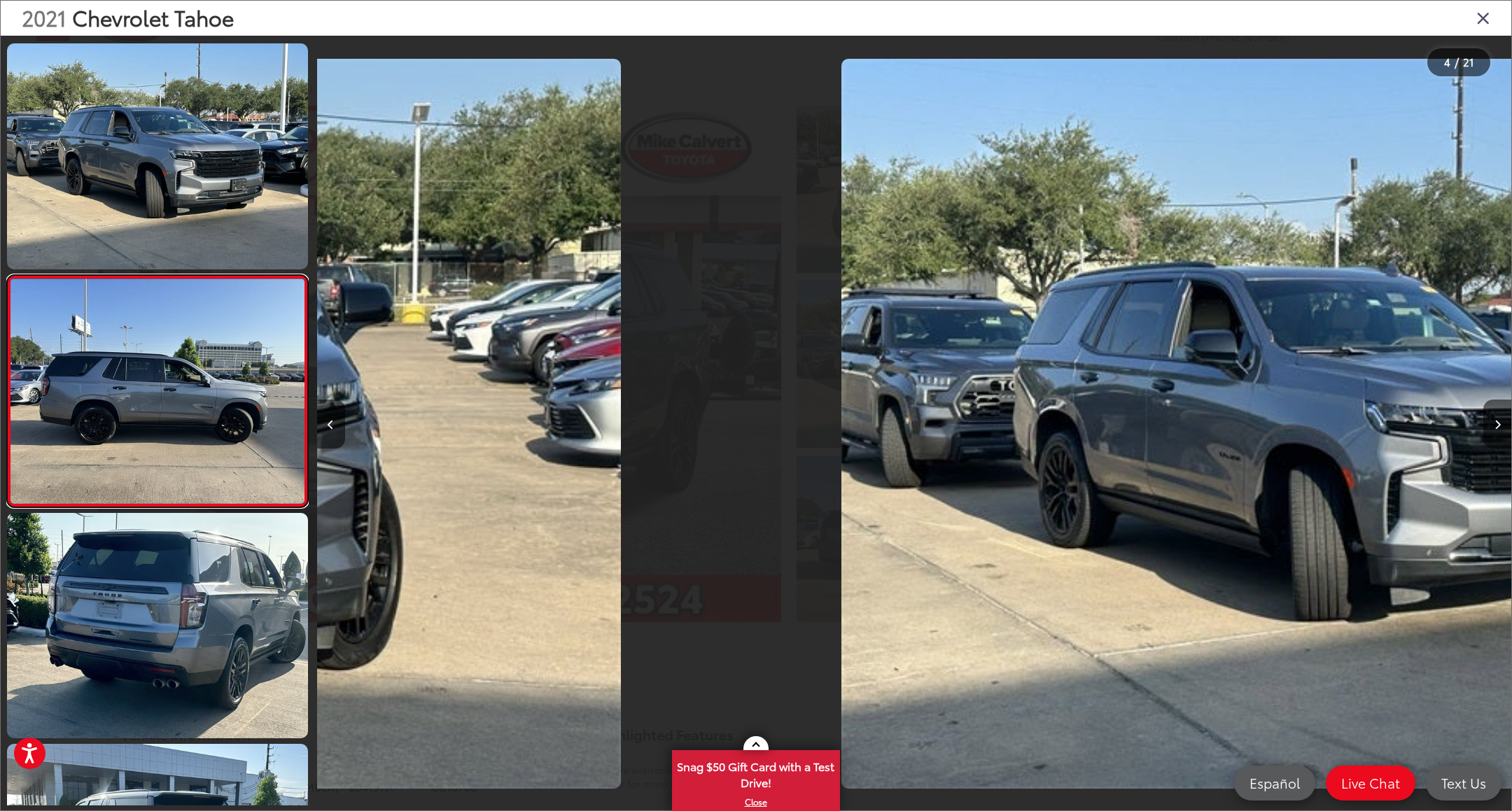
scroll to position [468, 0]
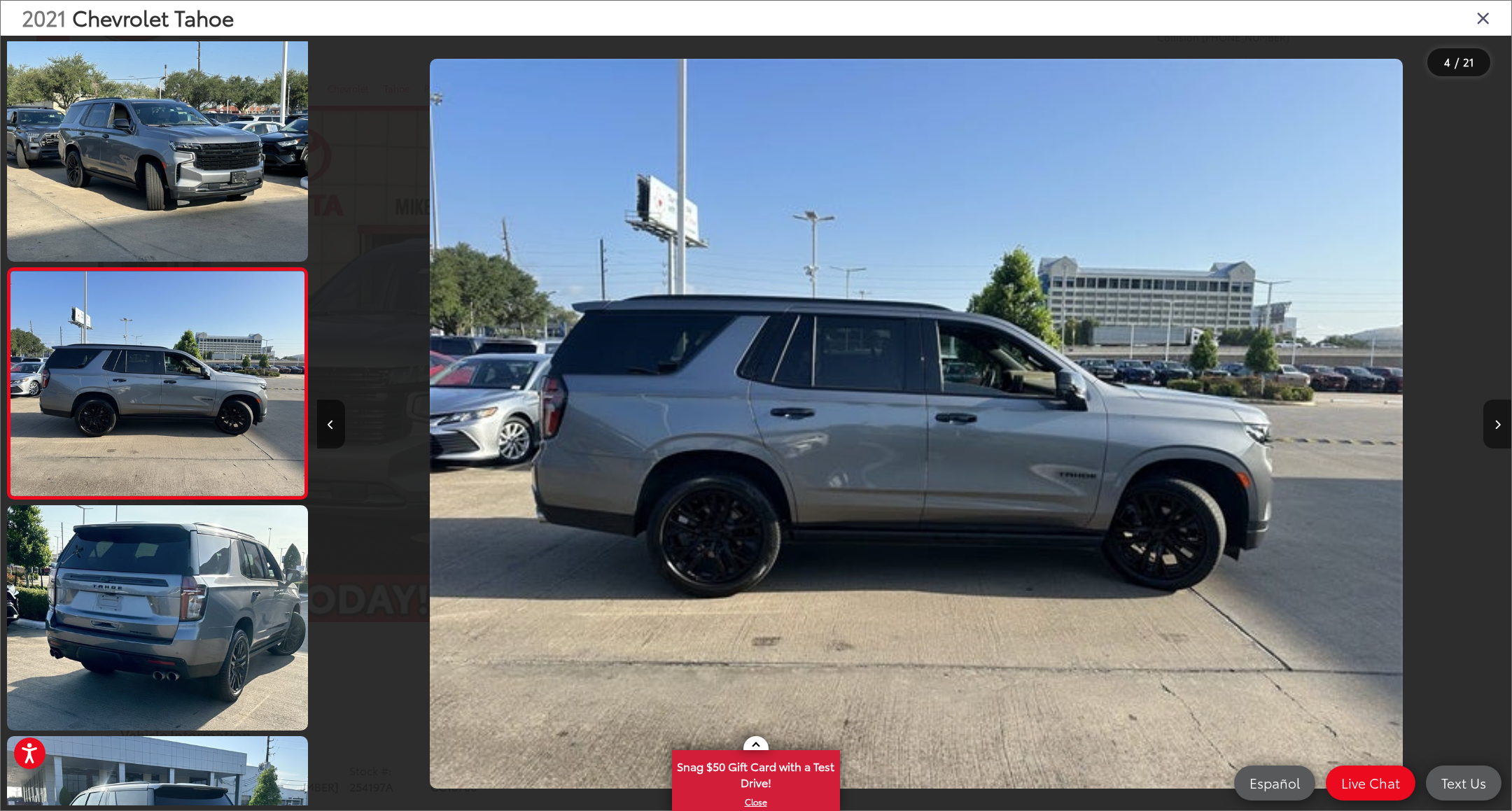
click at [1495, 429] on button "Next image" at bounding box center [1497, 424] width 28 height 49
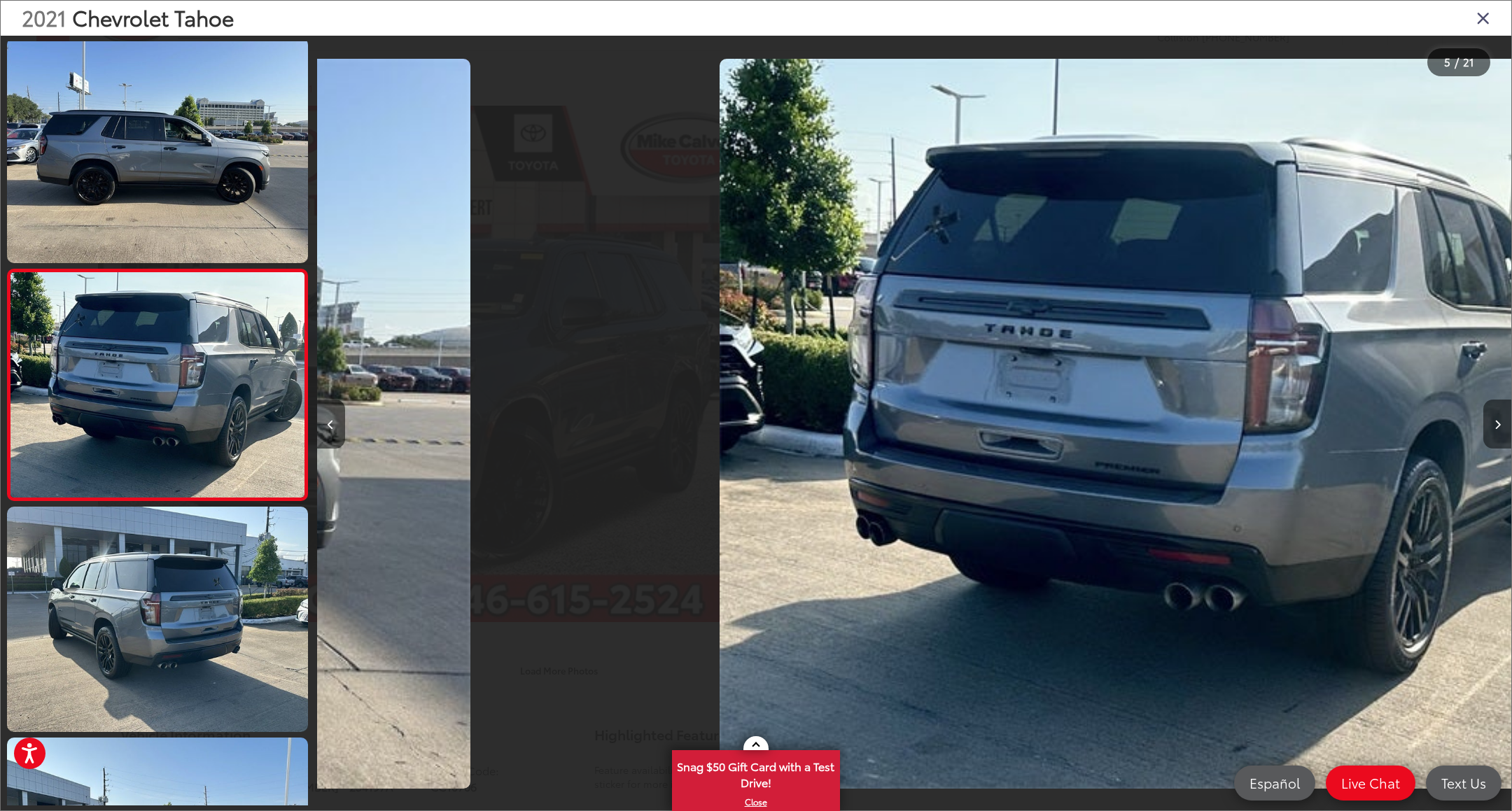
scroll to position [699, 0]
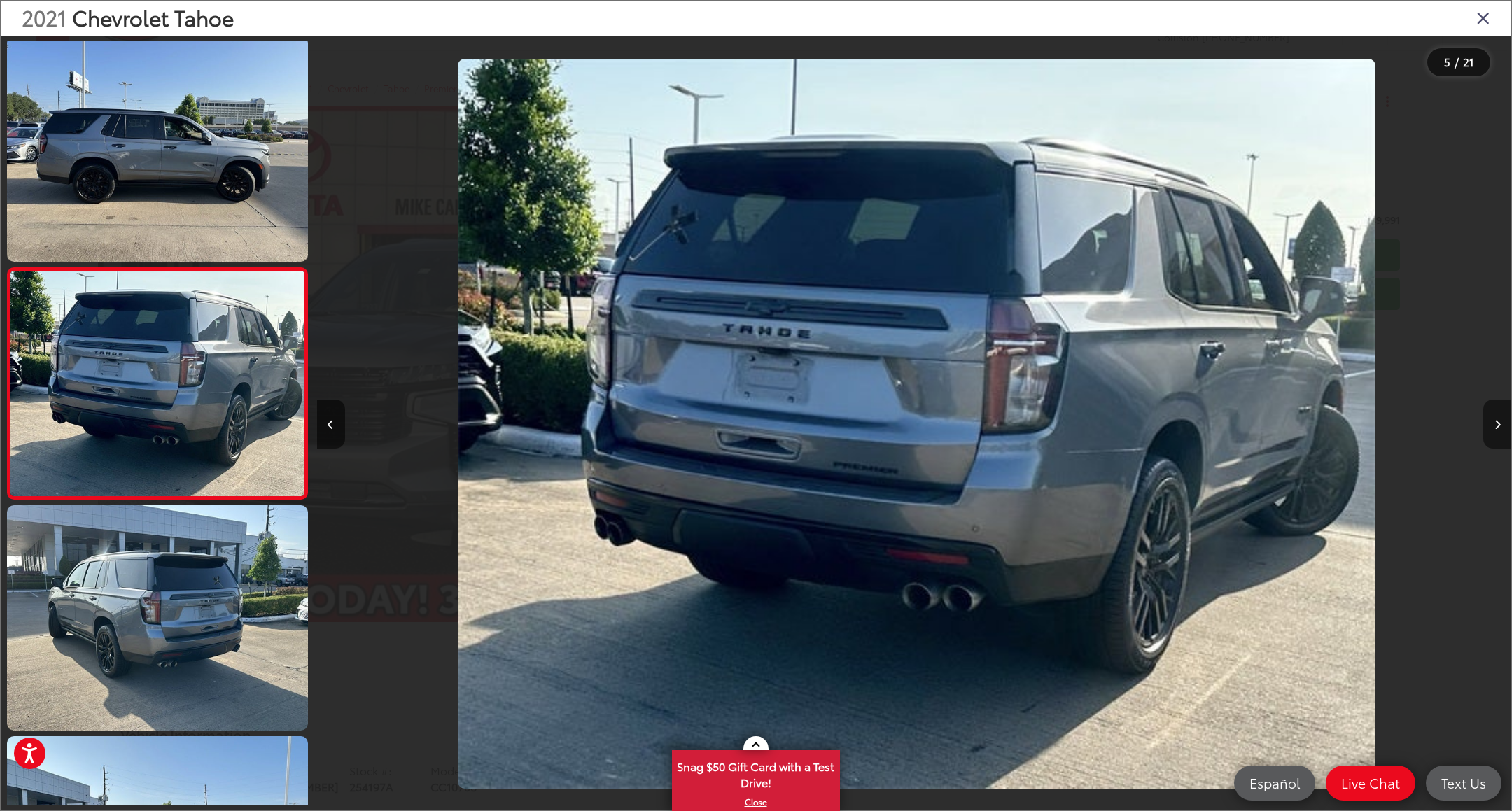
click at [1495, 429] on button "Next image" at bounding box center [1497, 424] width 28 height 49
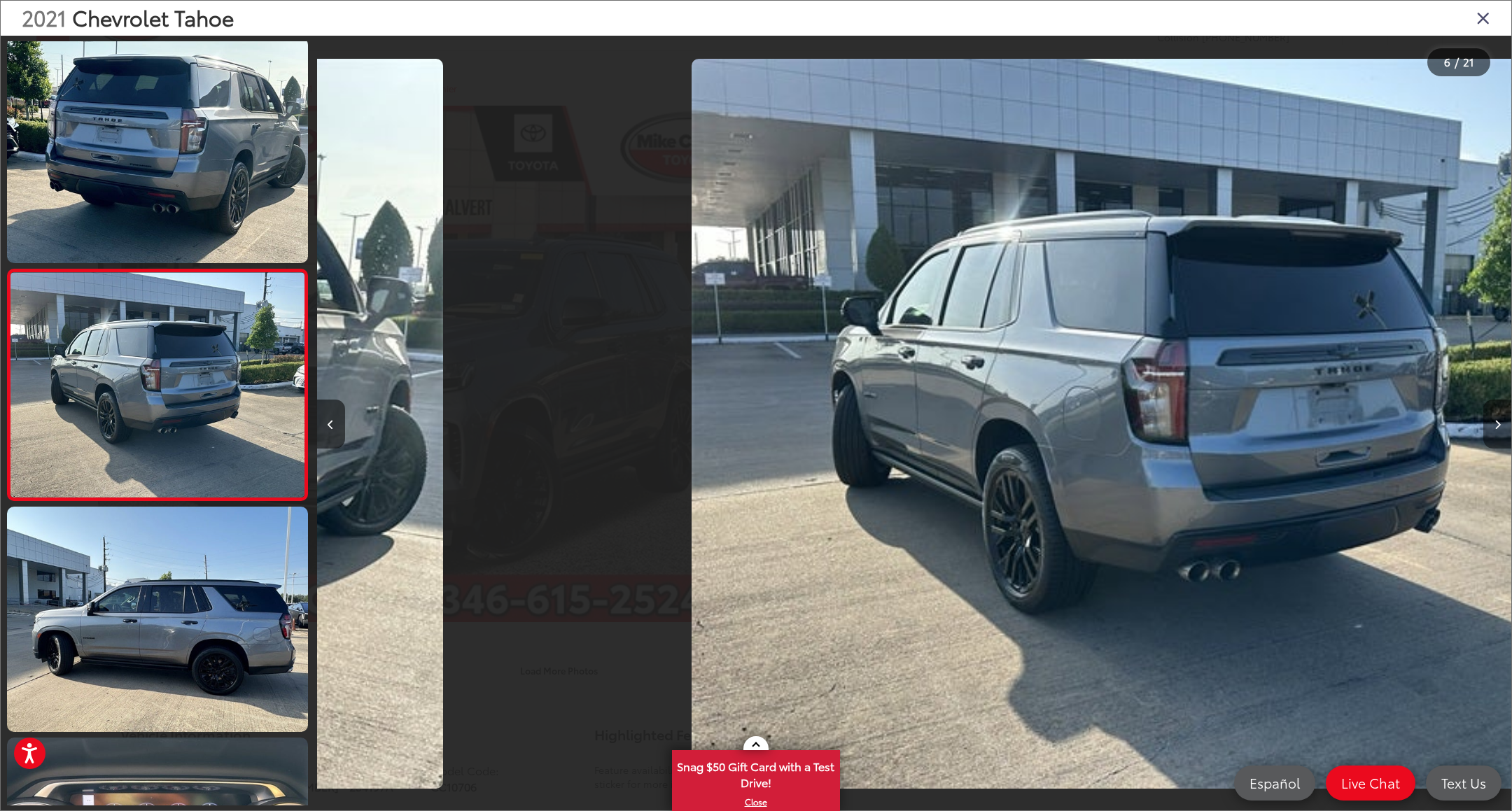
scroll to position [930, 0]
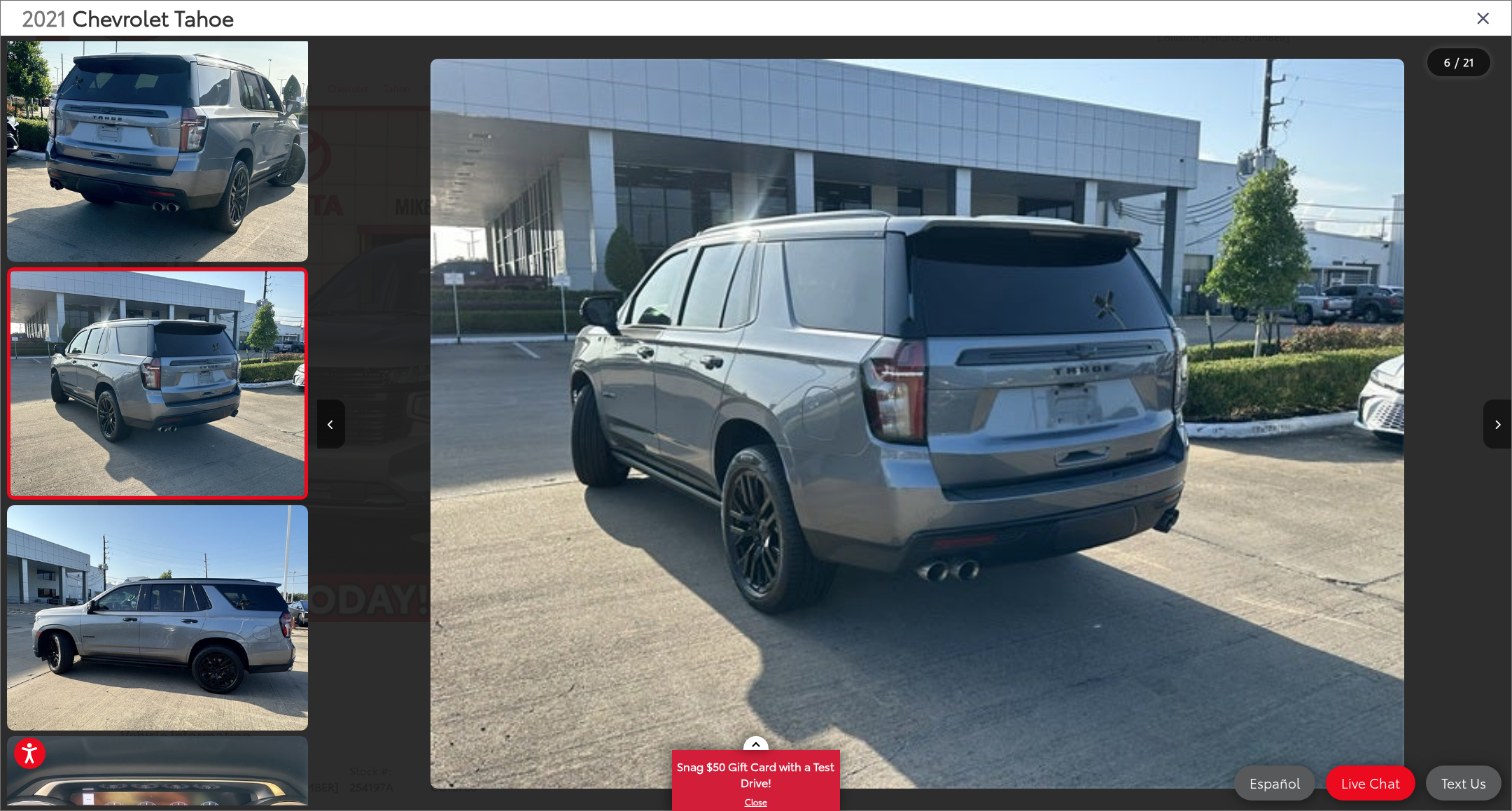
click at [1495, 429] on button "Next image" at bounding box center [1497, 424] width 28 height 49
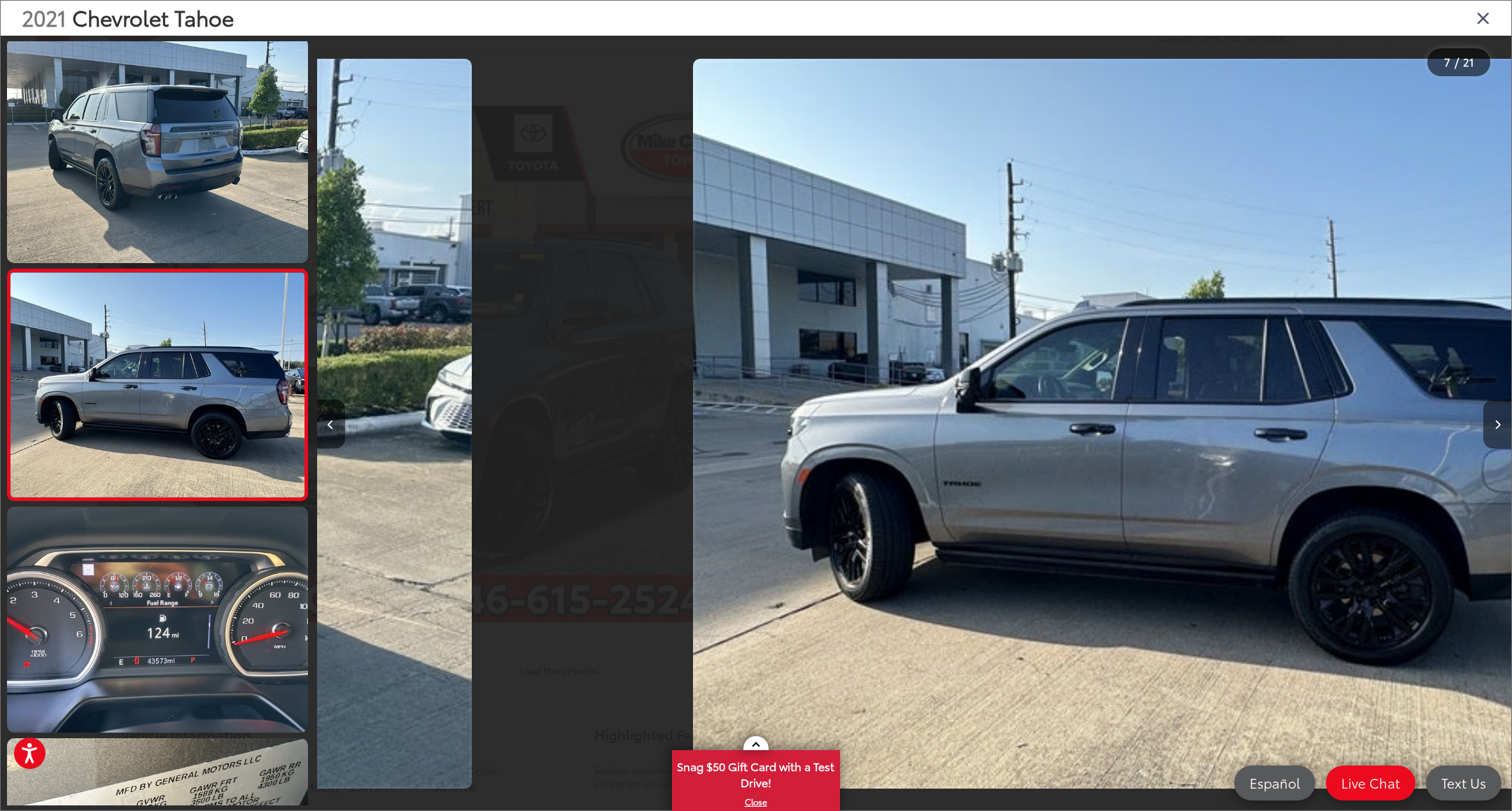
scroll to position [1160, 0]
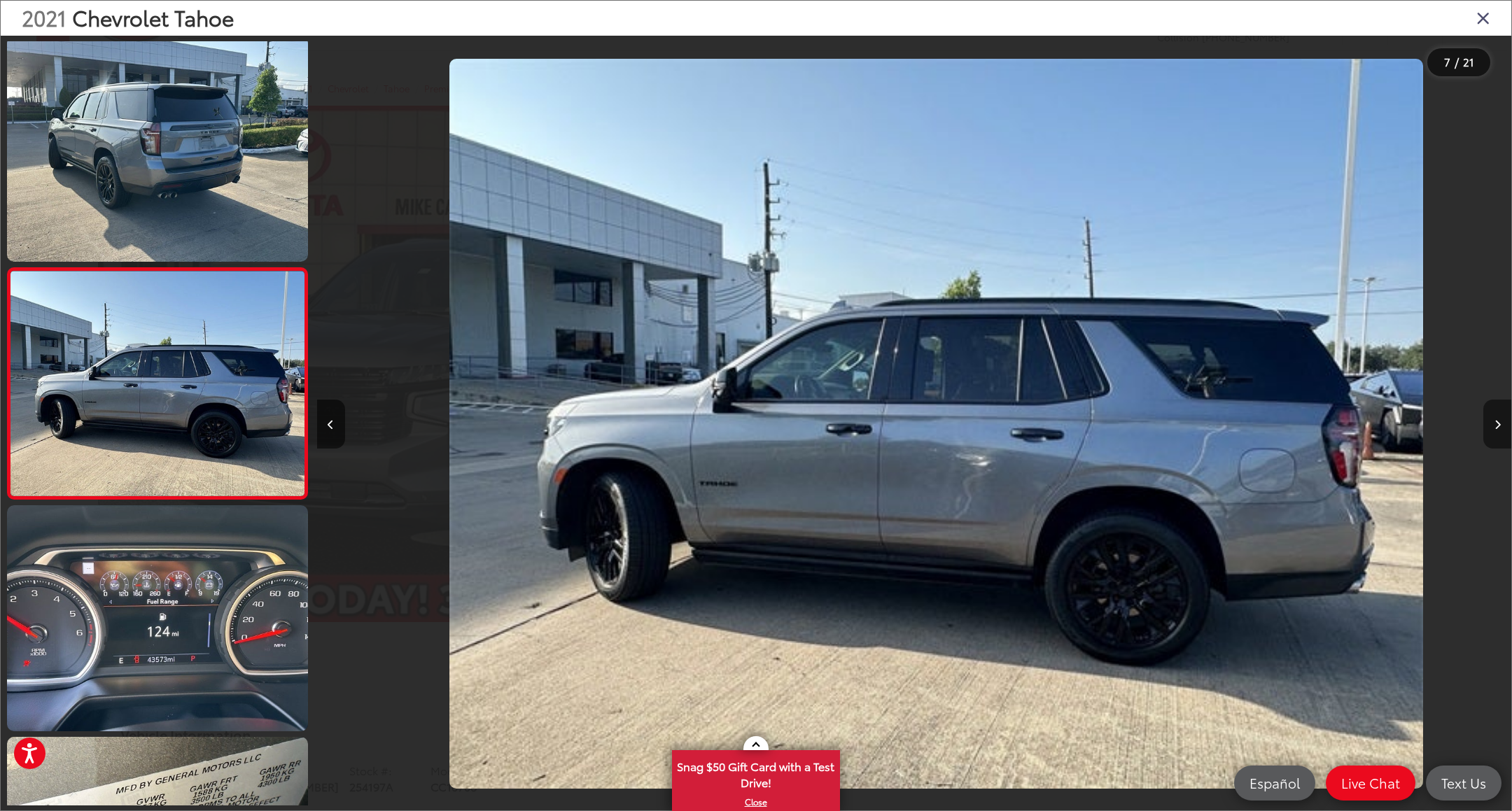
click at [1495, 429] on button "Next image" at bounding box center [1497, 424] width 28 height 49
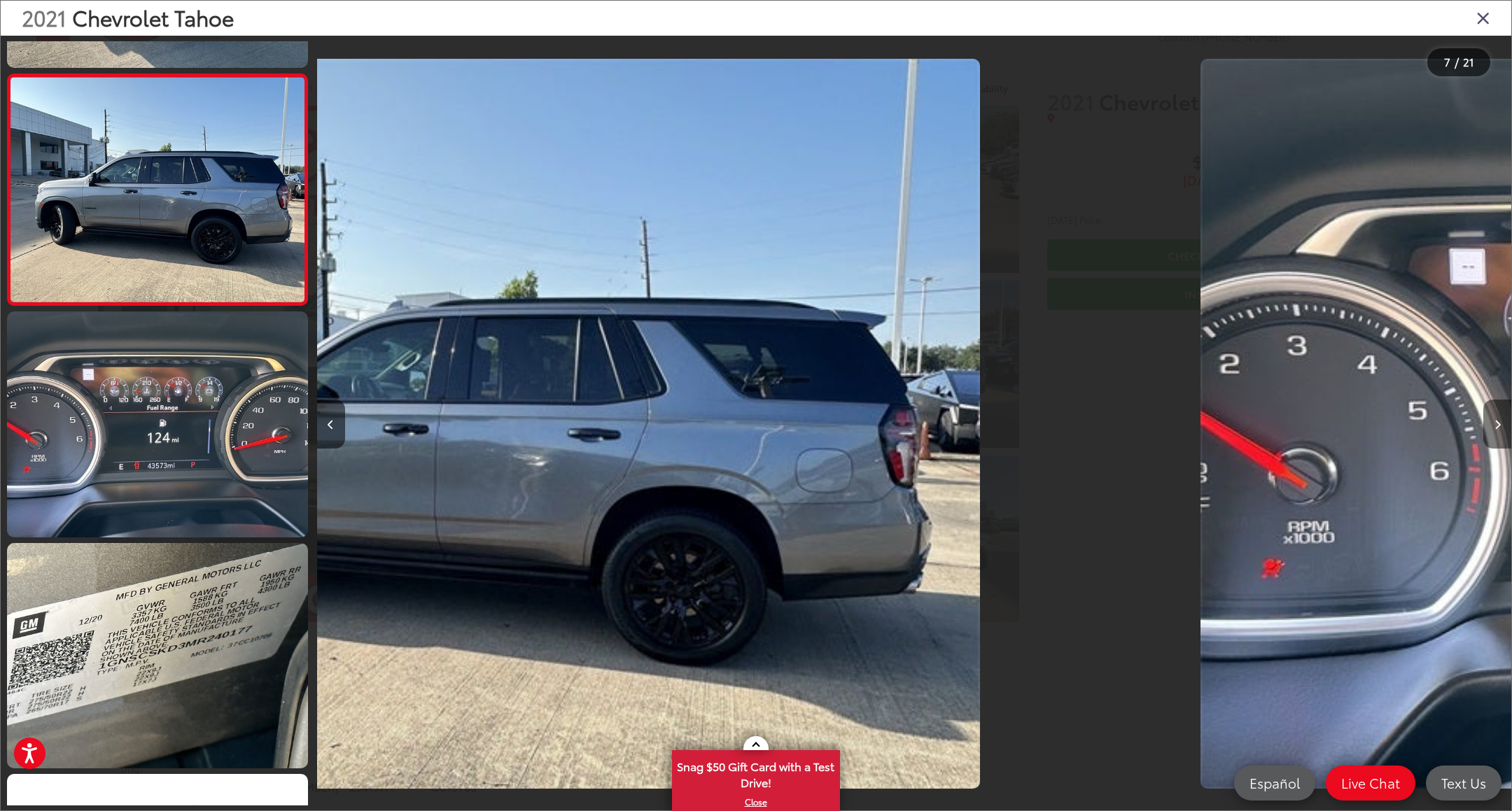
click at [1495, 429] on button "Next image" at bounding box center [1497, 424] width 28 height 49
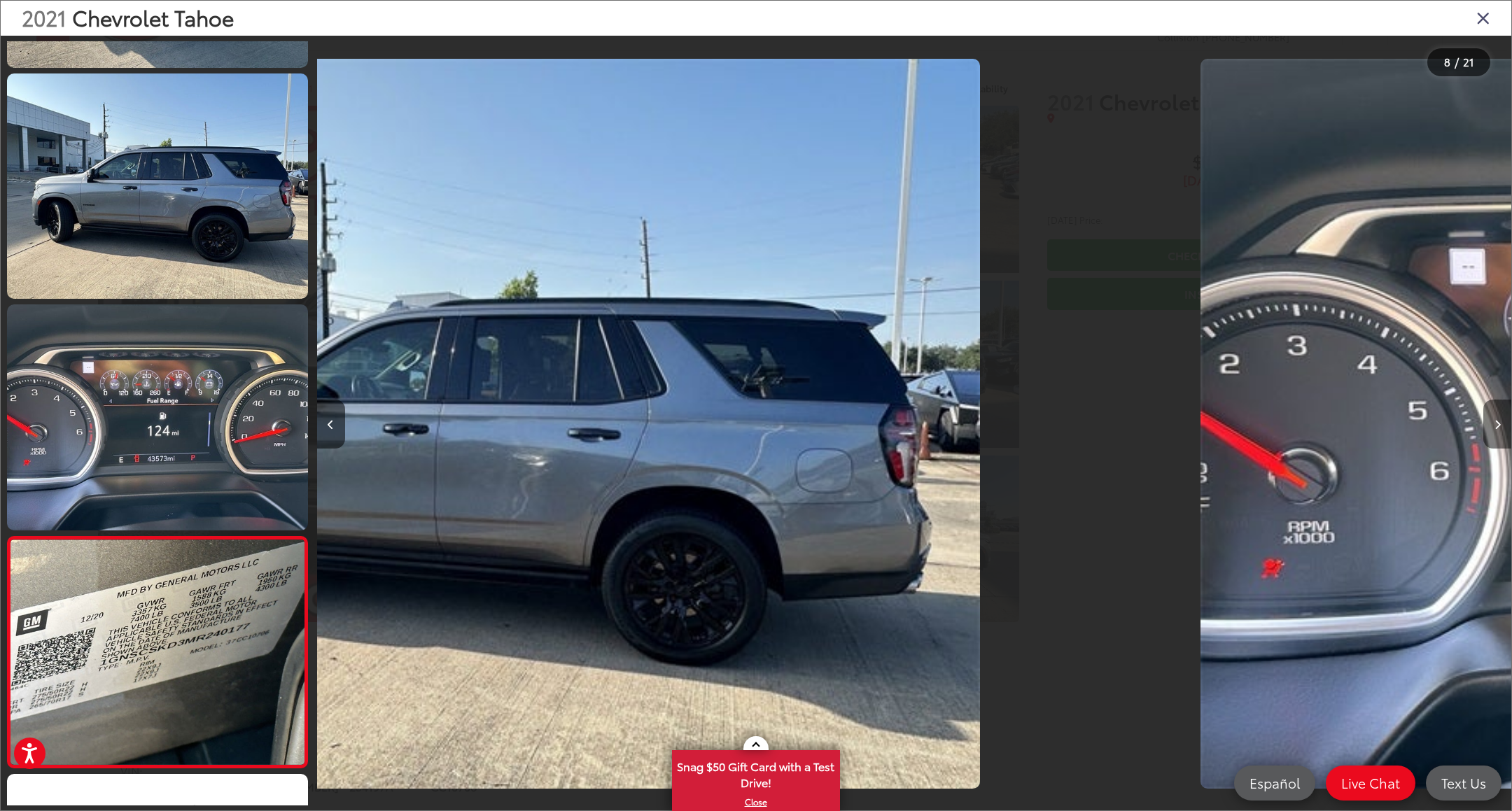
scroll to position [0, 8181]
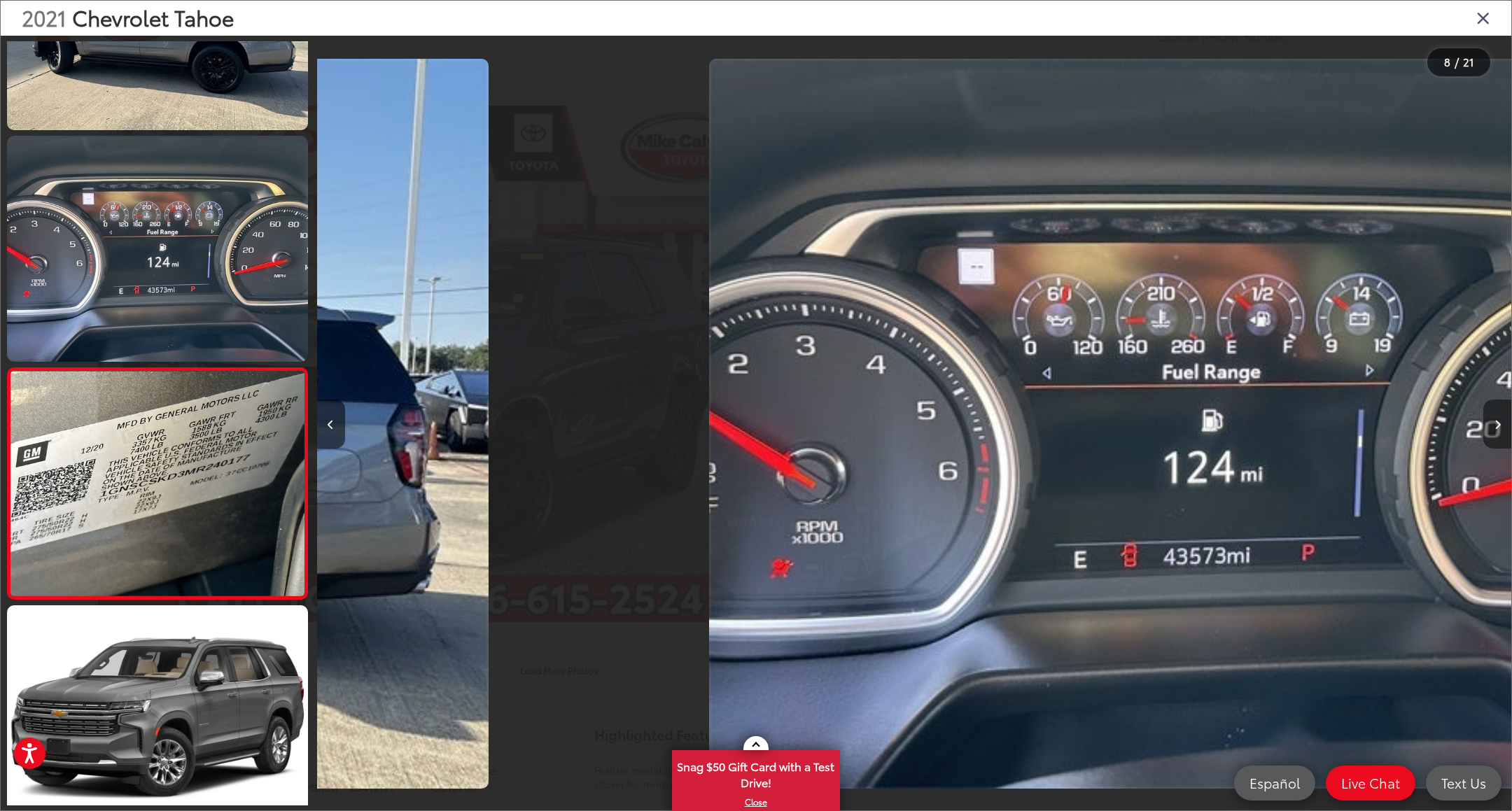
click at [1495, 429] on button "Next image" at bounding box center [1497, 424] width 28 height 49
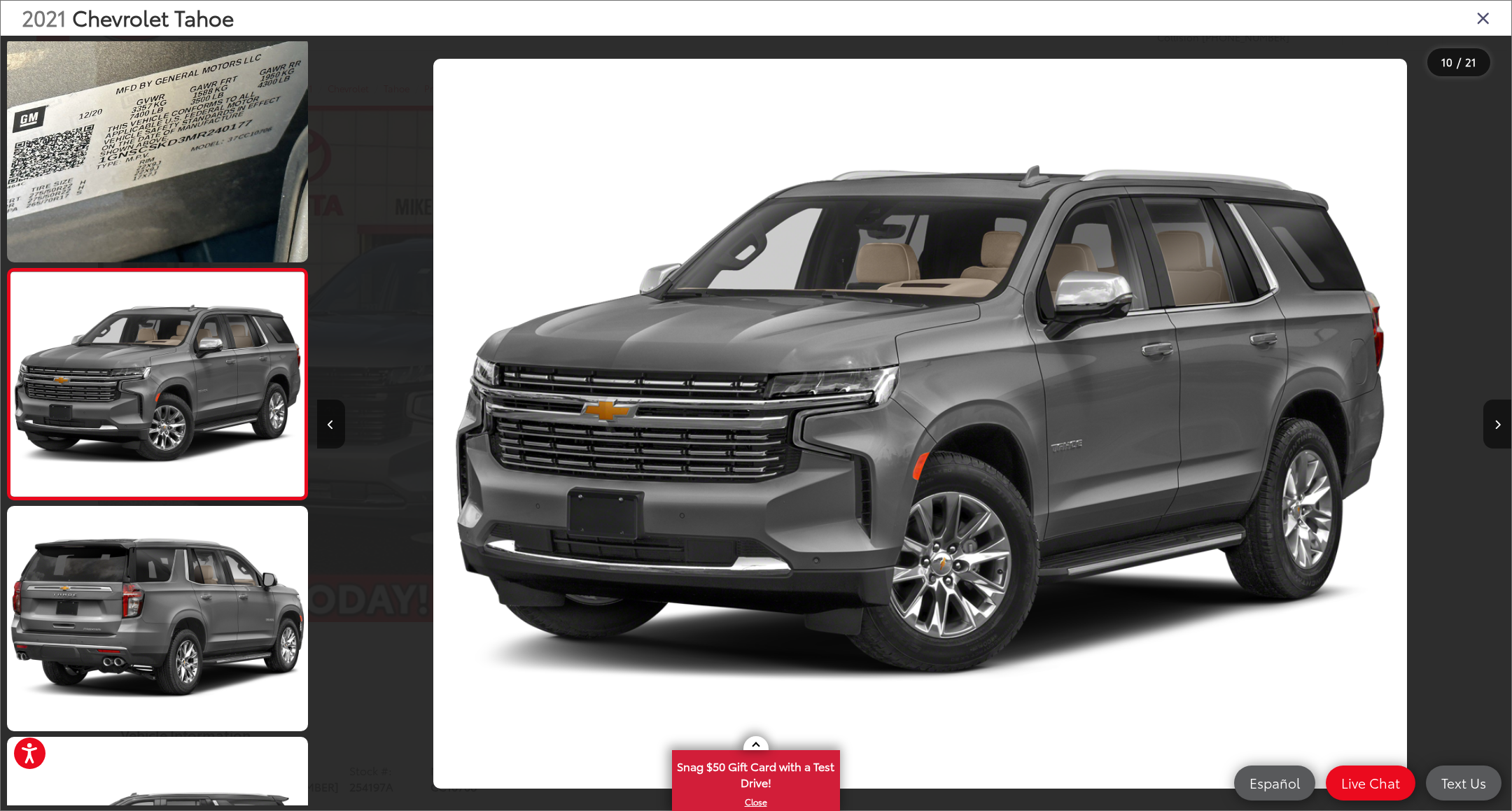
scroll to position [0, 10744]
